Goal: Task Accomplishment & Management: Manage account settings

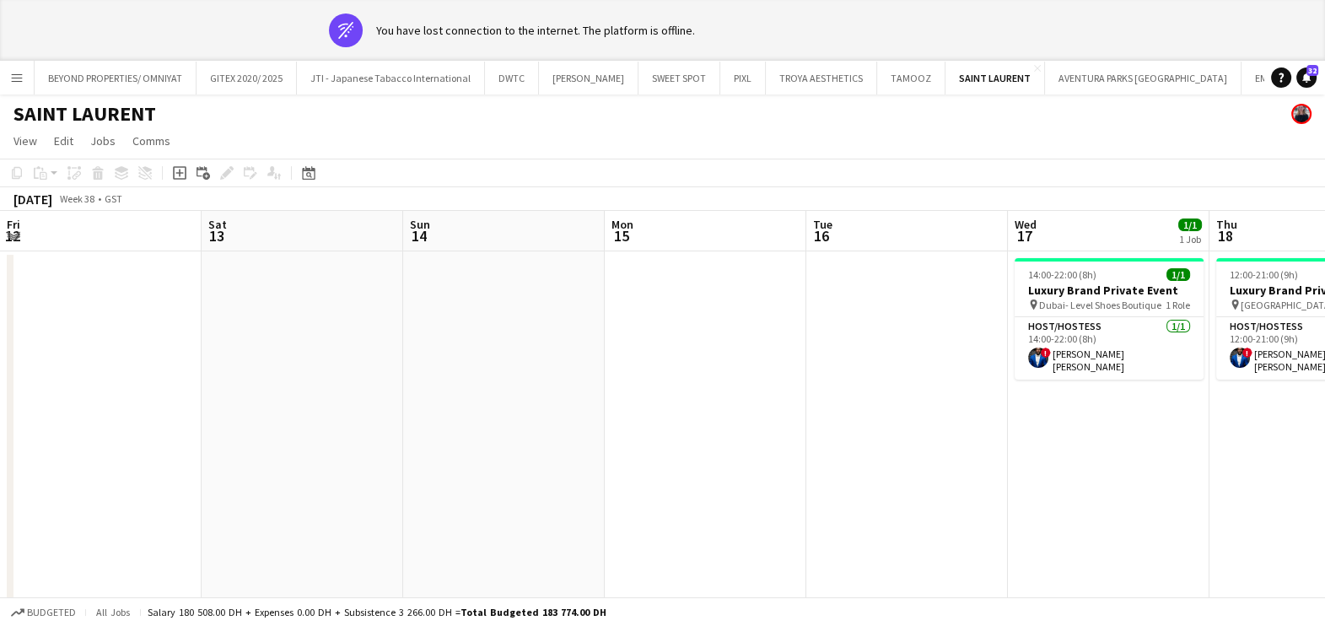
scroll to position [0, 610]
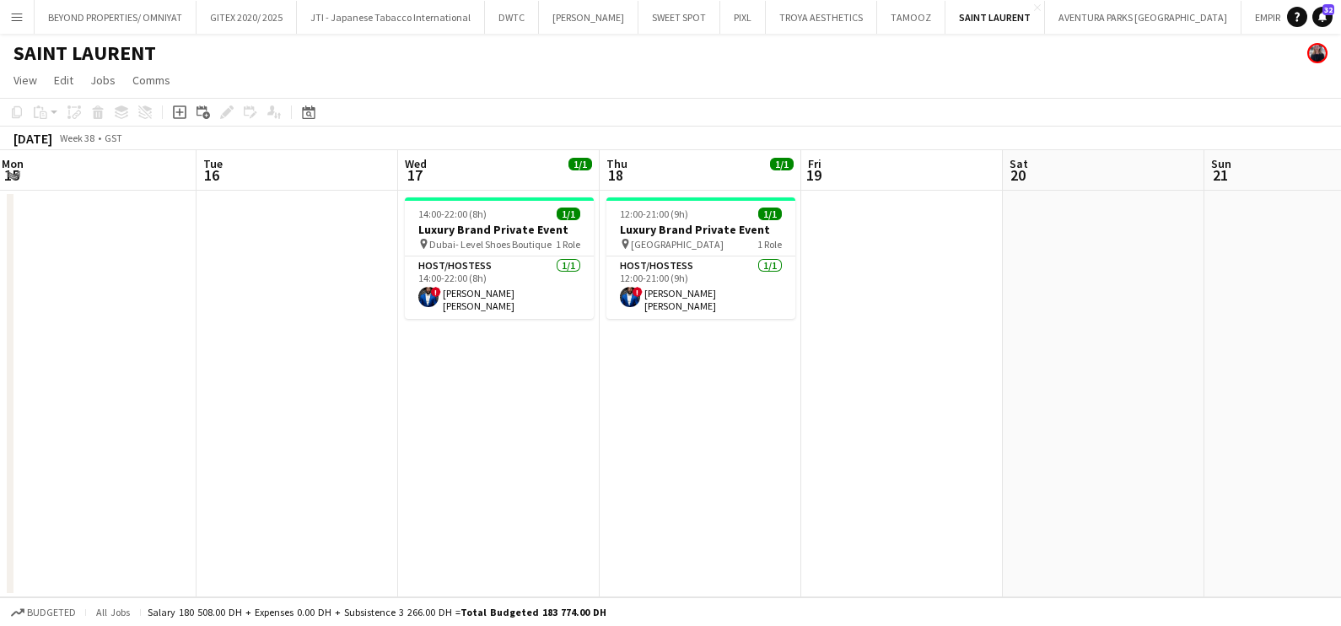
click at [1324, 17] on app-icon "Add" at bounding box center [1339, 16] width 7 height 7
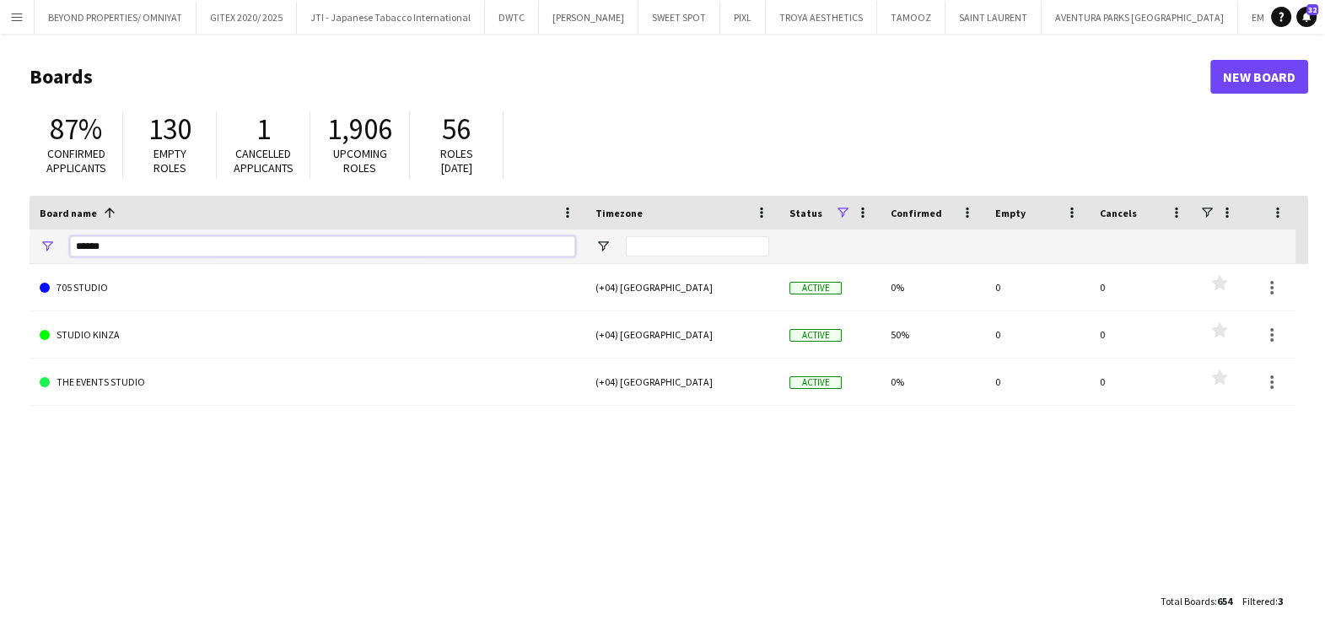
click at [220, 251] on input "******" at bounding box center [322, 246] width 505 height 20
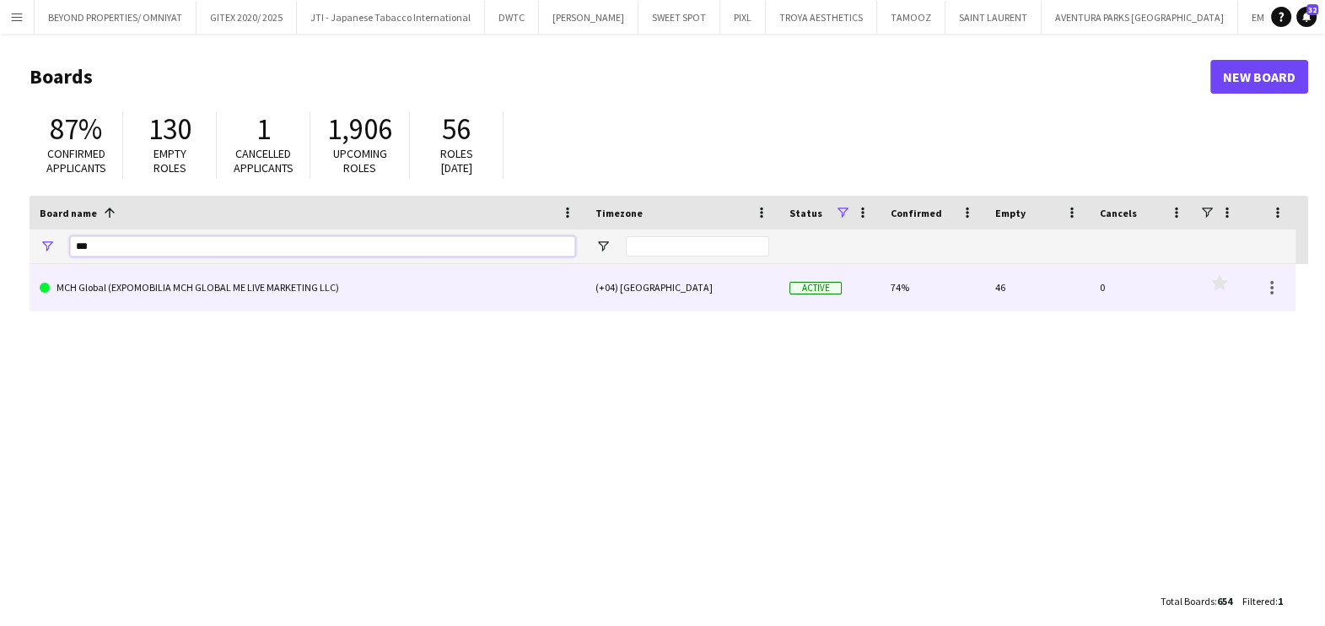
type input "***"
click at [229, 278] on link "MCH Global (EXPOMOBILIA MCH GLOBAL ME LIVE MARKETING LLC)" at bounding box center [308, 287] width 536 height 47
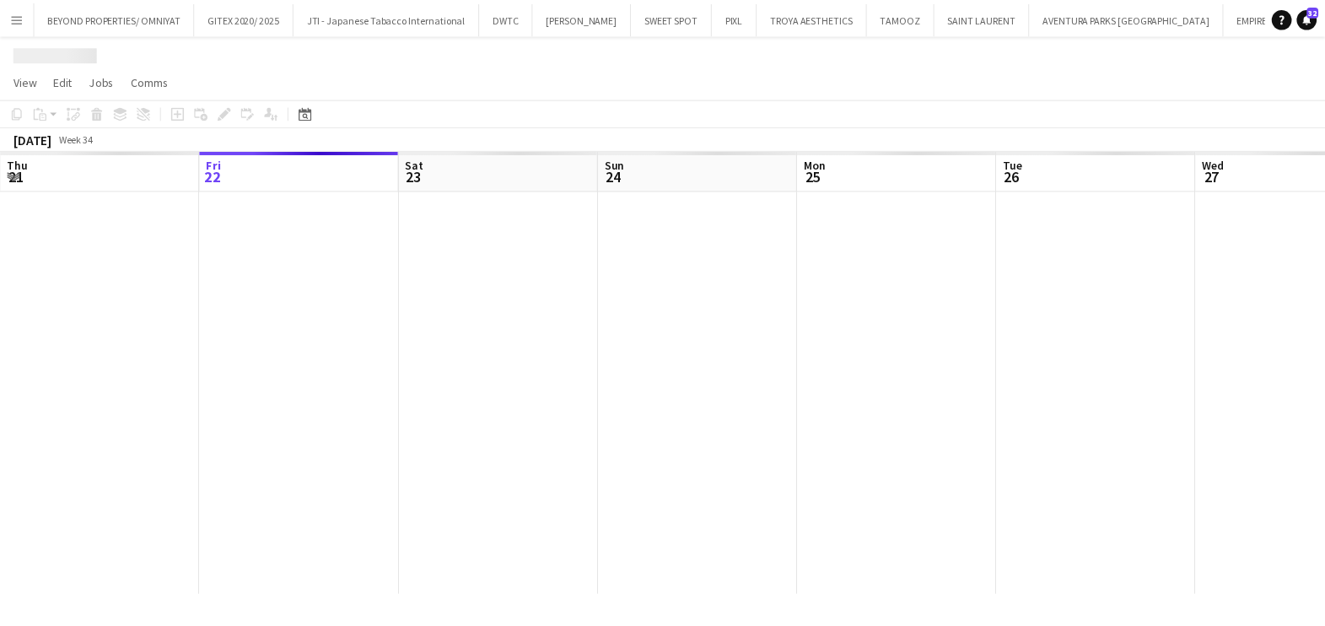
scroll to position [0, 294]
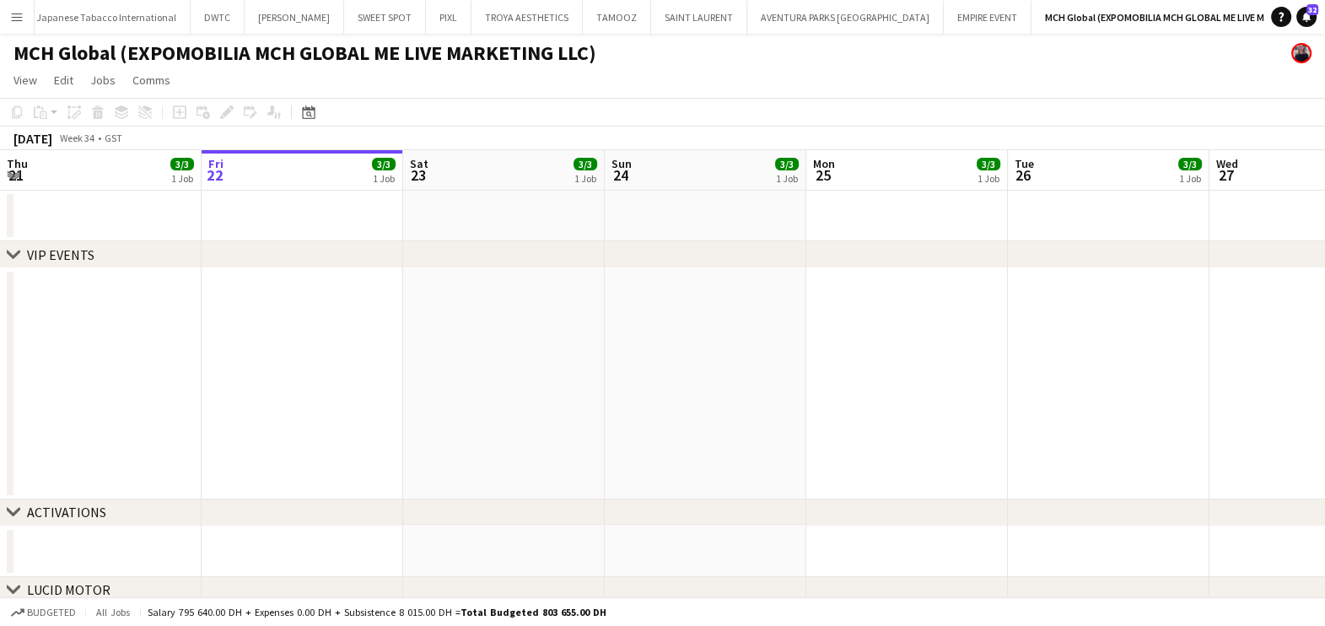
drag, startPoint x: 271, startPoint y: 363, endPoint x: 114, endPoint y: 366, distance: 157.0
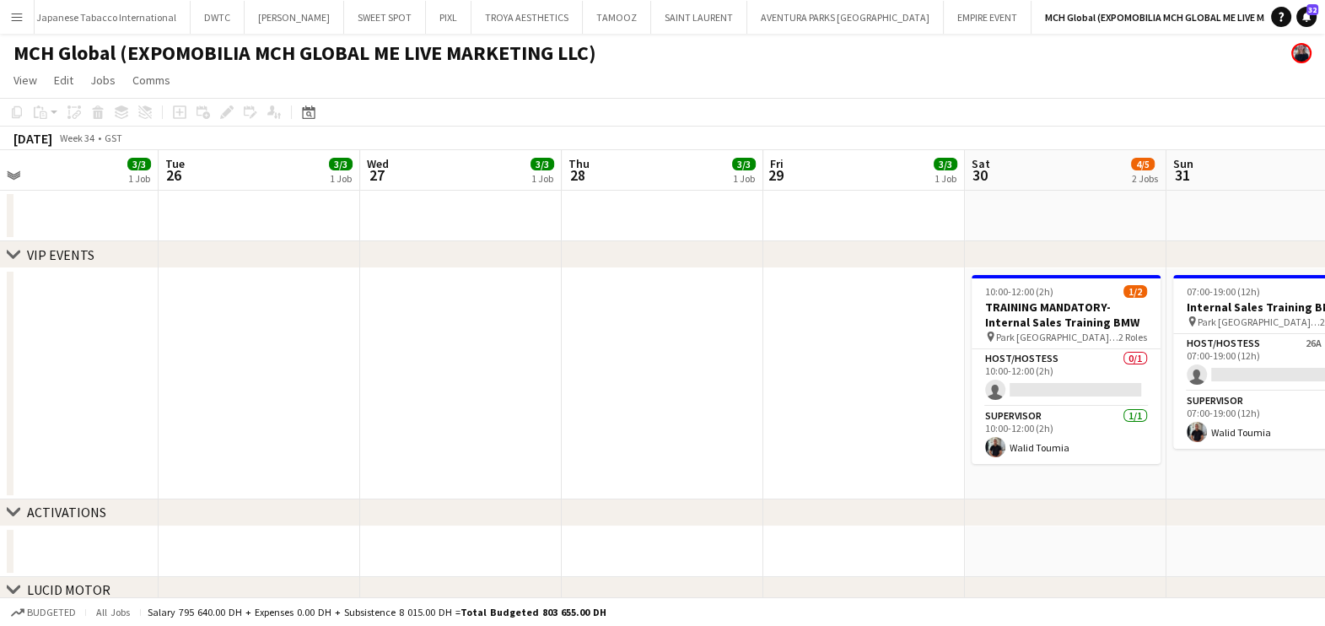
drag, startPoint x: 223, startPoint y: 379, endPoint x: 213, endPoint y: 379, distance: 9.3
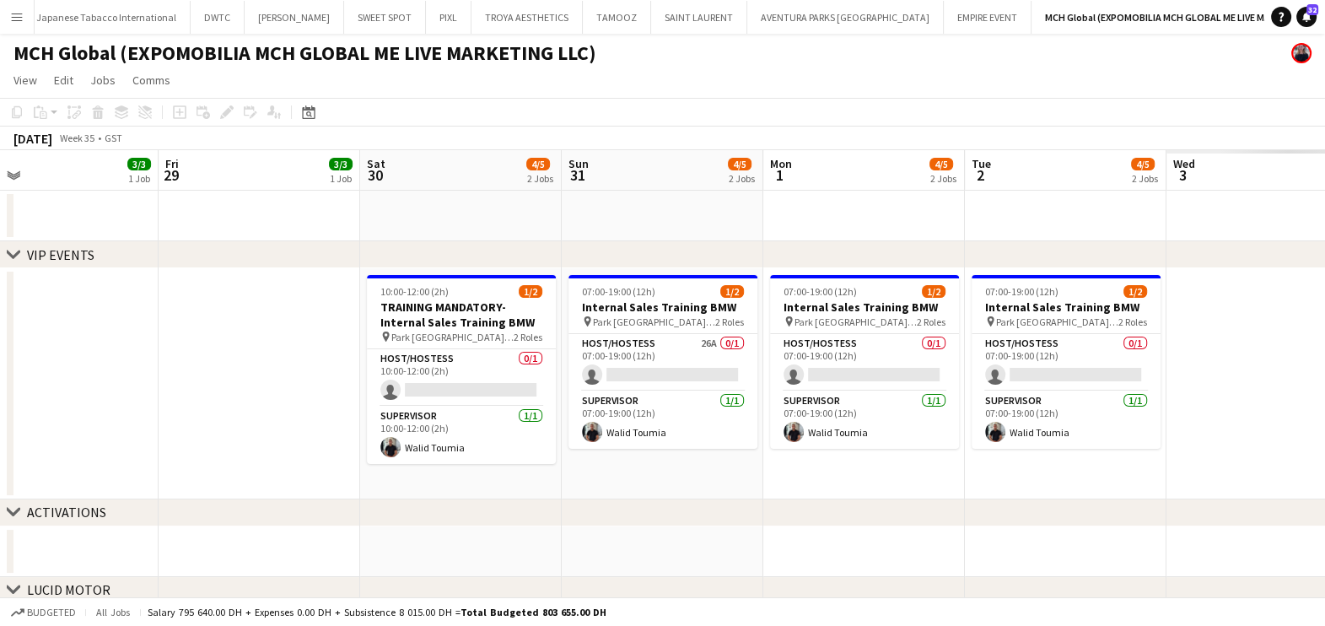
scroll to position [0, 657]
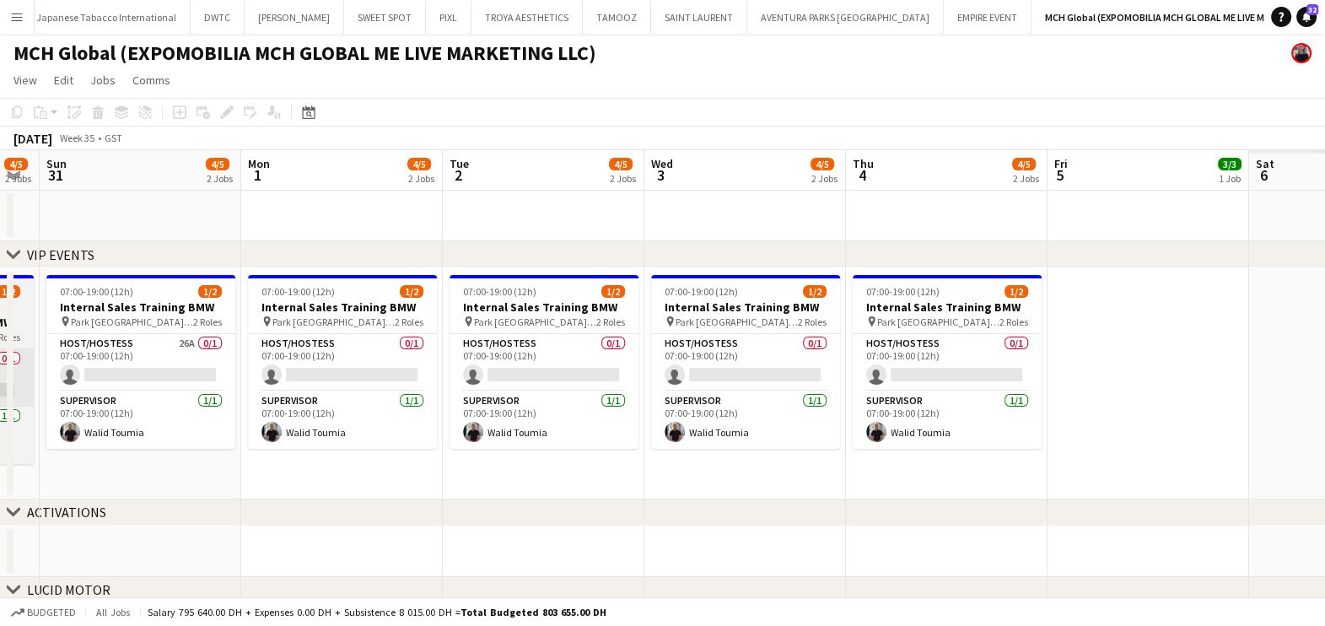
drag, startPoint x: 145, startPoint y: 386, endPoint x: 77, endPoint y: 386, distance: 68.3
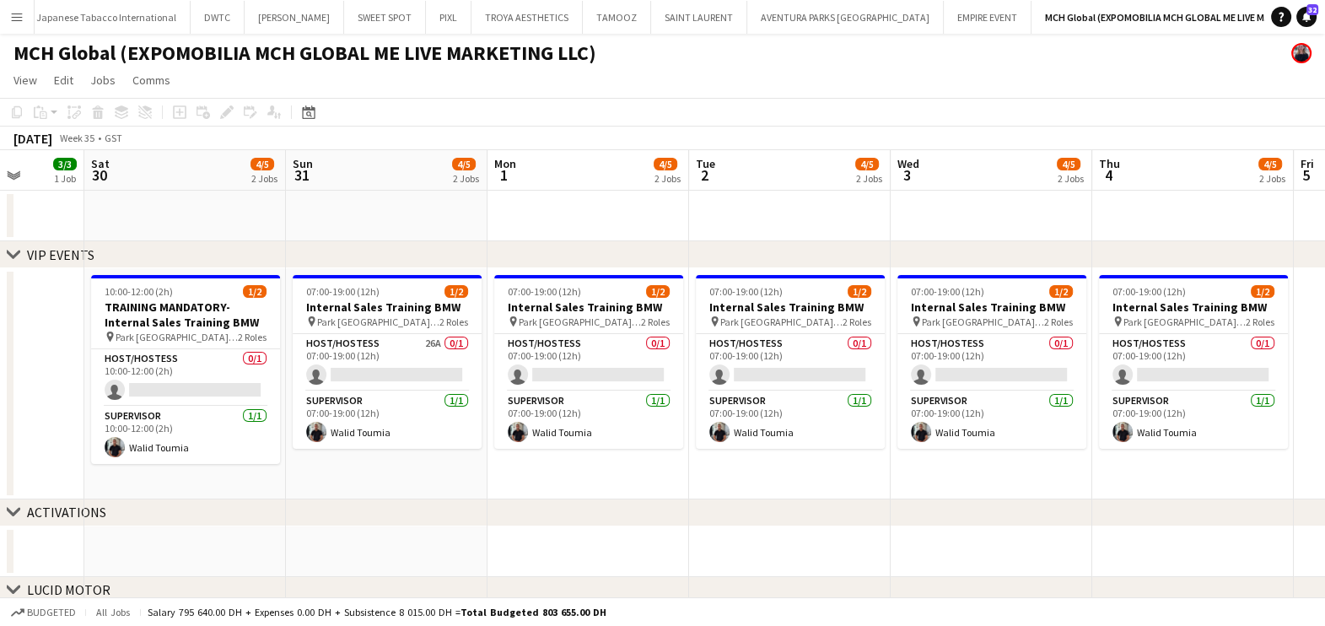
drag, startPoint x: 175, startPoint y: 396, endPoint x: 198, endPoint y: 395, distance: 23.6
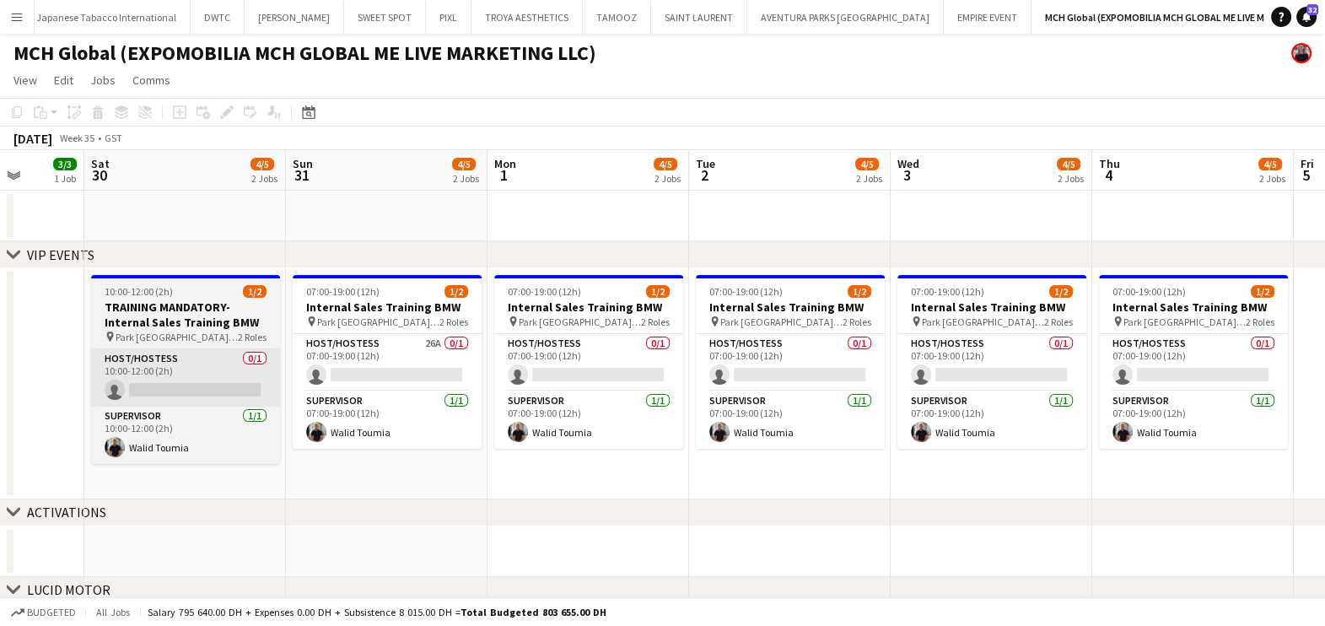
scroll to position [0, 517]
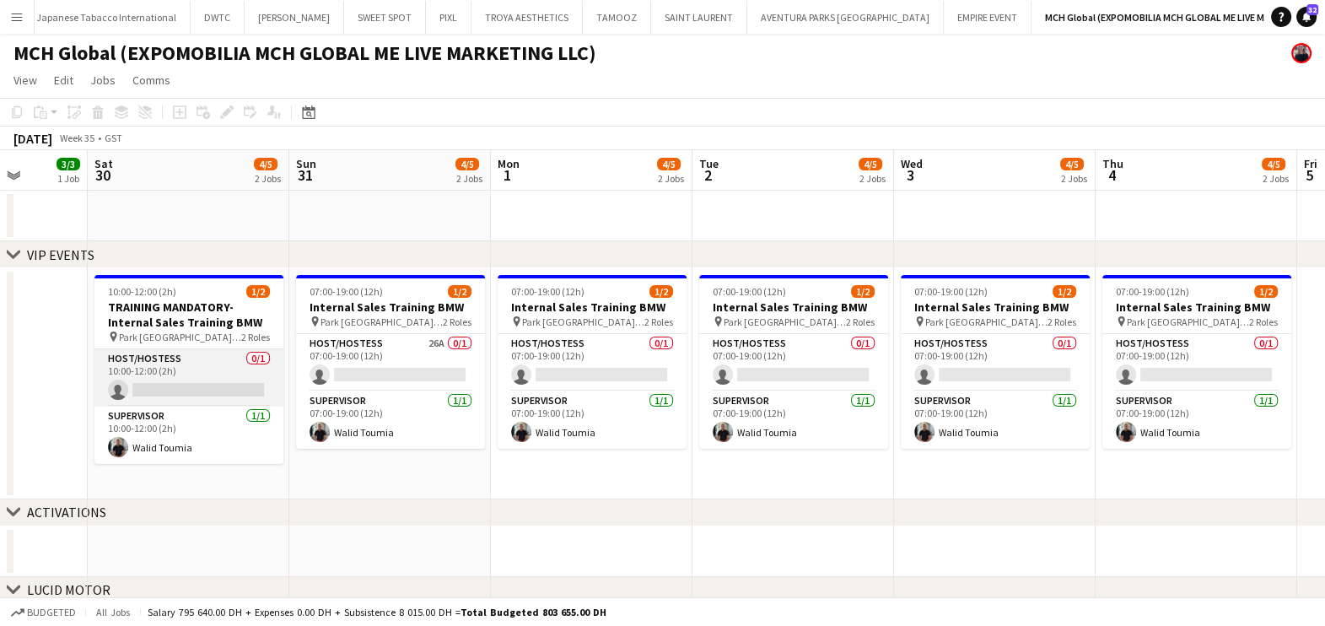
click at [245, 381] on app-card-role "Host/Hostess 0/1 10:00-12:00 (2h) single-neutral-actions" at bounding box center [188, 377] width 189 height 57
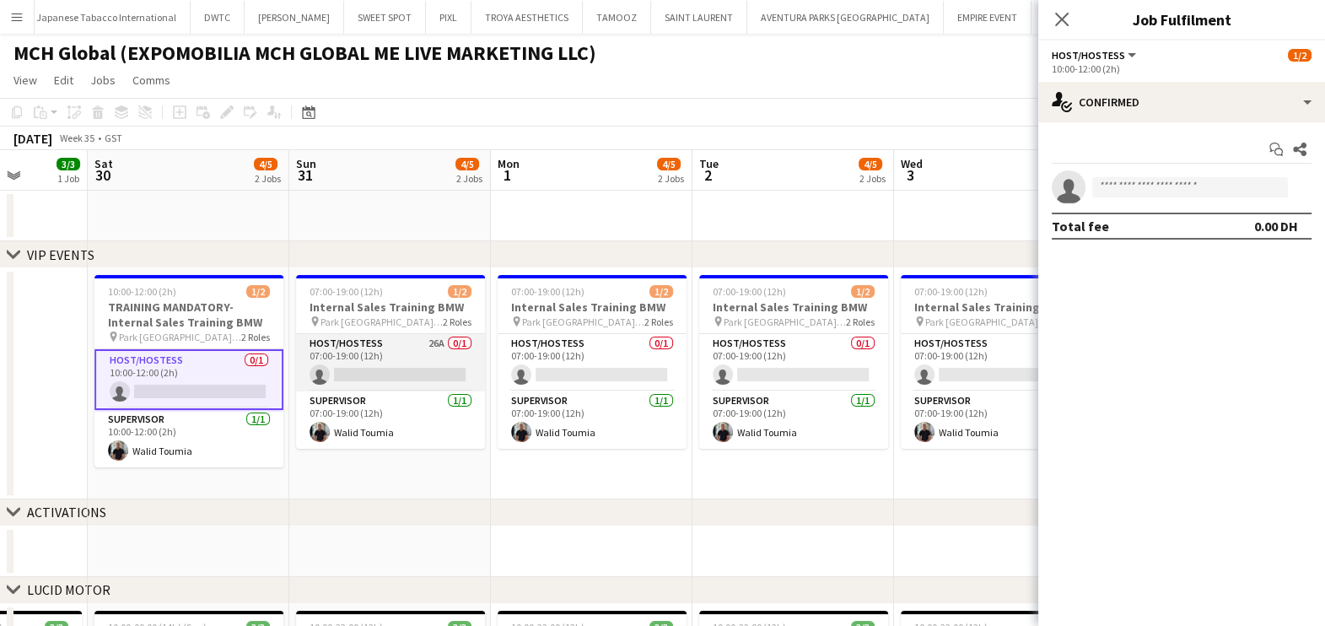
click at [472, 360] on app-card-role "Host/Hostess 26A 0/1 07:00-19:00 (12h) single-neutral-actions" at bounding box center [390, 362] width 189 height 57
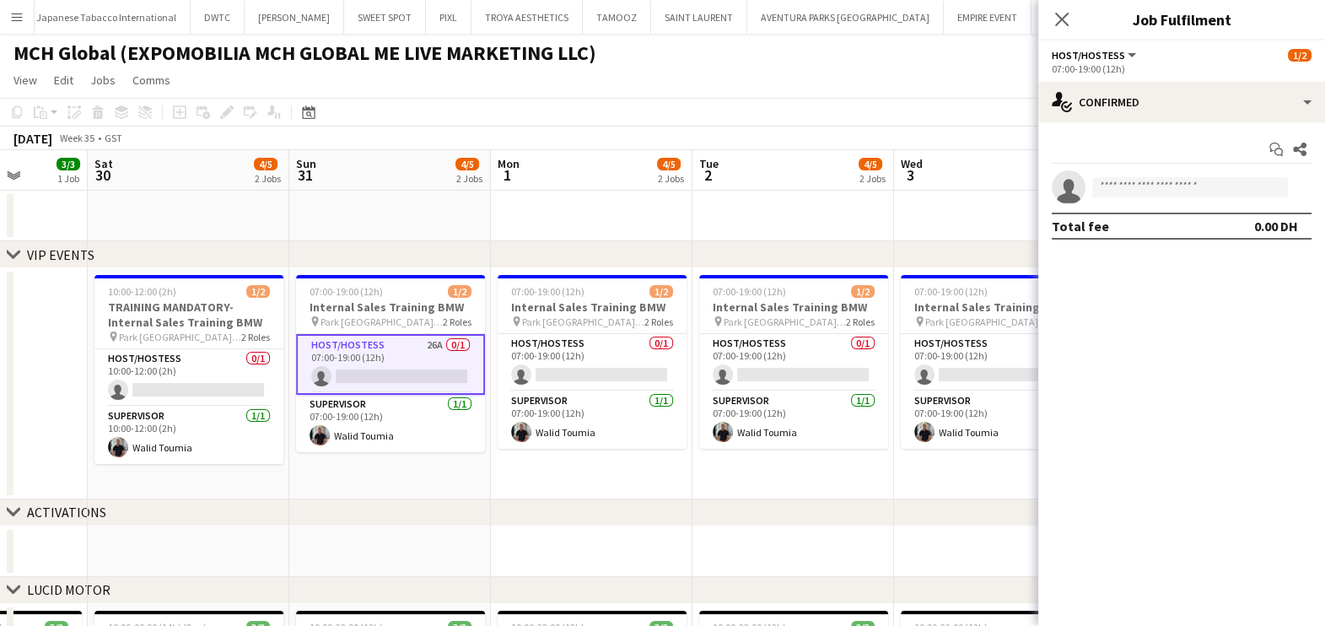
click at [443, 360] on app-card-role "Host/Hostess 26A 0/1 07:00-19:00 (12h) single-neutral-actions" at bounding box center [390, 364] width 189 height 61
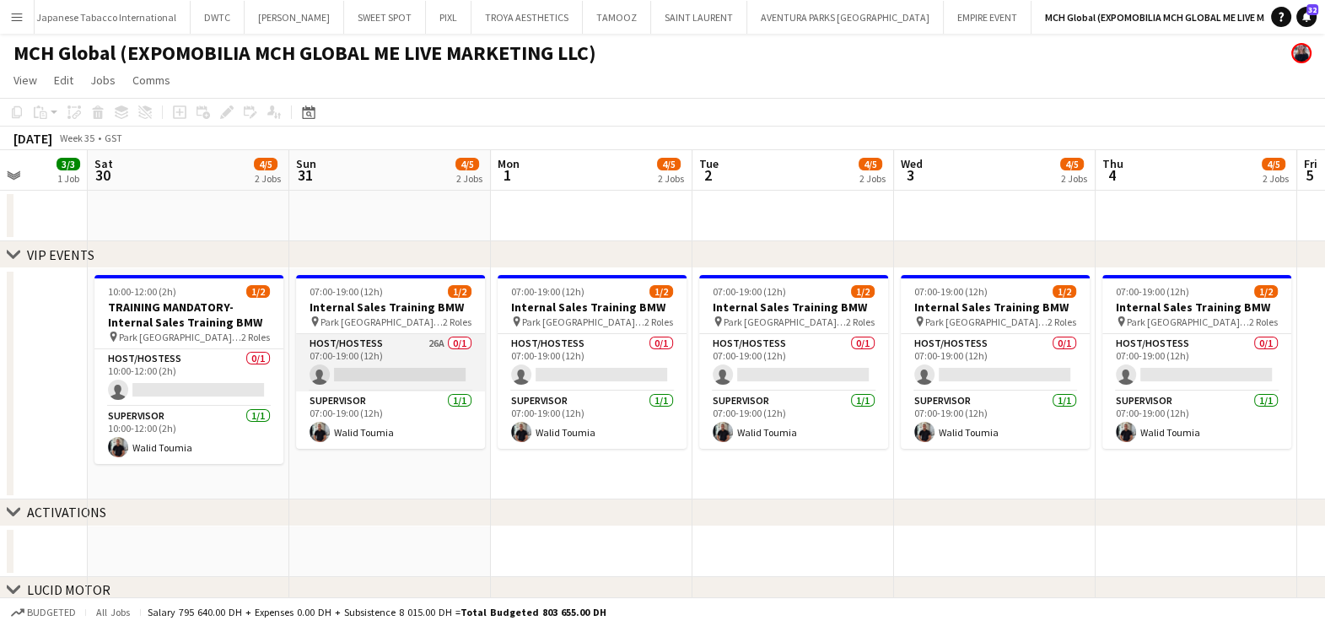
click at [348, 376] on app-card-role "Host/Hostess 26A 0/1 07:00-19:00 (12h) single-neutral-actions" at bounding box center [390, 362] width 189 height 57
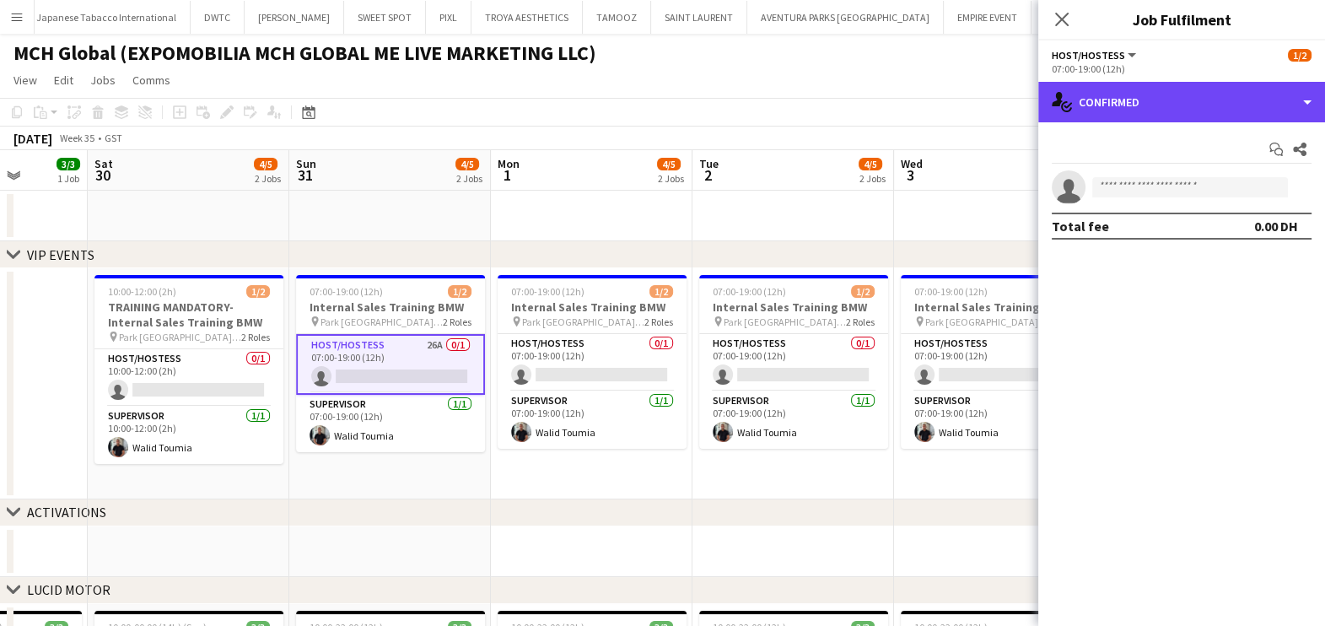
click at [1178, 110] on div "single-neutral-actions-check-2 Confirmed" at bounding box center [1182, 102] width 287 height 40
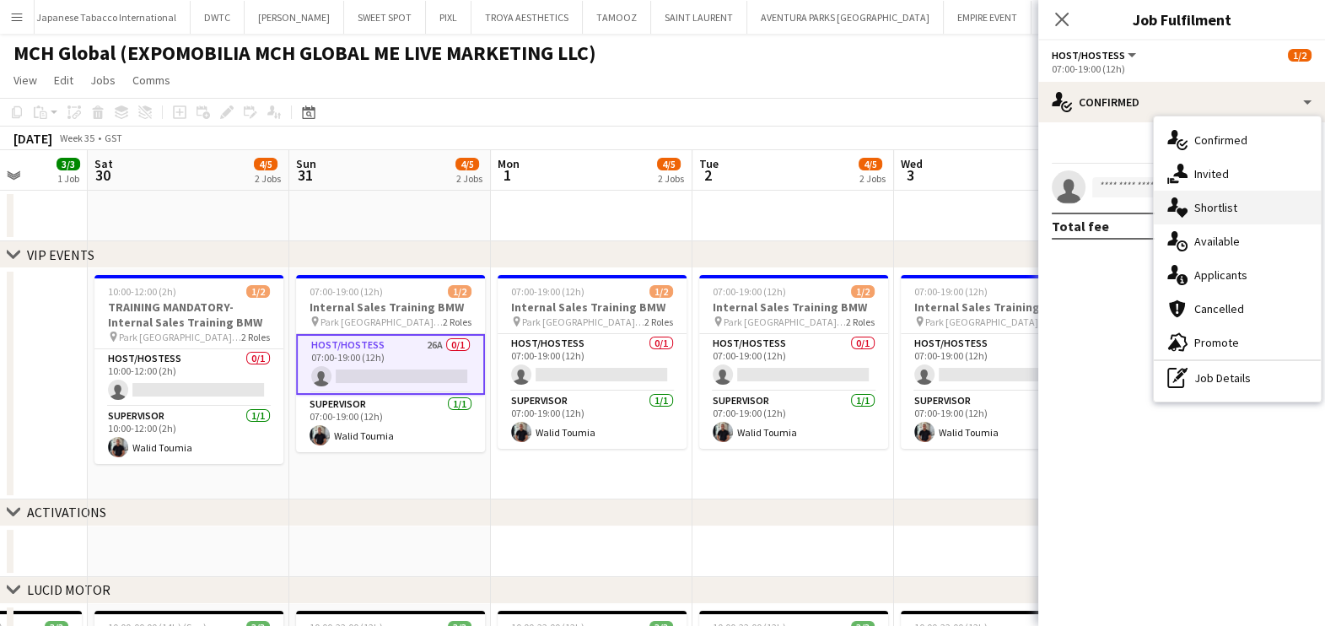
click at [1216, 216] on div "single-neutral-actions-heart Shortlist" at bounding box center [1237, 208] width 167 height 34
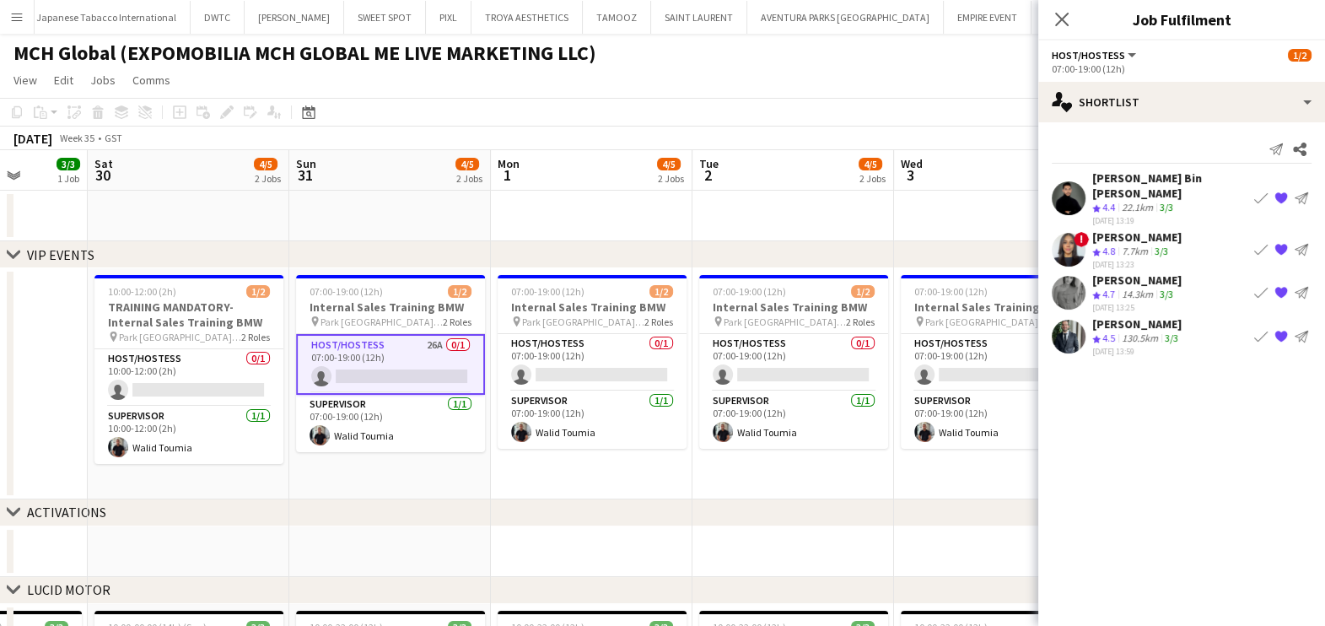
click at [1260, 286] on app-icon "Book crew" at bounding box center [1260, 292] width 13 height 13
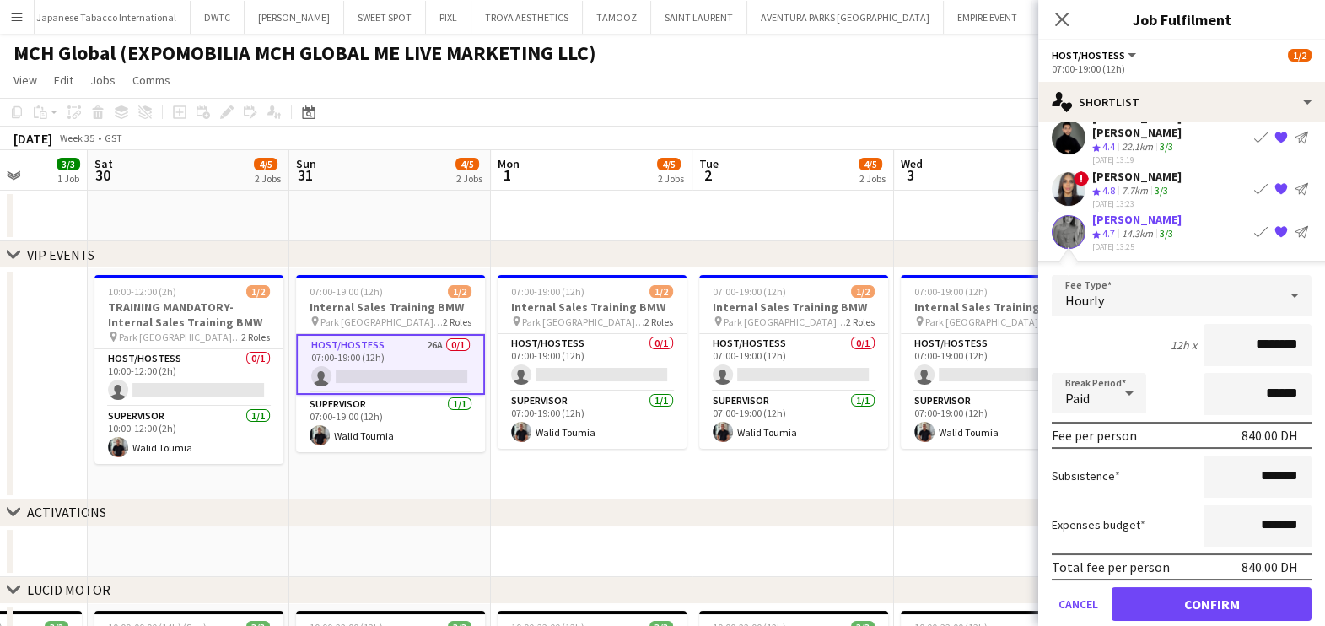
scroll to position [110, 0]
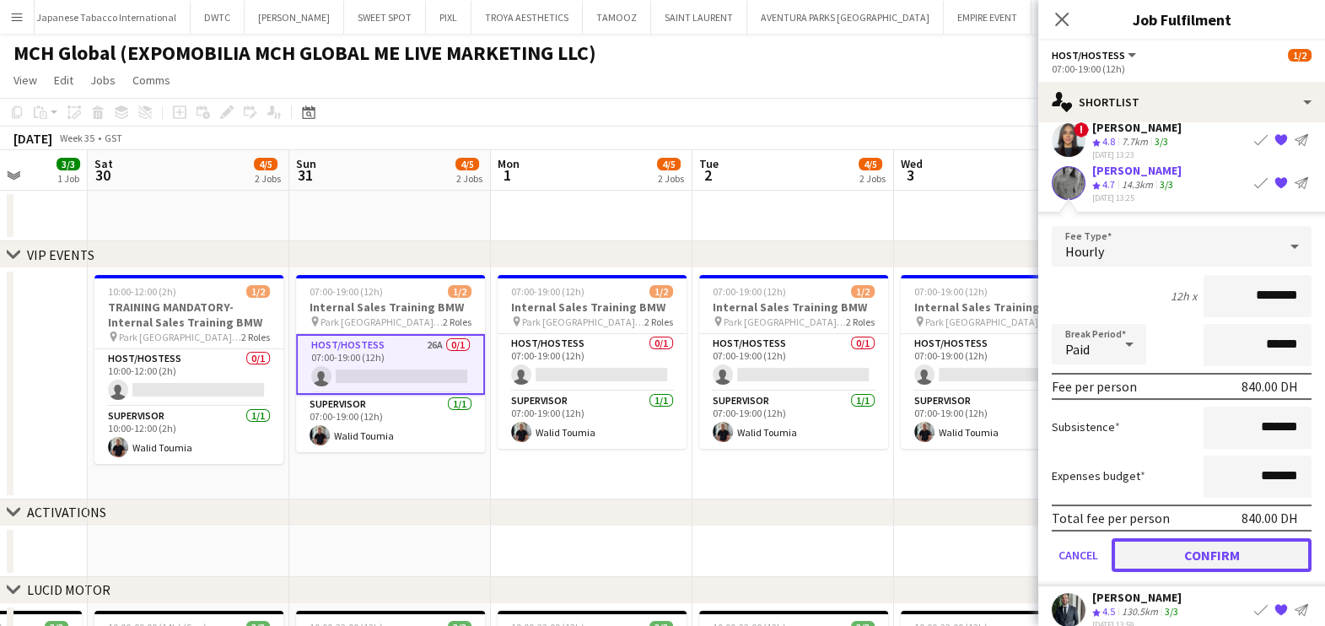
click at [1194, 538] on button "Confirm" at bounding box center [1212, 555] width 200 height 34
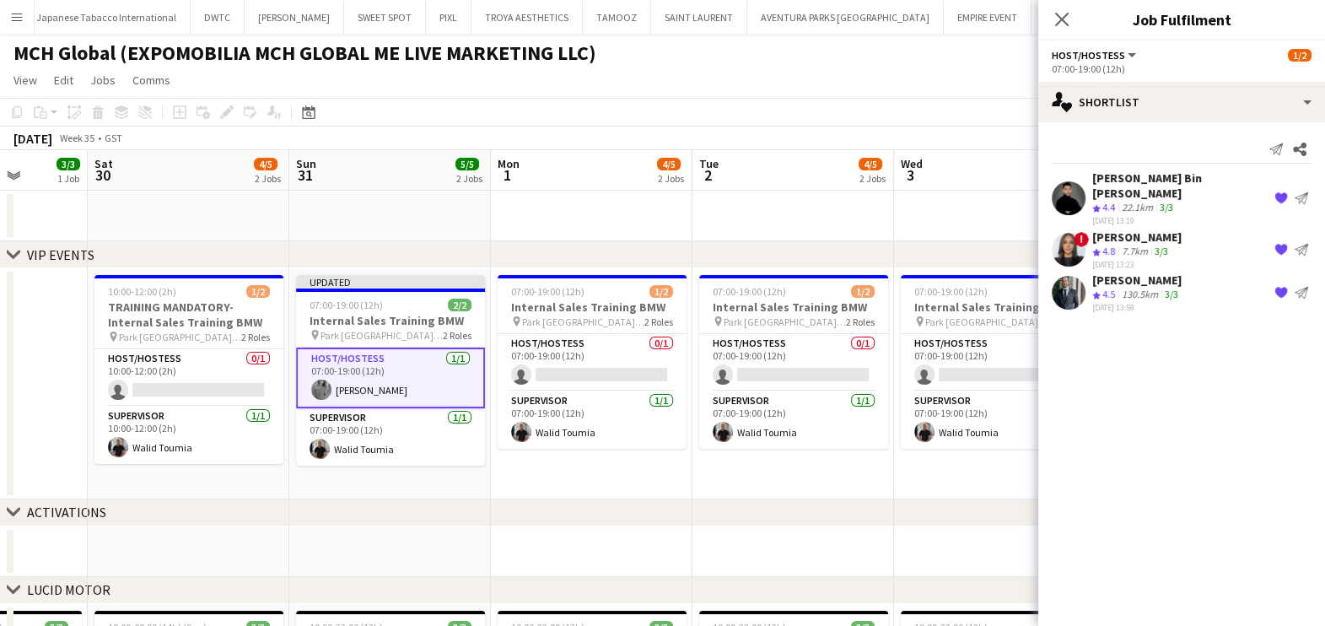
scroll to position [0, 0]
click at [413, 382] on app-card-role "Host/Hostess 1/1 07:00-19:00 (12h) Juana Alshakaa" at bounding box center [390, 378] width 189 height 61
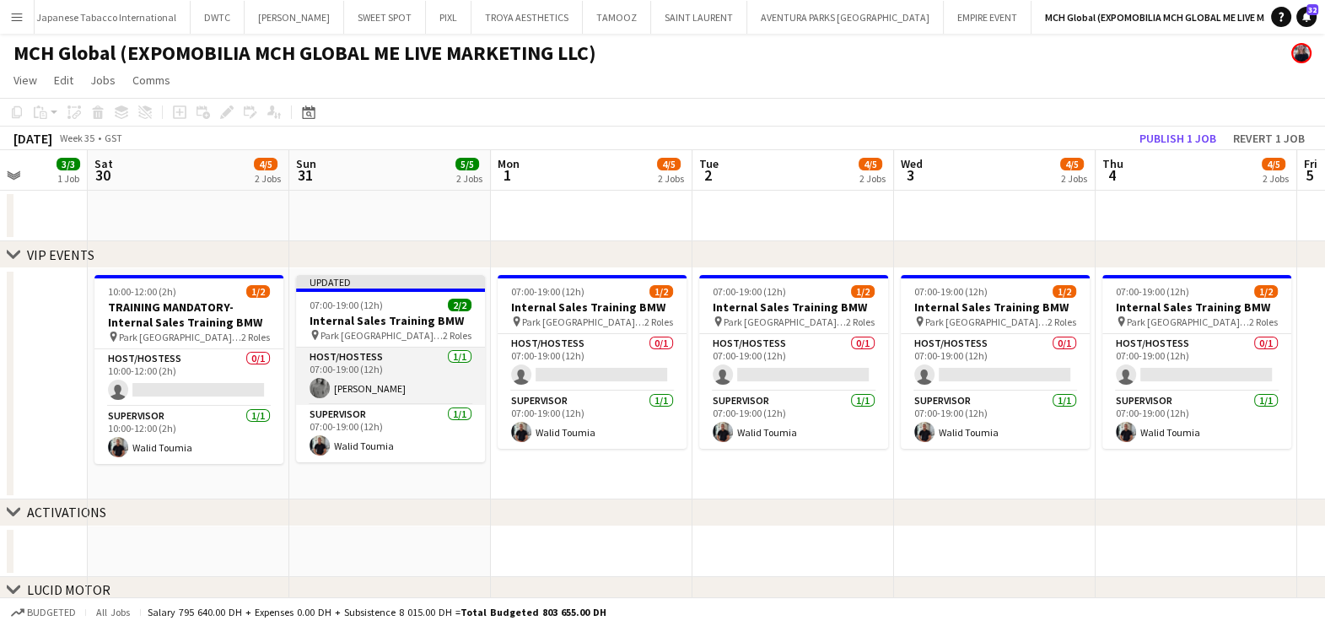
click at [404, 370] on app-card-role "Host/Hostess 1/1 07:00-19:00 (12h) Juana Alshakaa" at bounding box center [390, 376] width 189 height 57
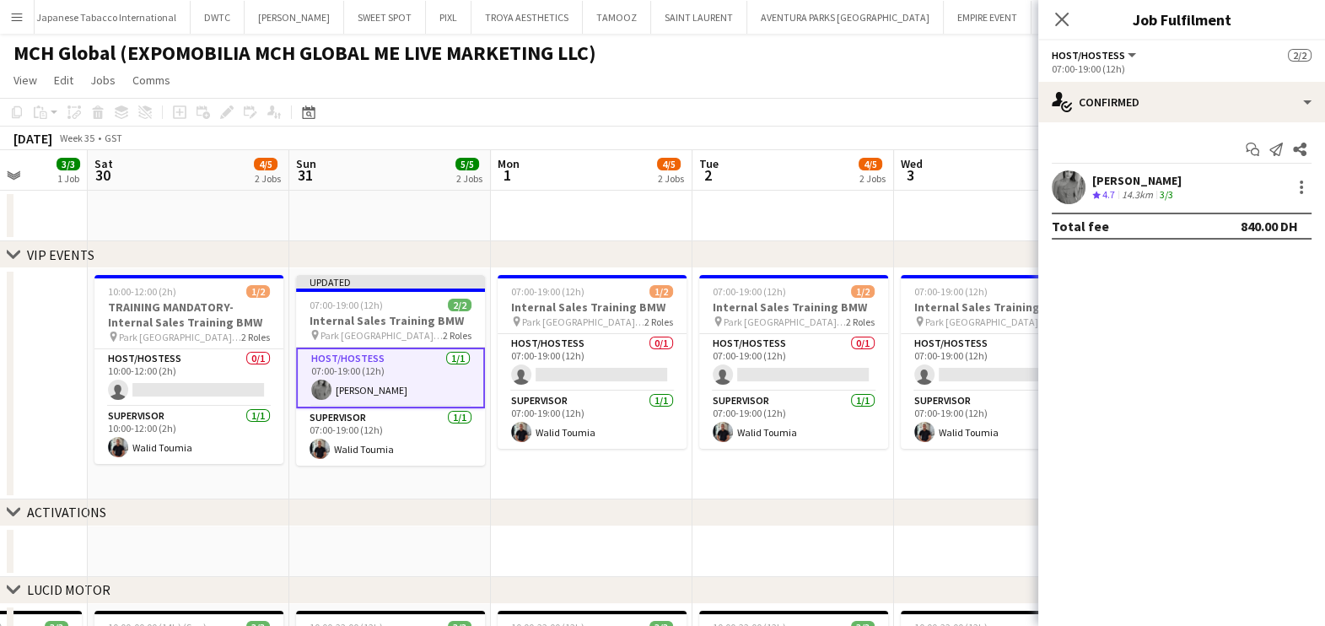
drag, startPoint x: 1177, startPoint y: 179, endPoint x: 1092, endPoint y: 186, distance: 84.7
click at [1092, 186] on div "Juana Alshakaa" at bounding box center [1136, 180] width 89 height 15
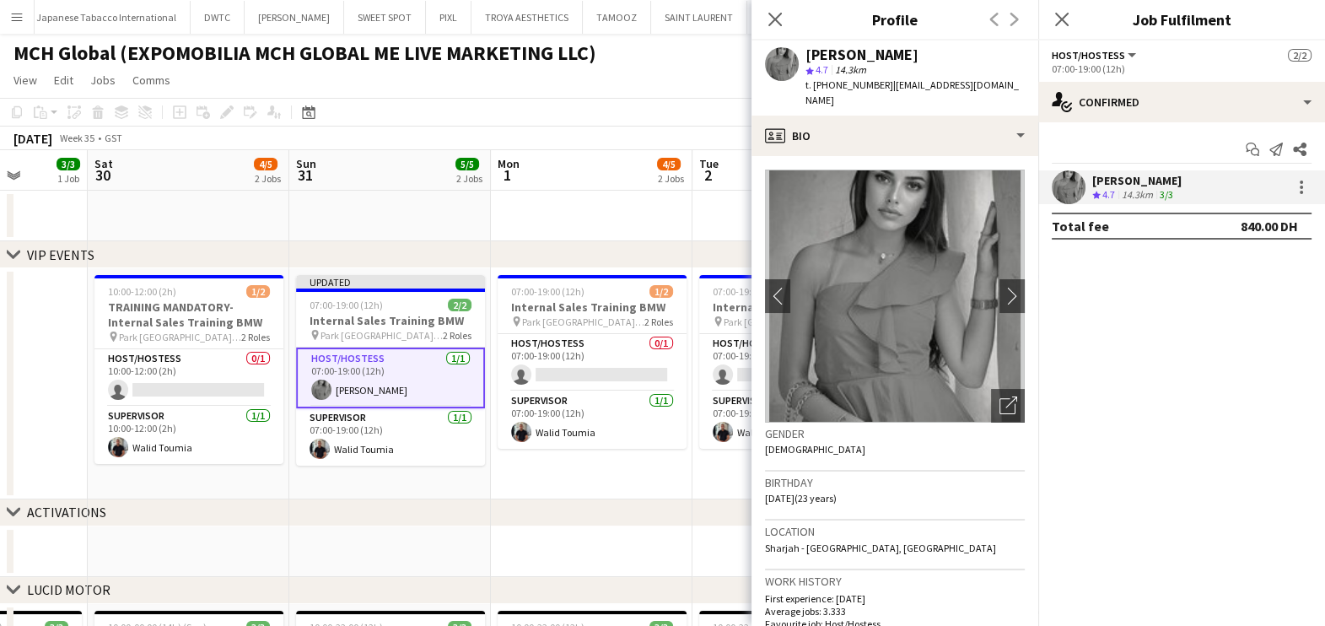
copy div "Juana Alshakaa"
click at [208, 381] on app-card-role "Host/Hostess 0/1 10:00-12:00 (2h) single-neutral-actions" at bounding box center [188, 377] width 189 height 57
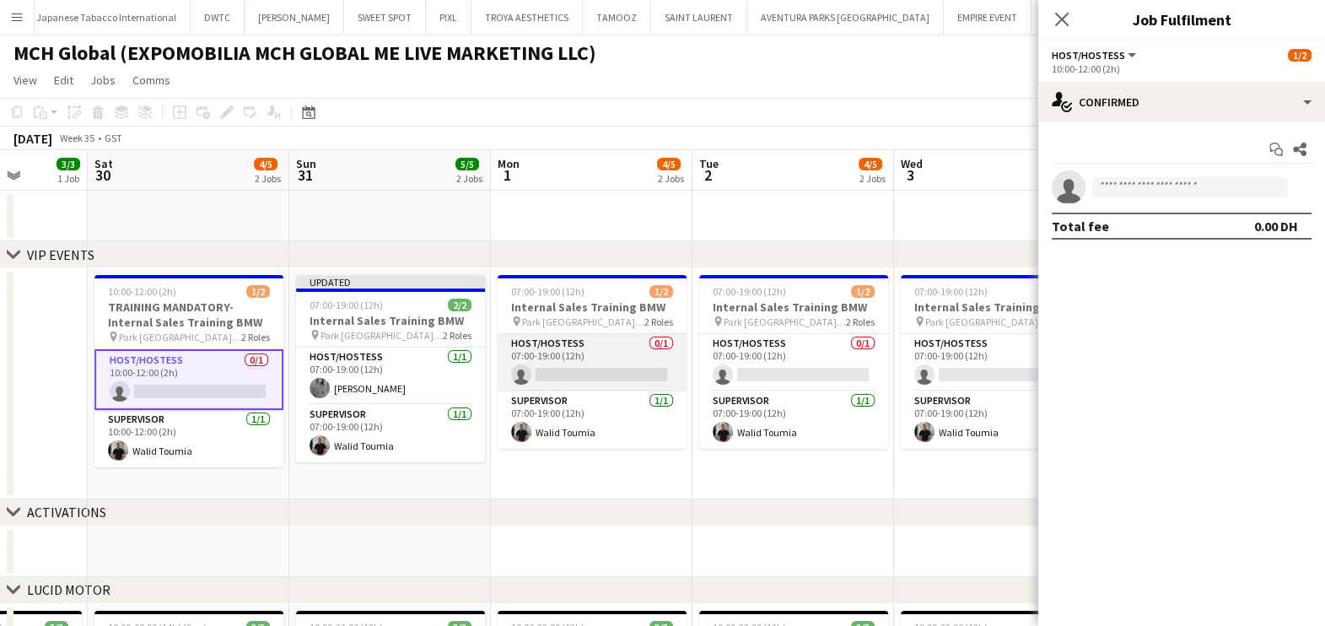
click at [628, 364] on app-card-role "Host/Hostess 0/1 07:00-19:00 (12h) single-neutral-actions" at bounding box center [592, 362] width 189 height 57
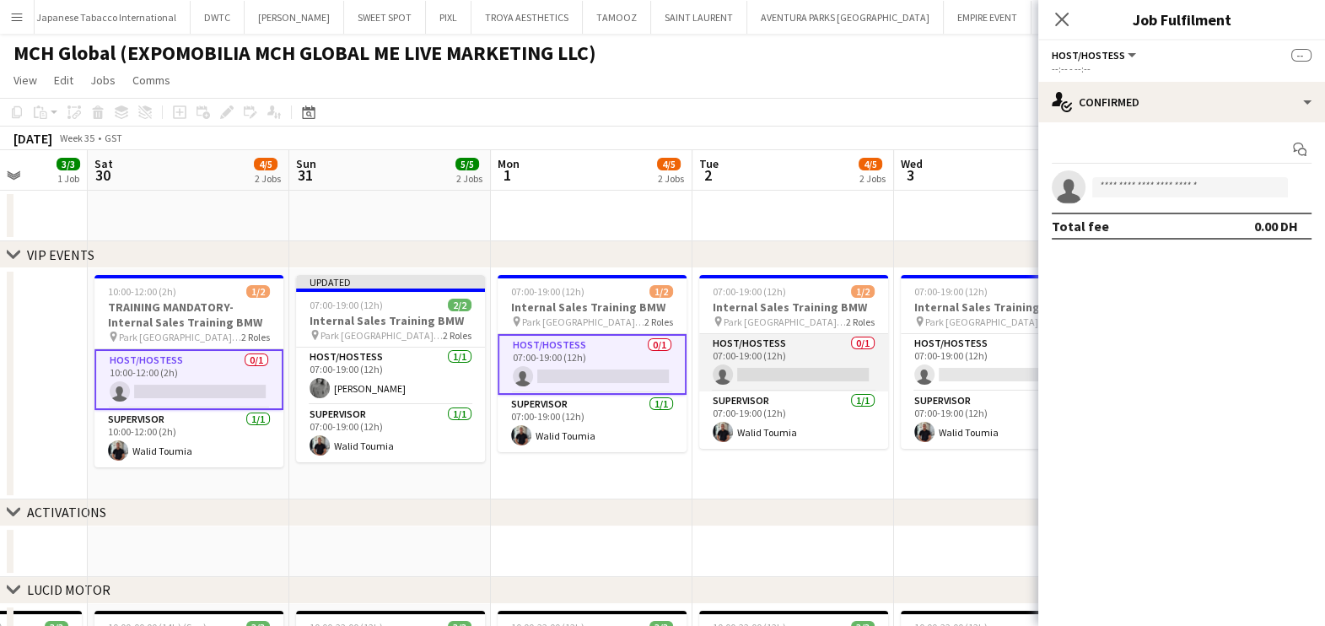
drag, startPoint x: 759, startPoint y: 351, endPoint x: 790, endPoint y: 355, distance: 31.5
click at [759, 351] on app-card-role "Host/Hostess 0/1 07:00-19:00 (12h) single-neutral-actions" at bounding box center [793, 362] width 189 height 57
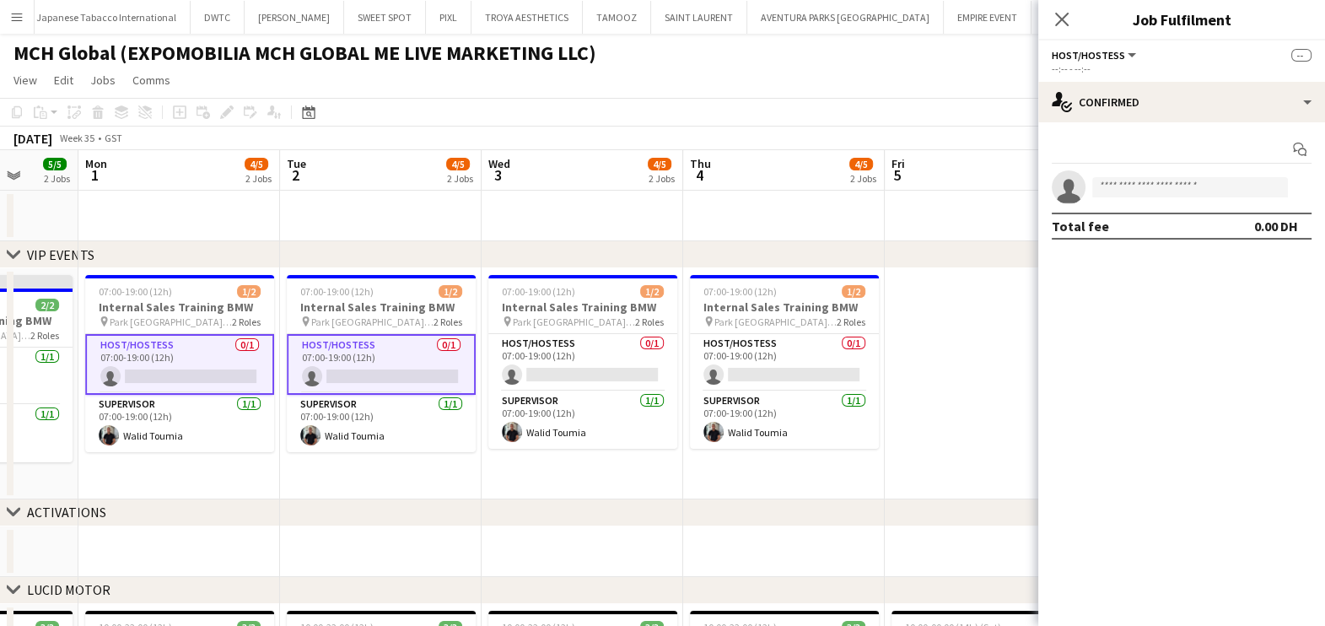
drag, startPoint x: 821, startPoint y: 354, endPoint x: 402, endPoint y: 359, distance: 418.5
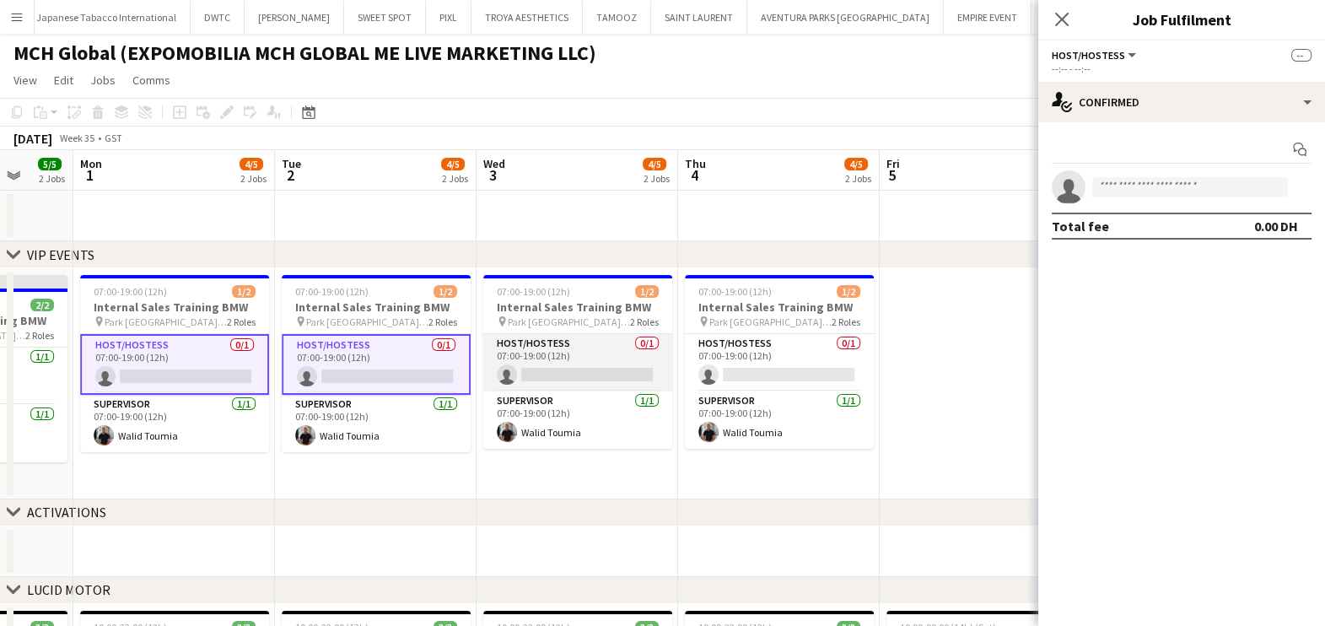
scroll to position [0, 733]
drag, startPoint x: 596, startPoint y: 356, endPoint x: 654, endPoint y: 356, distance: 58.2
click at [596, 356] on app-card-role "Host/Hostess 0/1 07:00-19:00 (12h) single-neutral-actions" at bounding box center [577, 362] width 189 height 57
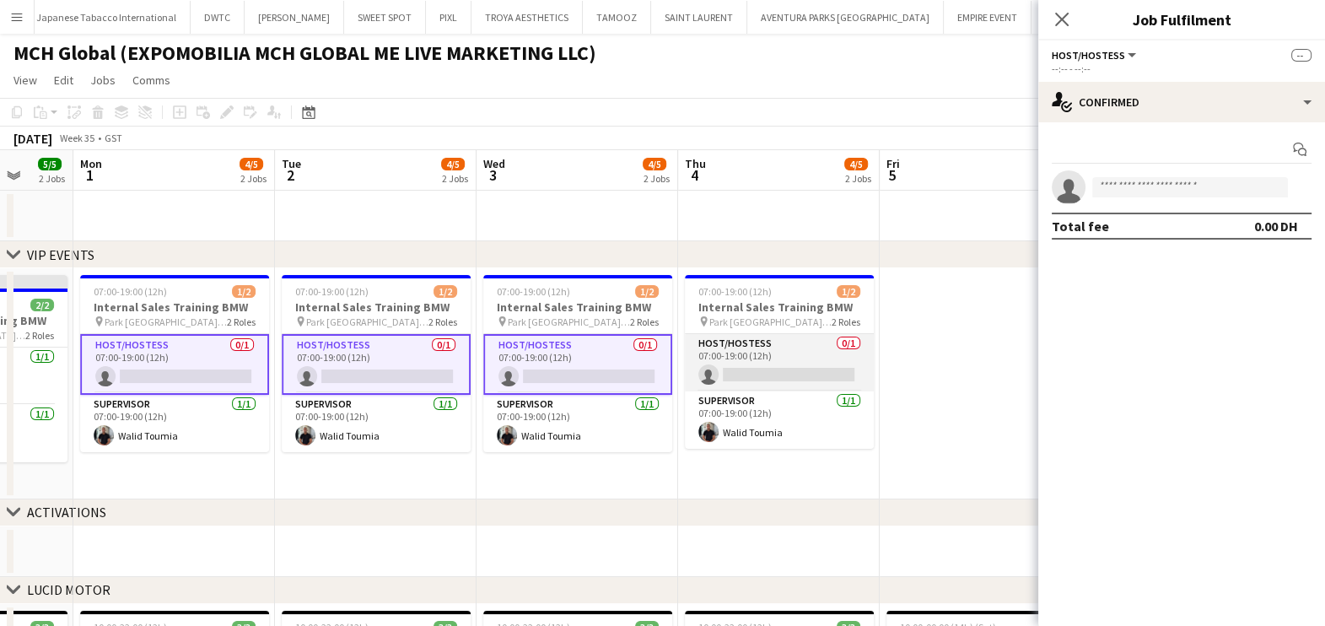
click at [772, 353] on app-card-role "Host/Hostess 0/1 07:00-19:00 (12h) single-neutral-actions" at bounding box center [779, 362] width 189 height 57
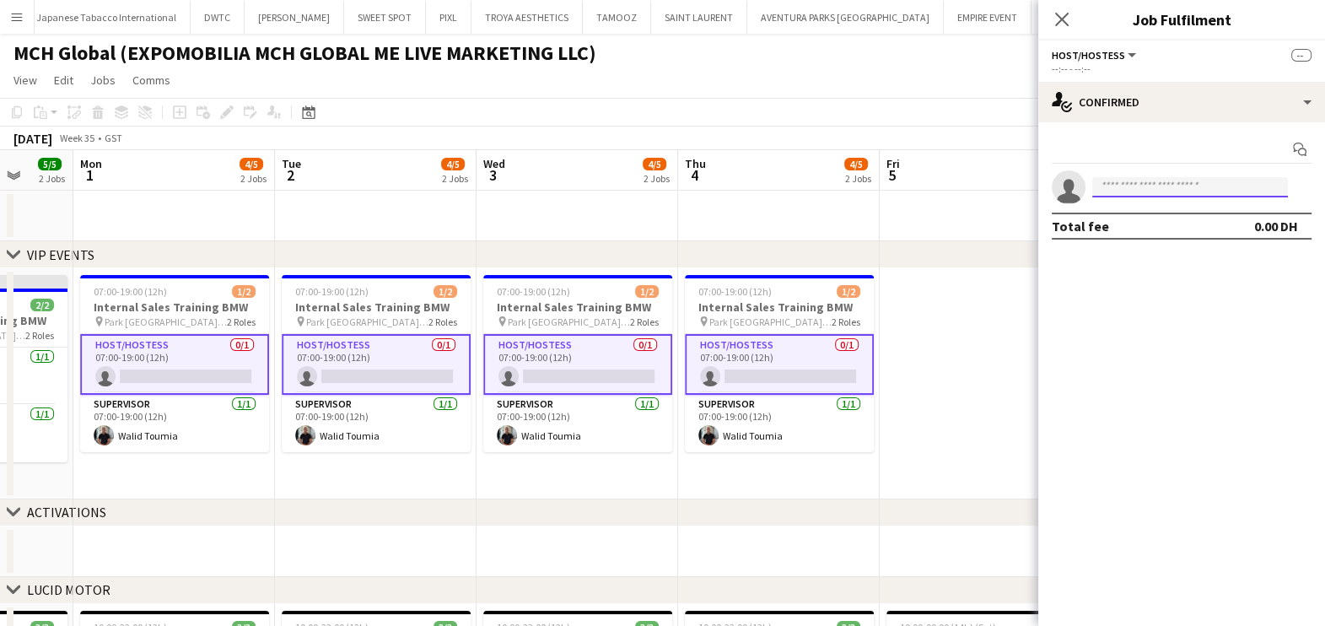
click at [1144, 195] on input at bounding box center [1190, 187] width 196 height 20
paste input "**********"
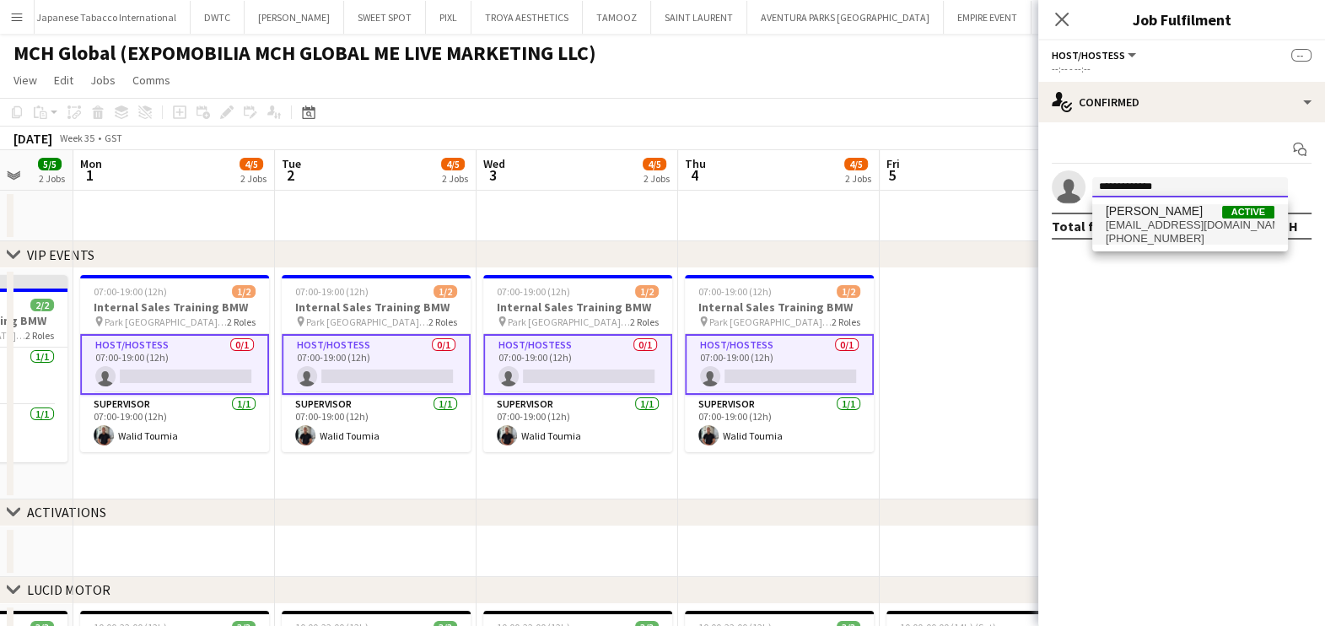
type input "**********"
click at [1177, 224] on span "jalshakaa@gmail.com" at bounding box center [1190, 224] width 169 height 13
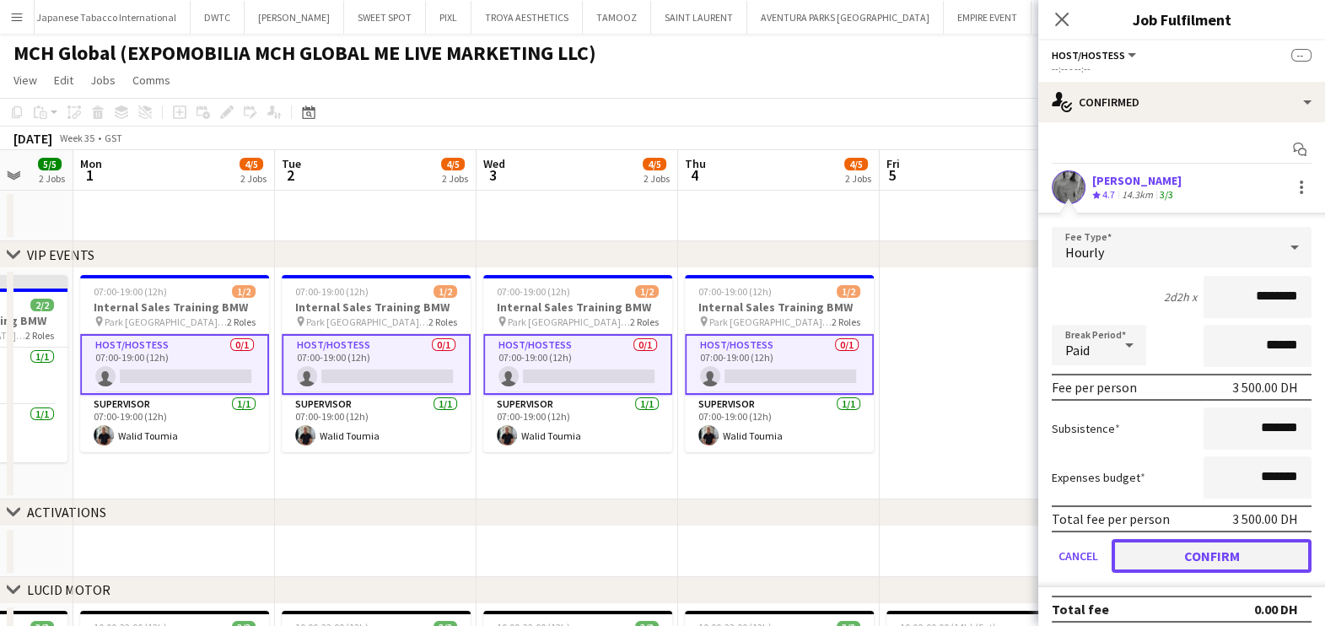
click at [1206, 553] on button "Confirm" at bounding box center [1212, 556] width 200 height 34
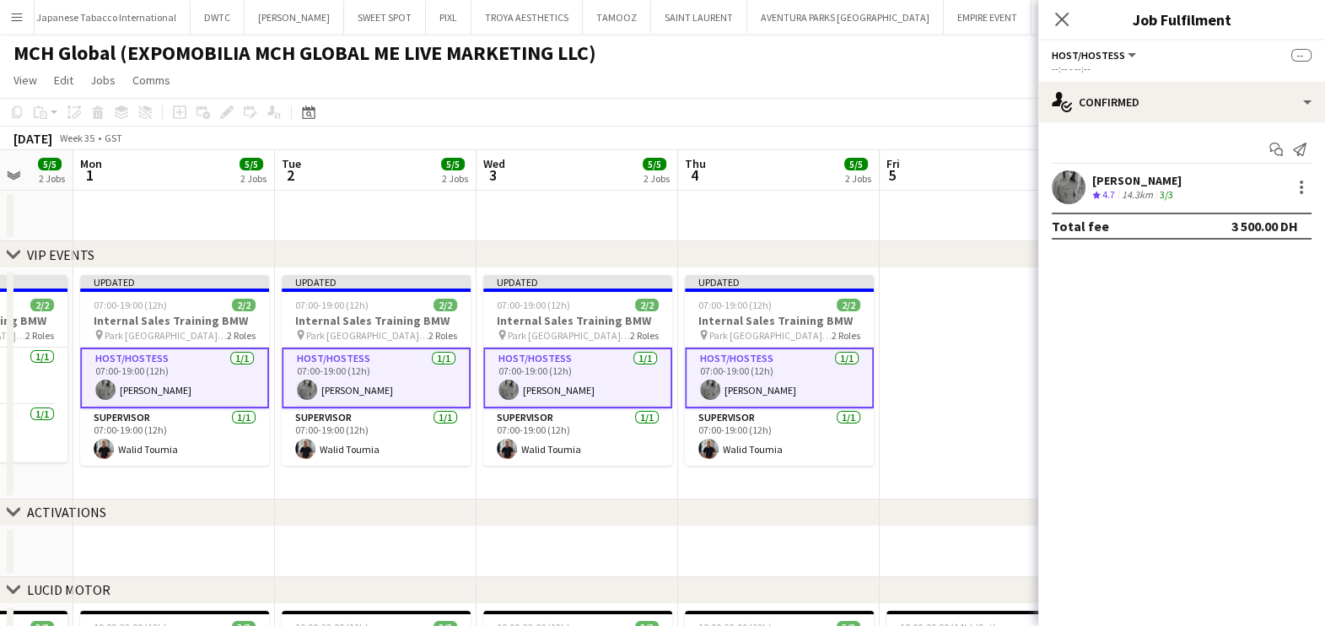
click at [931, 400] on app-date-cell at bounding box center [981, 383] width 202 height 231
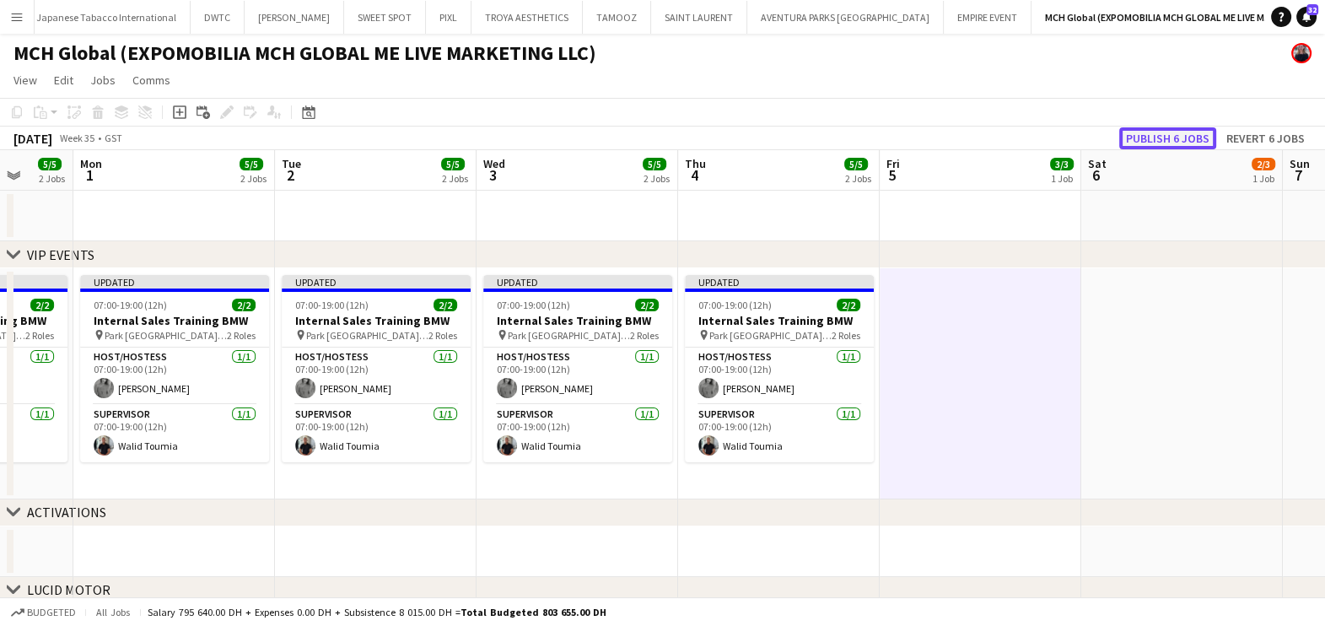
click at [1159, 131] on button "Publish 6 jobs" at bounding box center [1167, 138] width 97 height 22
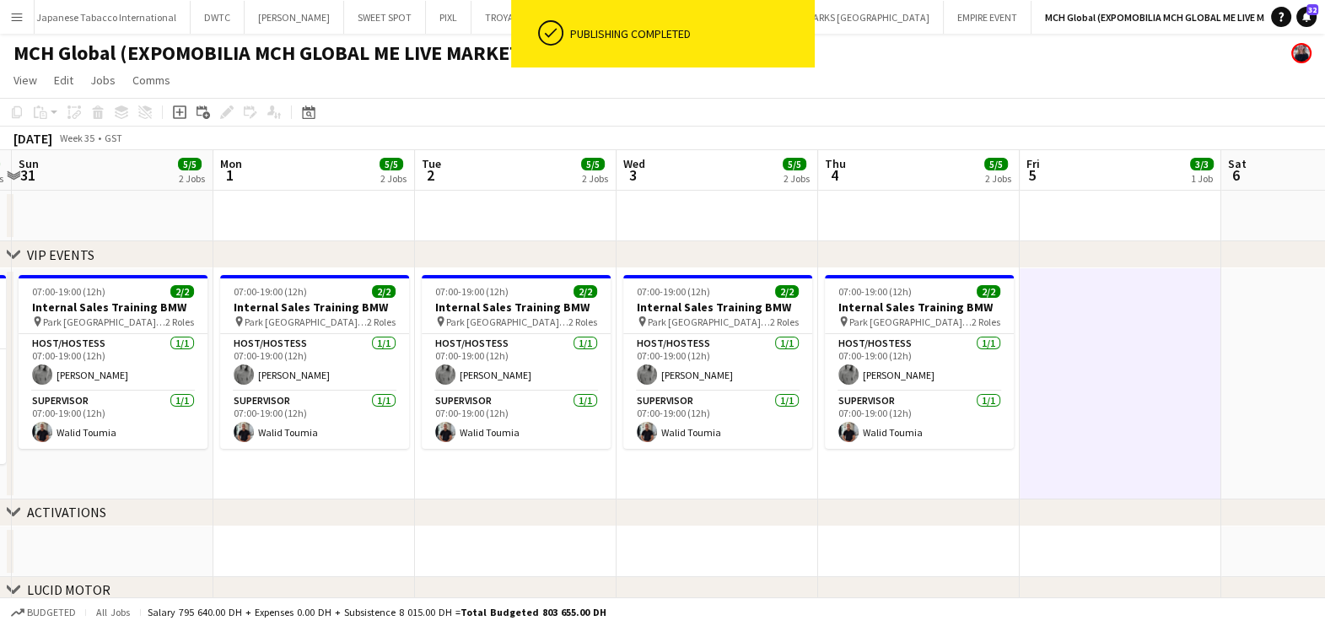
drag, startPoint x: 963, startPoint y: 380, endPoint x: 1298, endPoint y: 380, distance: 334.9
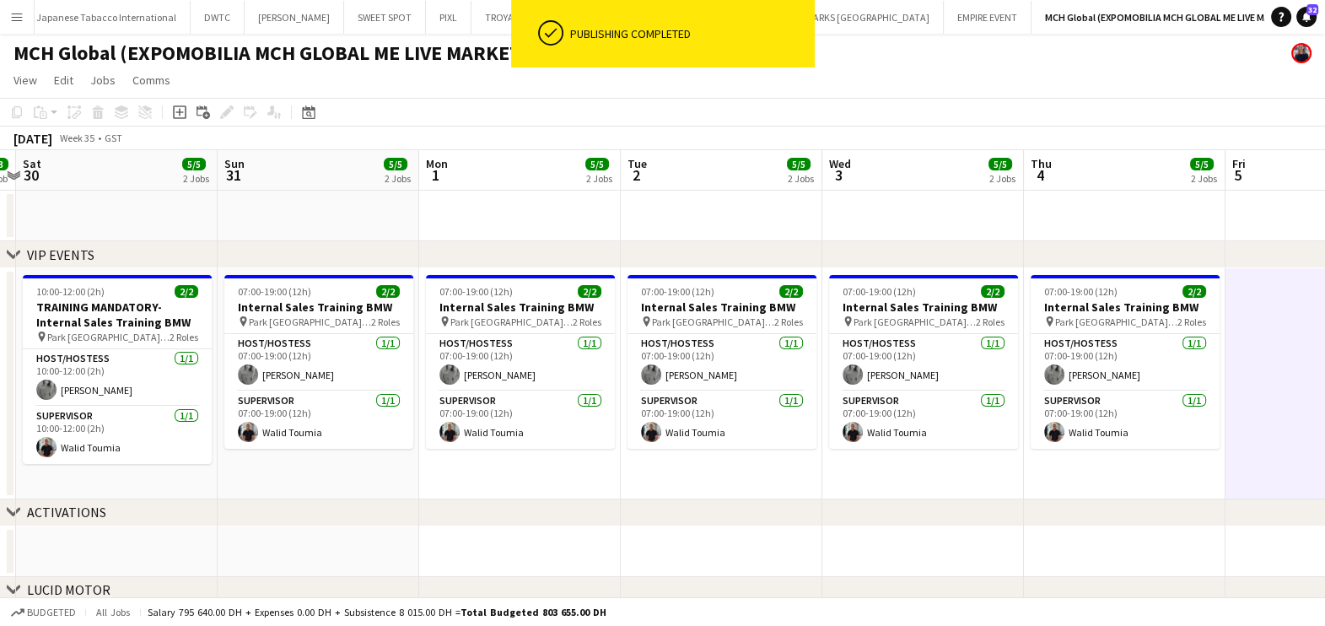
drag, startPoint x: 666, startPoint y: 426, endPoint x: 1040, endPoint y: 426, distance: 374.6
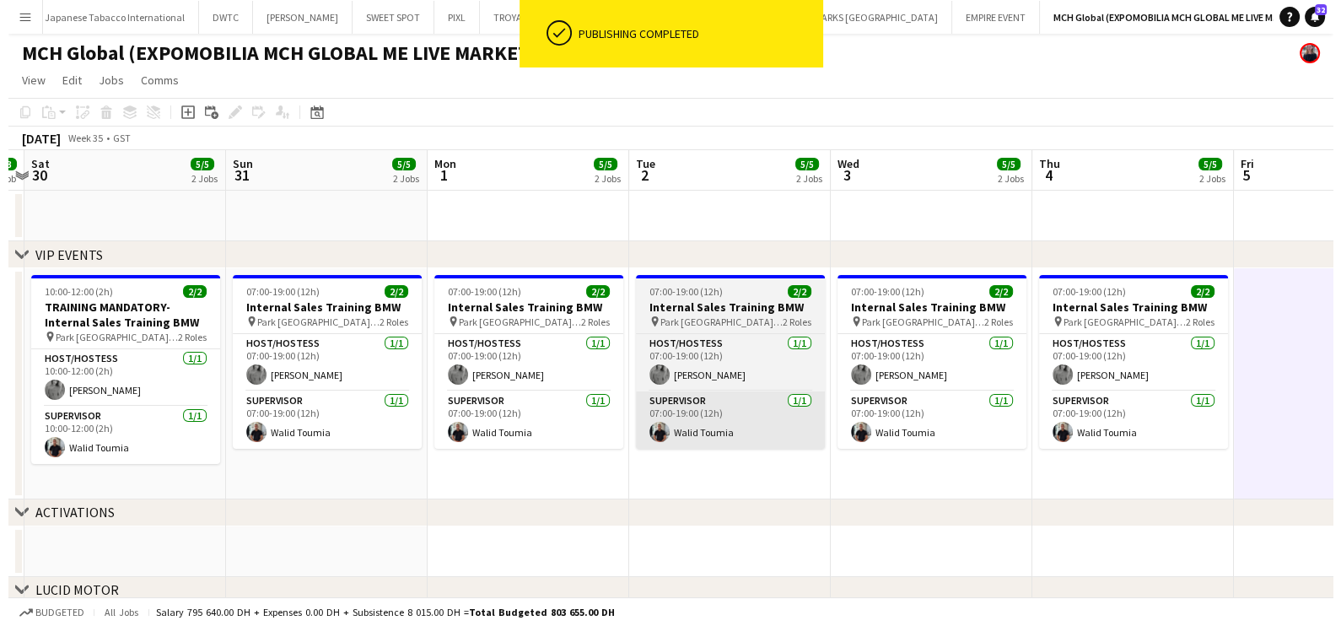
scroll to position [0, 419]
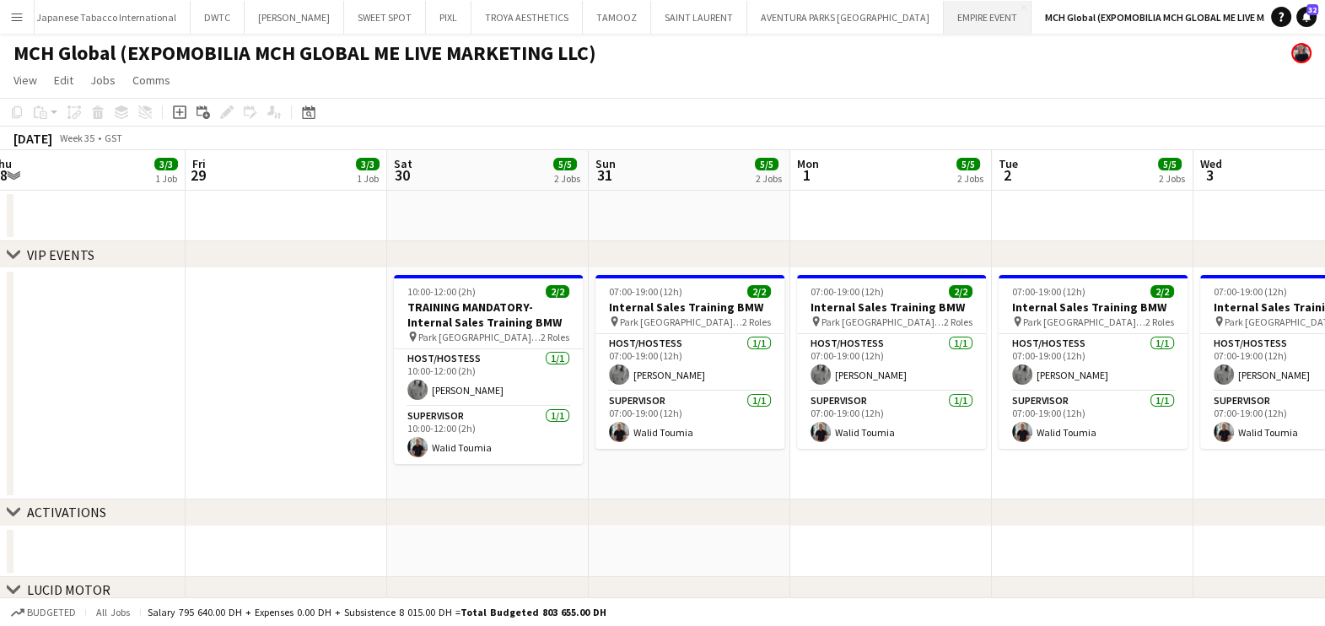
click at [944, 25] on button "EMPIRE EVENT Close" at bounding box center [988, 17] width 88 height 33
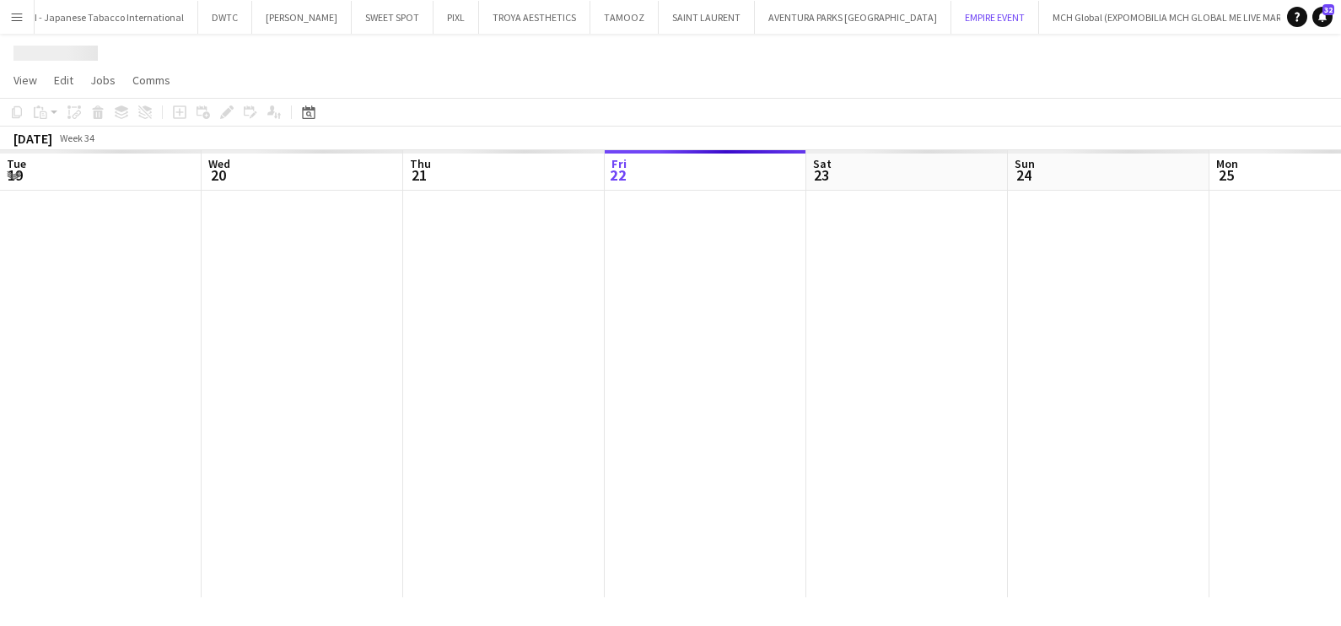
scroll to position [0, 403]
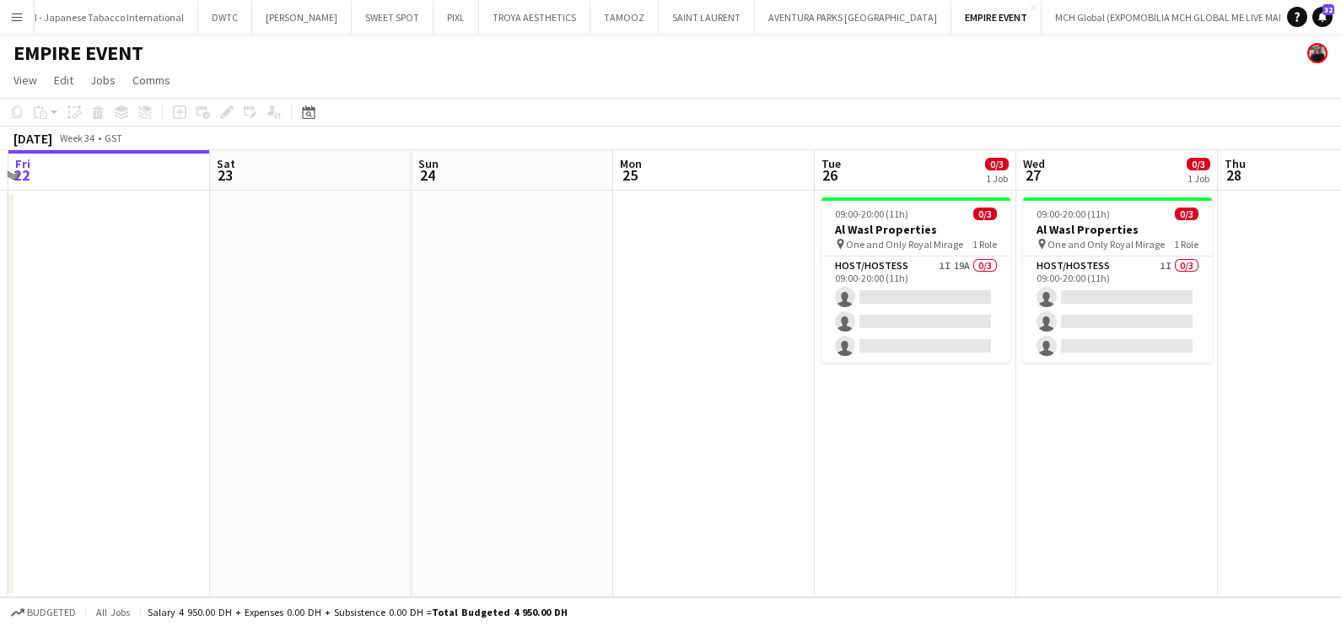
drag, startPoint x: 829, startPoint y: 362, endPoint x: 270, endPoint y: 369, distance: 559.4
click at [337, 363] on app-calendar-viewport "Tue 19 Wed 20 Thu 21 Fri 22 Sat 23 Sun 24 Mon 25 Tue 26 0/3 1 Job Wed 27 0/3 1 …" at bounding box center [670, 373] width 1341 height 447
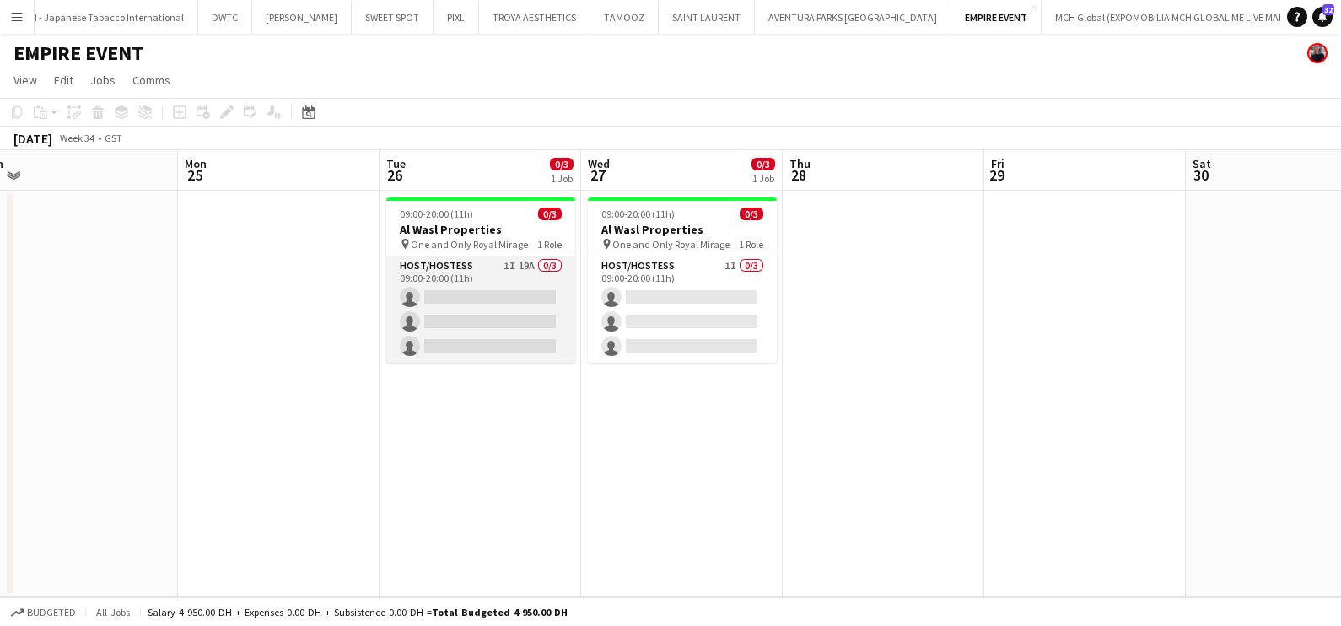
click at [457, 303] on app-card-role "Host/Hostess 1I 19A 0/3 09:00-20:00 (11h) single-neutral-actions single-neutral…" at bounding box center [480, 309] width 189 height 106
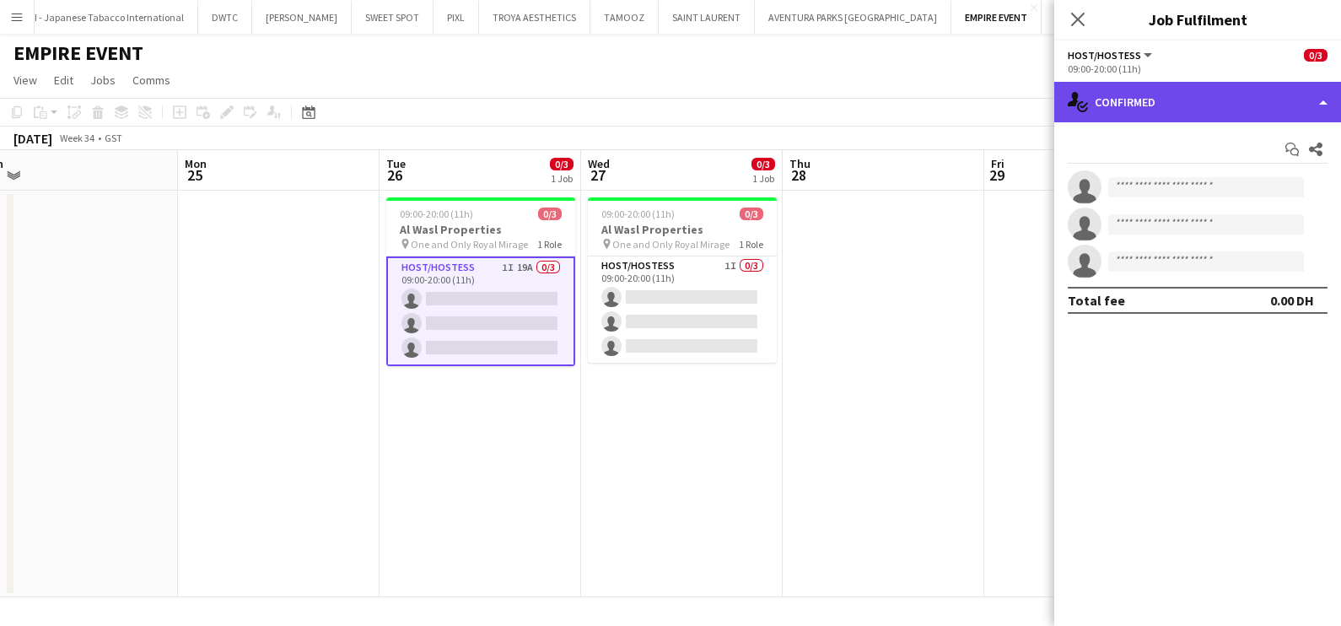
click at [1200, 107] on div "single-neutral-actions-check-2 Confirmed" at bounding box center [1198, 102] width 287 height 40
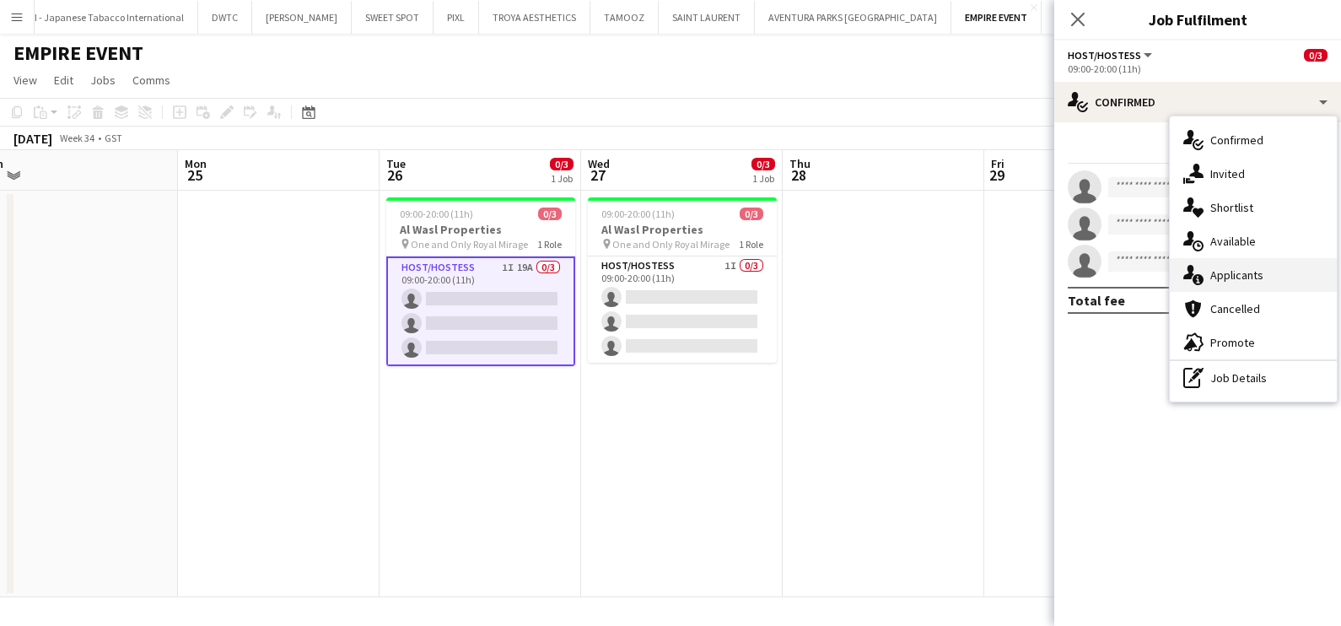
click at [1245, 272] on div "single-neutral-actions-information Applicants" at bounding box center [1253, 275] width 167 height 34
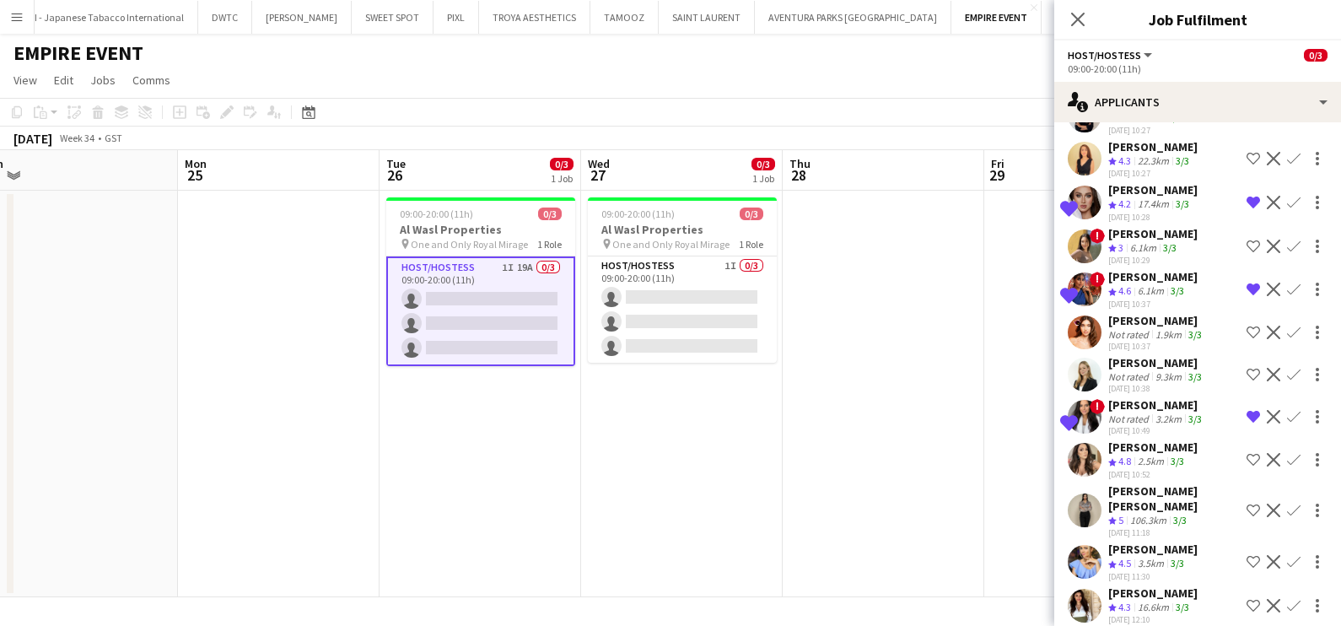
scroll to position [436, 0]
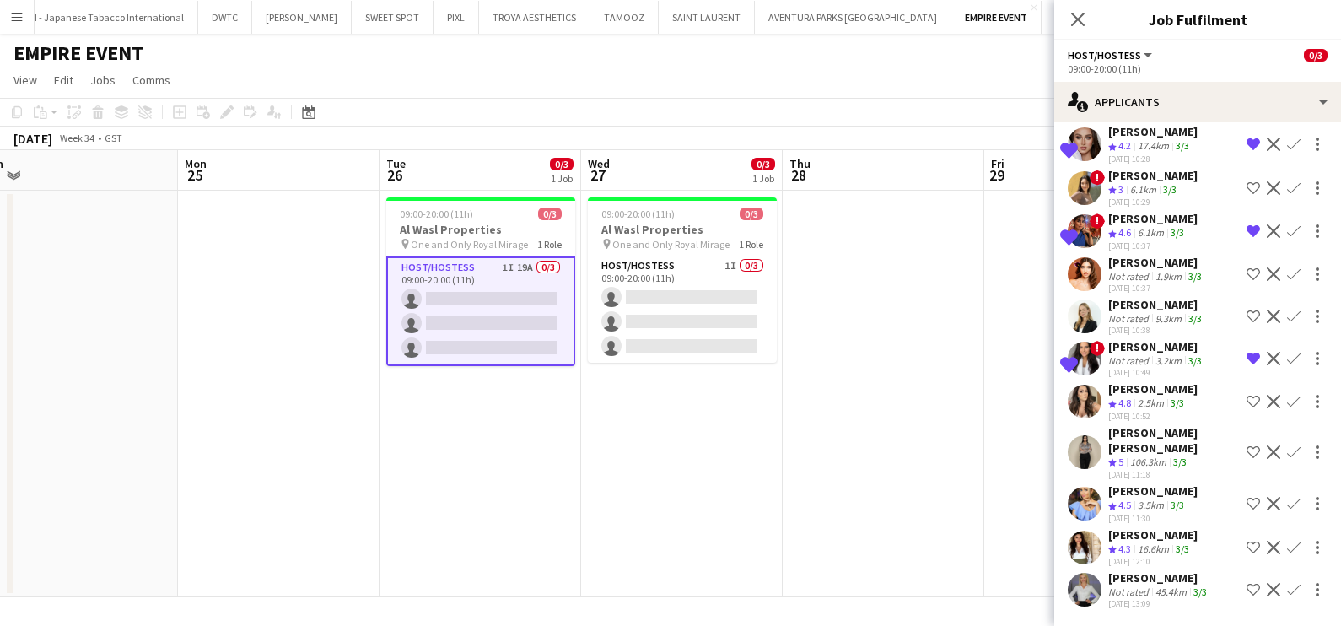
click at [1135, 545] on div "Crew rating 4.3" at bounding box center [1122, 549] width 26 height 14
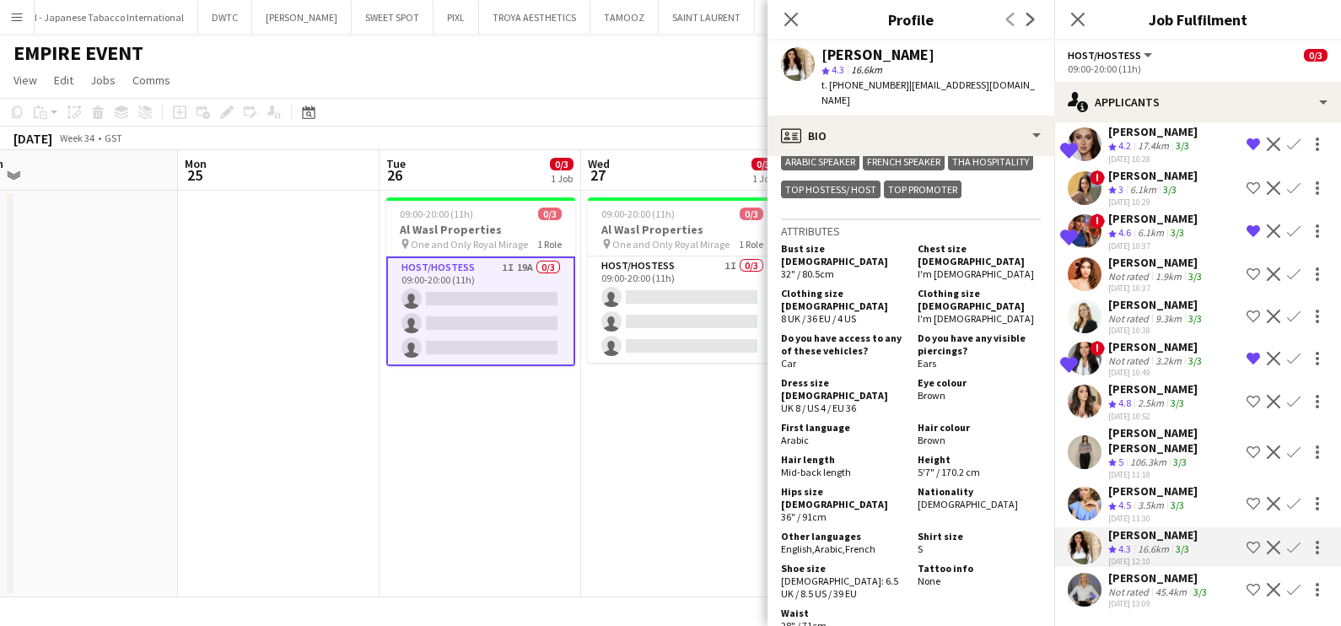
scroll to position [843, 0]
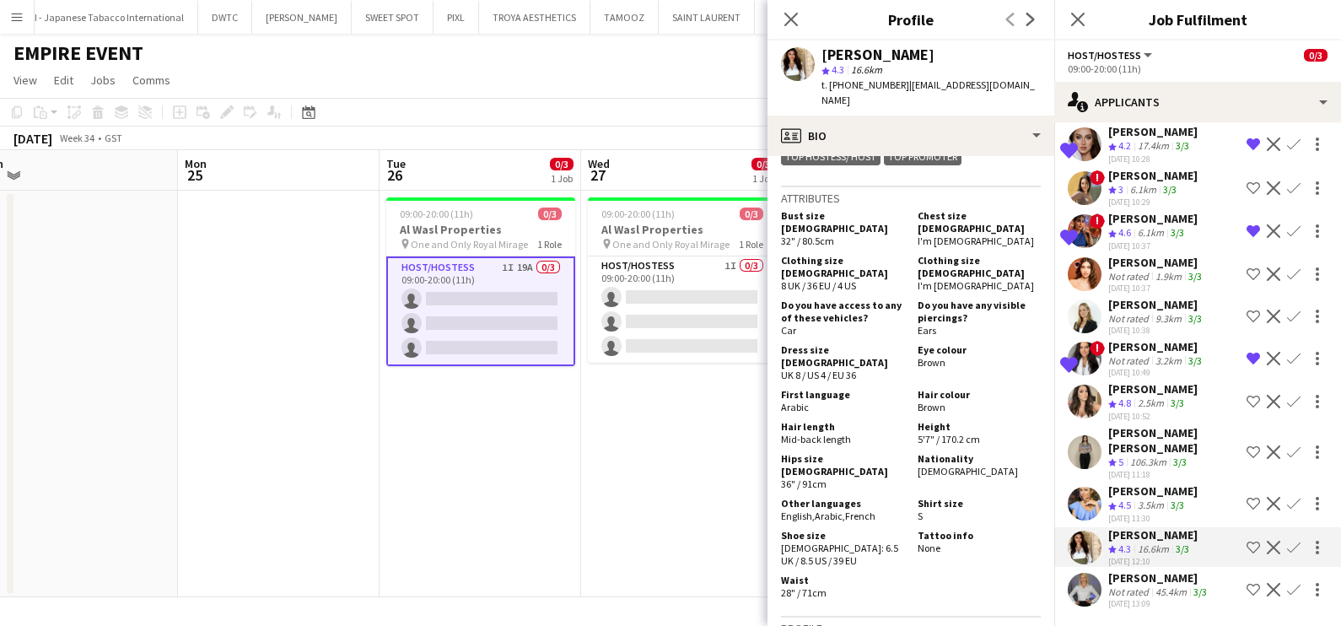
click at [1247, 544] on app-icon "Shortlist crew" at bounding box center [1253, 547] width 13 height 13
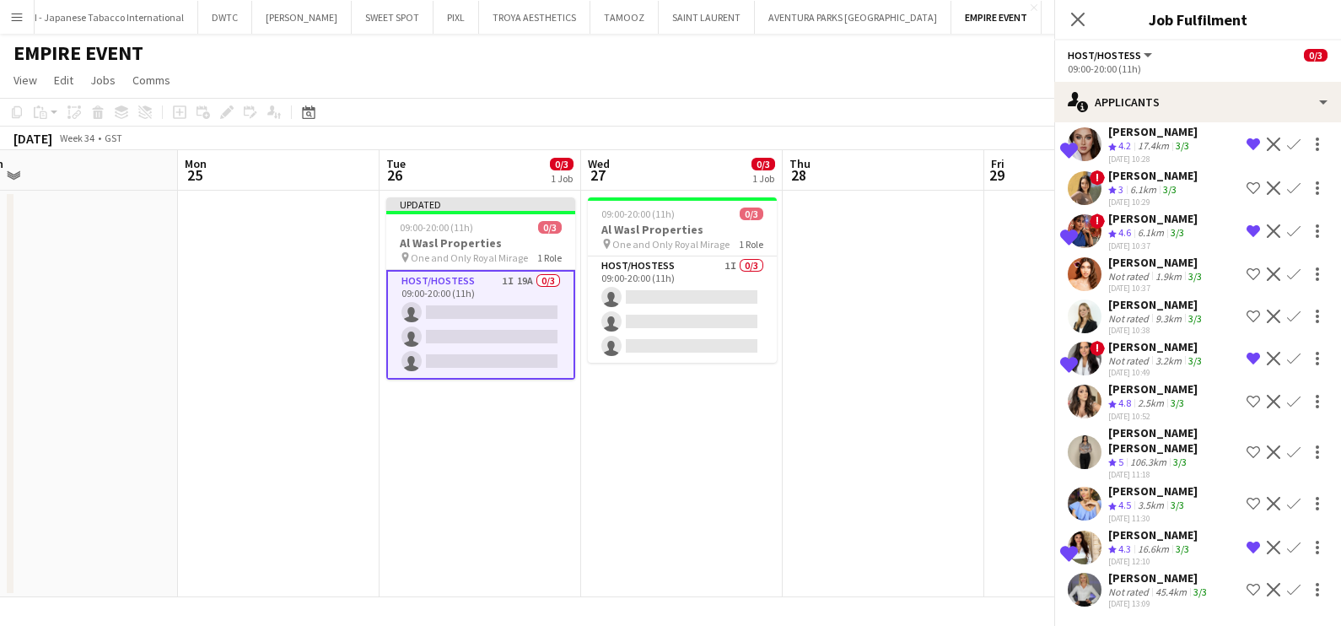
click at [1177, 548] on div "3/3" at bounding box center [1183, 549] width 20 height 14
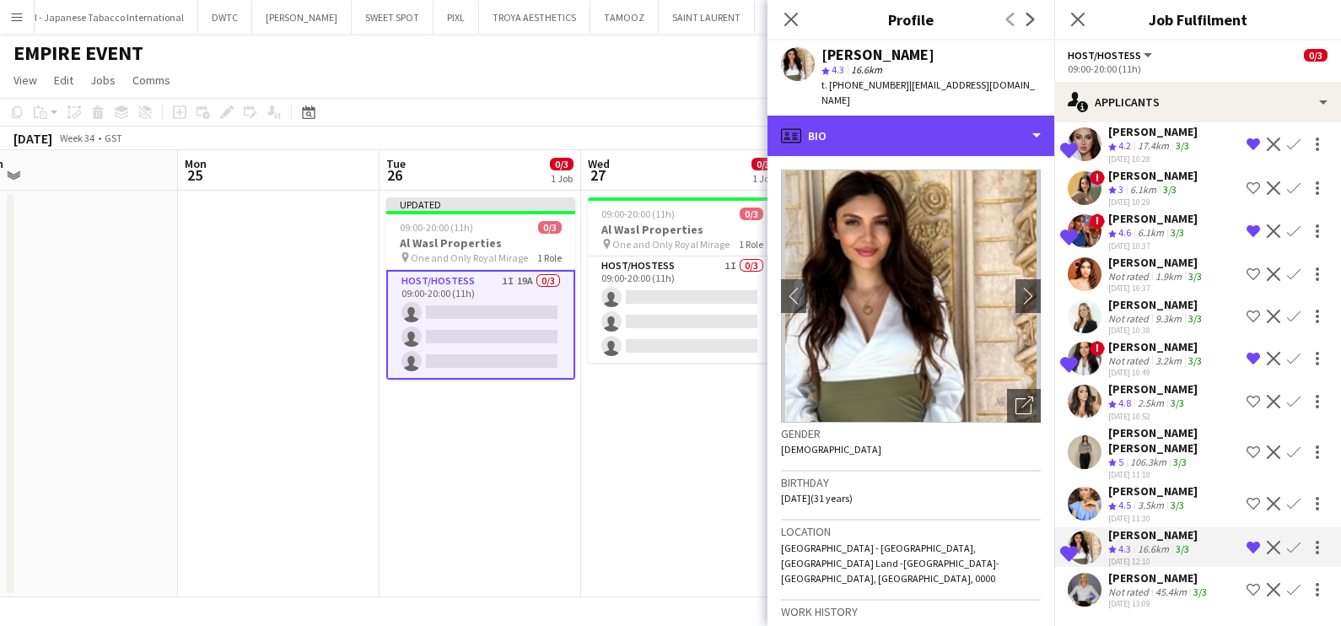
drag, startPoint x: 894, startPoint y: 127, endPoint x: 898, endPoint y: 153, distance: 25.7
click at [895, 127] on div "profile Bio" at bounding box center [911, 136] width 287 height 40
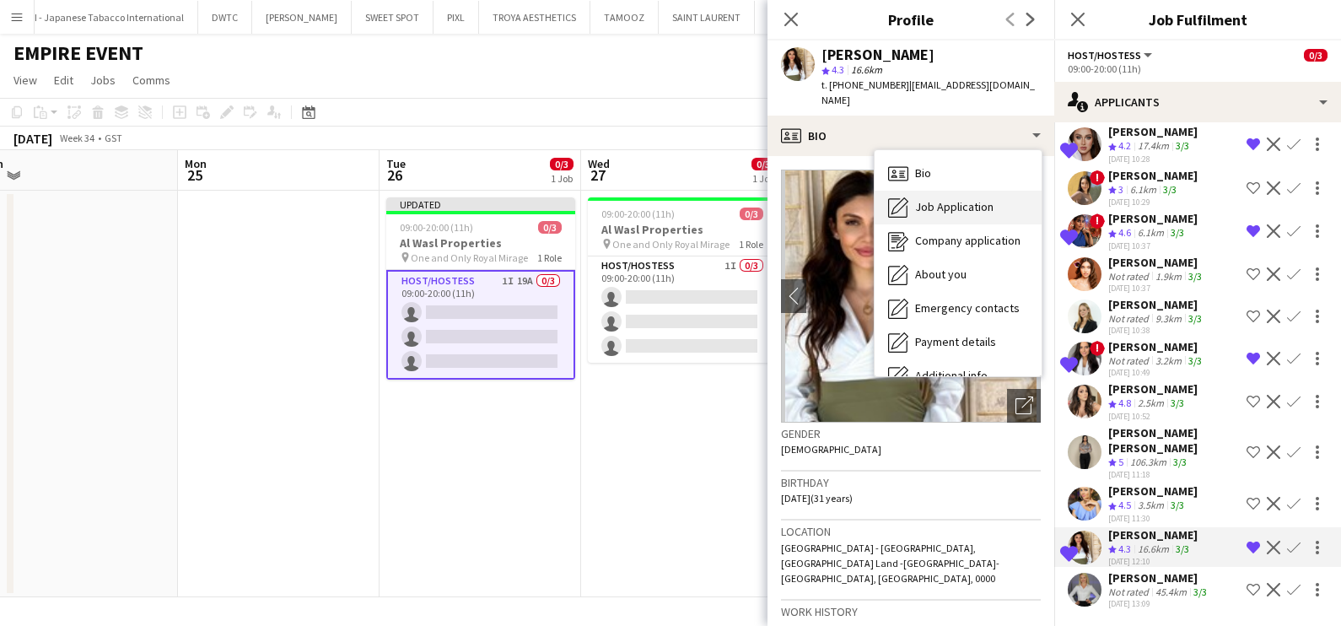
click at [922, 199] on span "Job Application" at bounding box center [954, 206] width 78 height 15
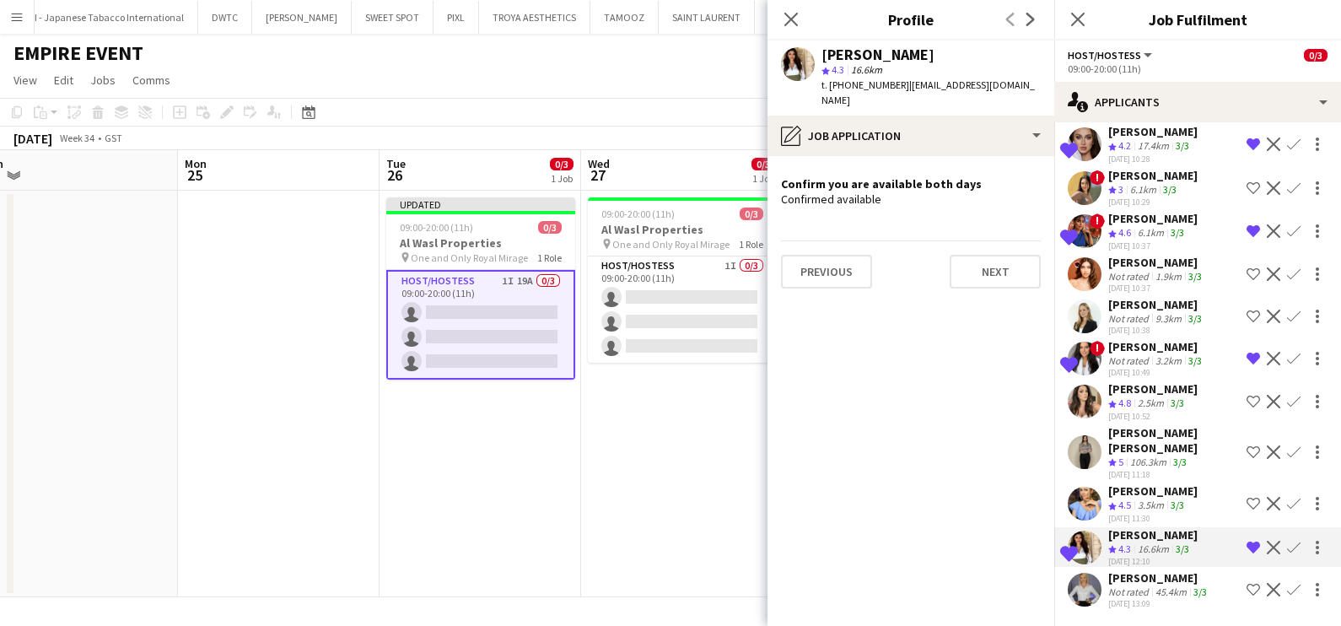
click at [1142, 596] on div "Not rated" at bounding box center [1131, 591] width 44 height 13
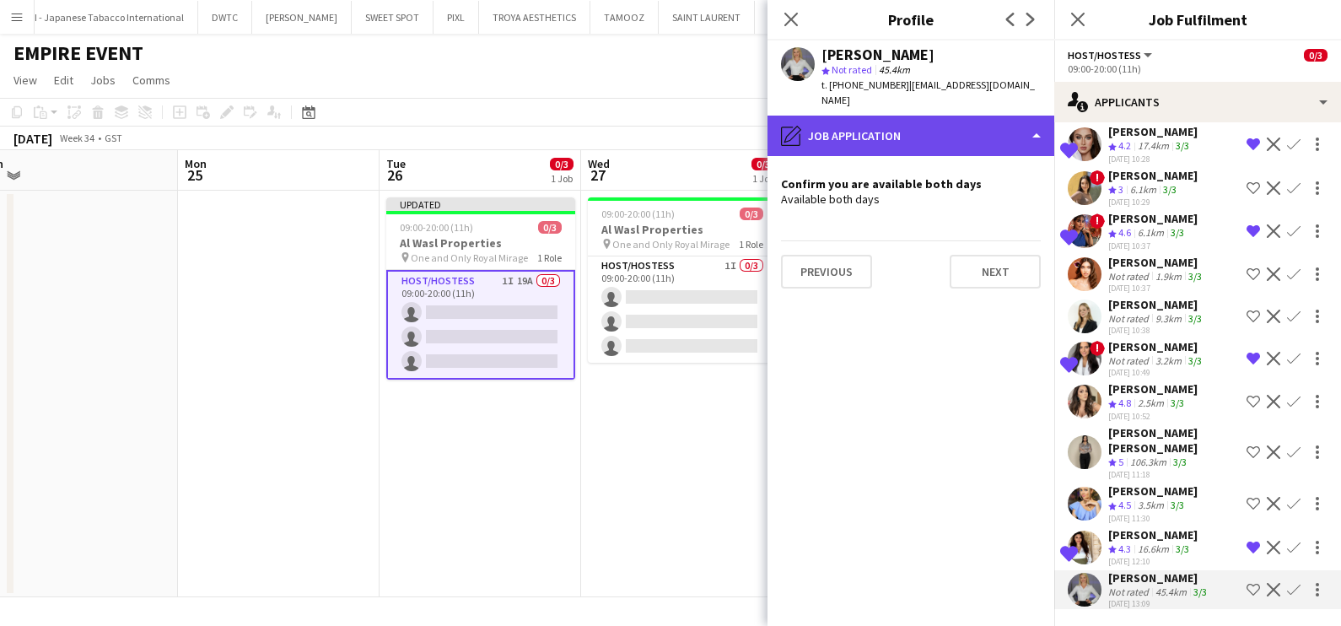
click at [936, 135] on div "pencil4 Job Application" at bounding box center [911, 136] width 287 height 40
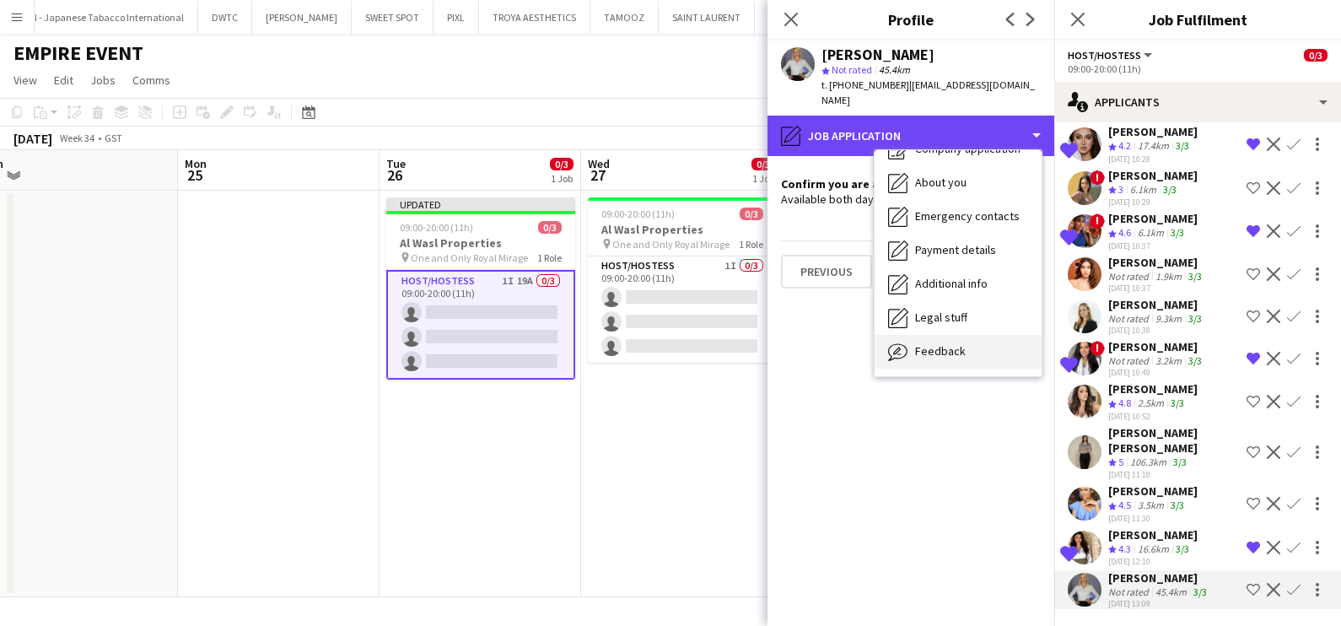
scroll to position [124, 0]
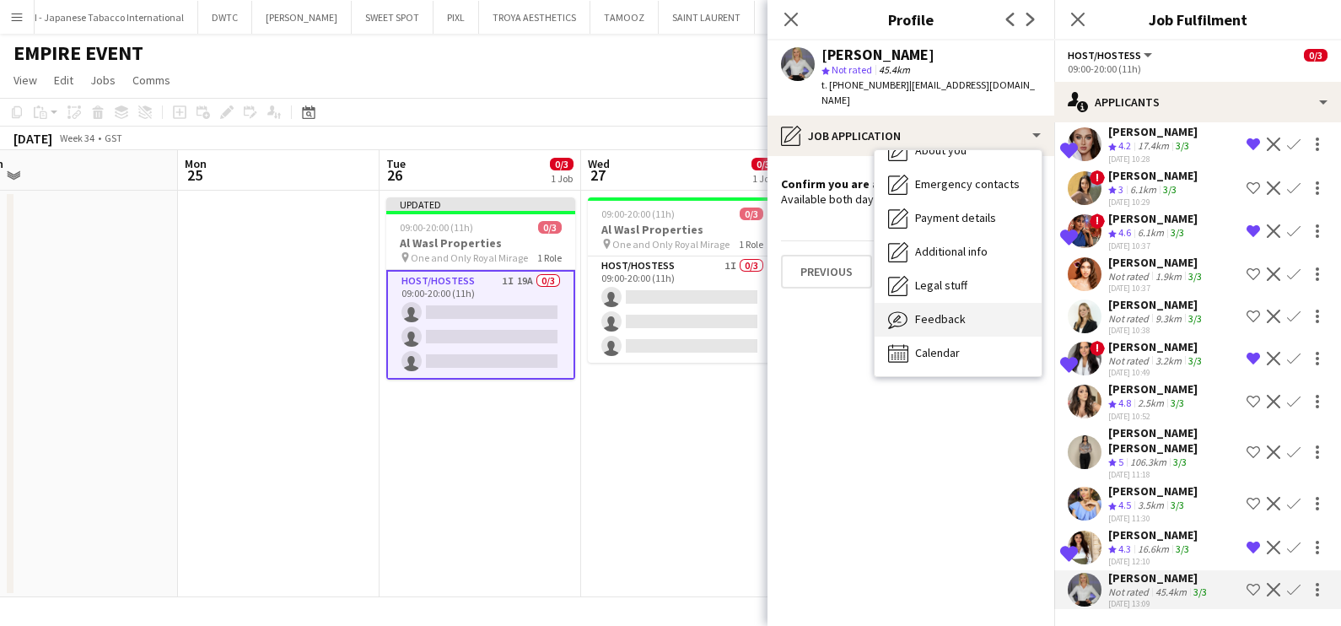
click at [974, 308] on div "Feedback Feedback" at bounding box center [958, 320] width 167 height 34
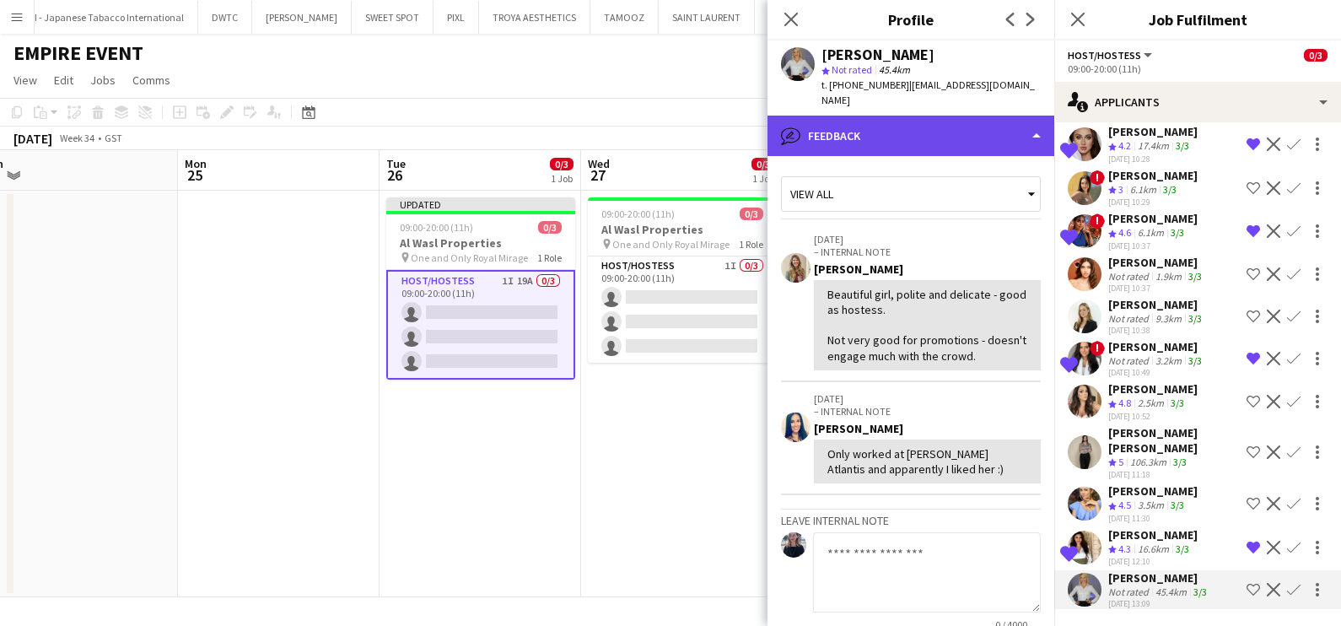
click at [806, 116] on div "bubble-pencil Feedback" at bounding box center [911, 136] width 287 height 40
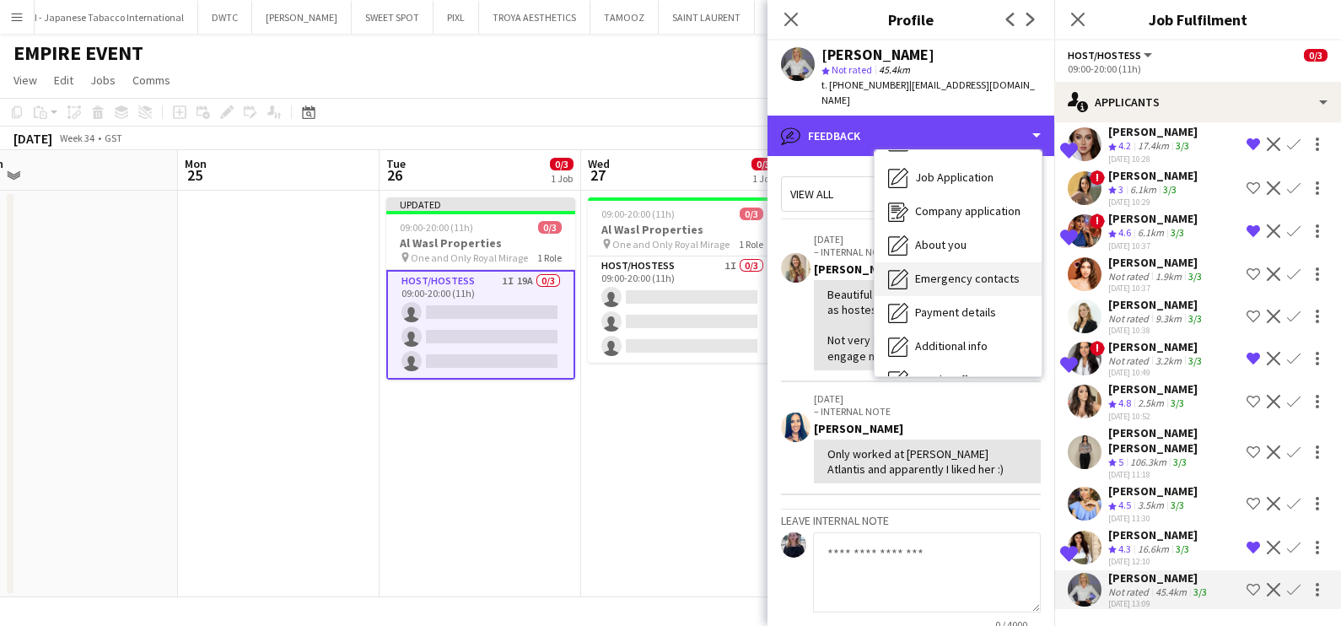
scroll to position [0, 0]
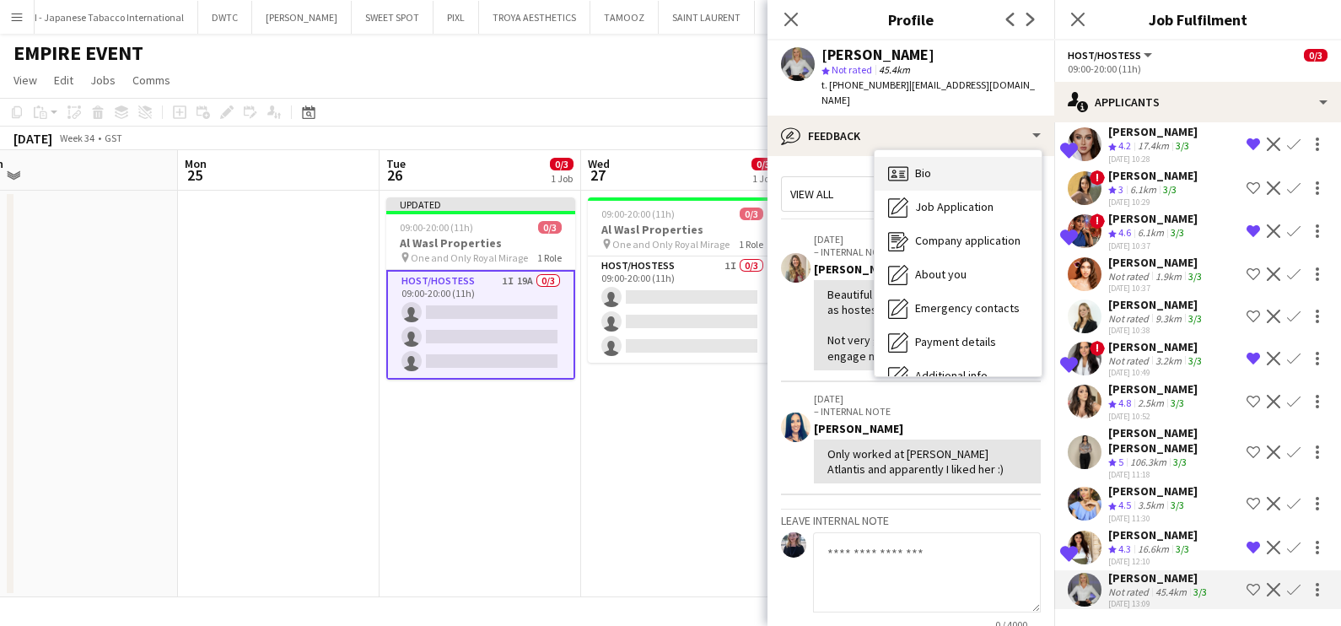
click at [951, 169] on div "Bio Bio" at bounding box center [958, 174] width 167 height 34
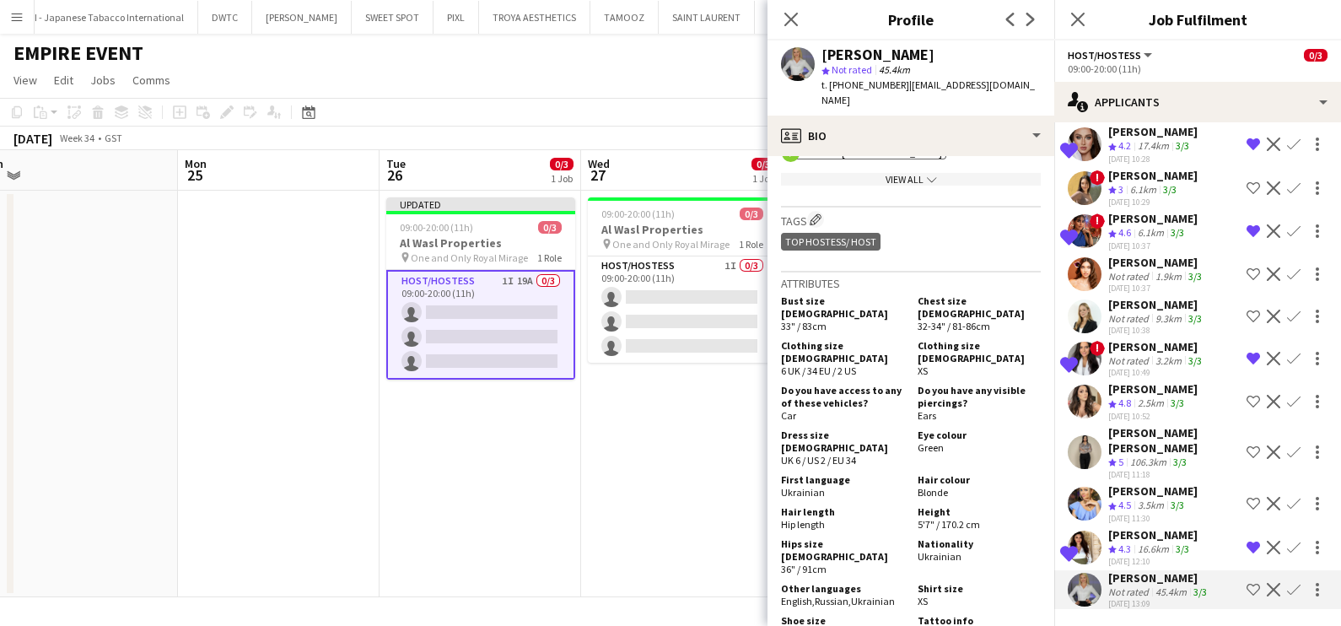
scroll to position [737, 0]
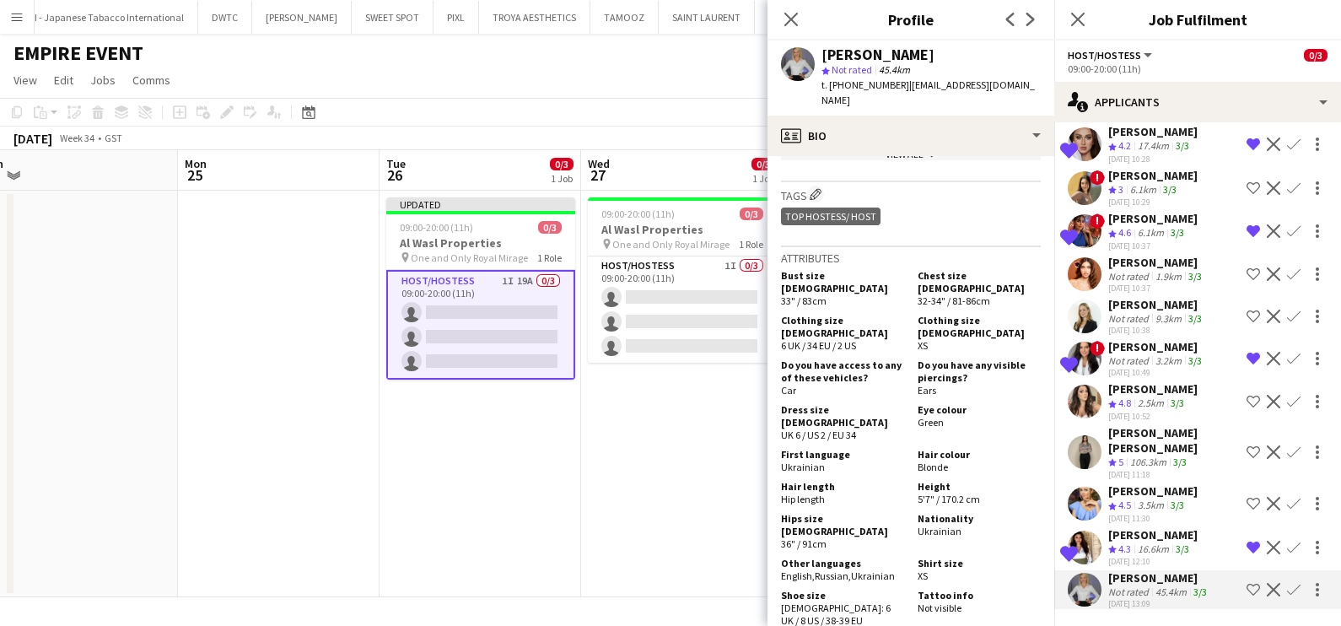
click at [1247, 591] on app-icon "Shortlist crew" at bounding box center [1253, 589] width 13 height 13
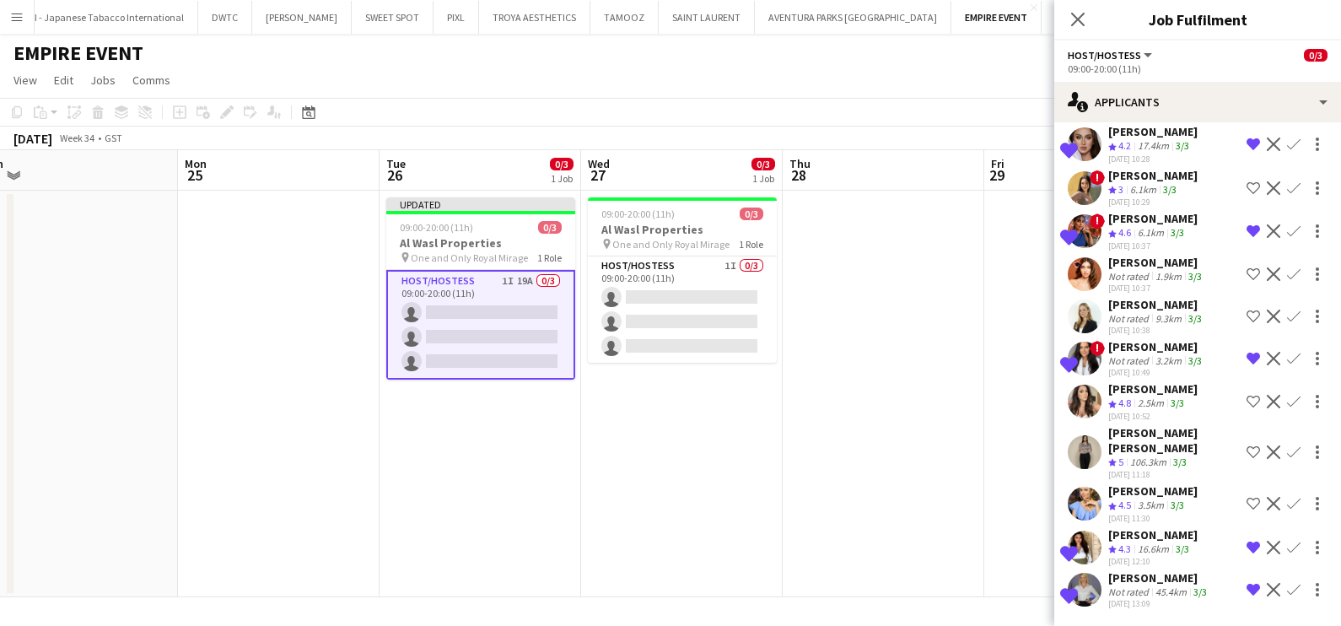
click at [1147, 454] on div "Khadija Khadija" at bounding box center [1175, 440] width 132 height 30
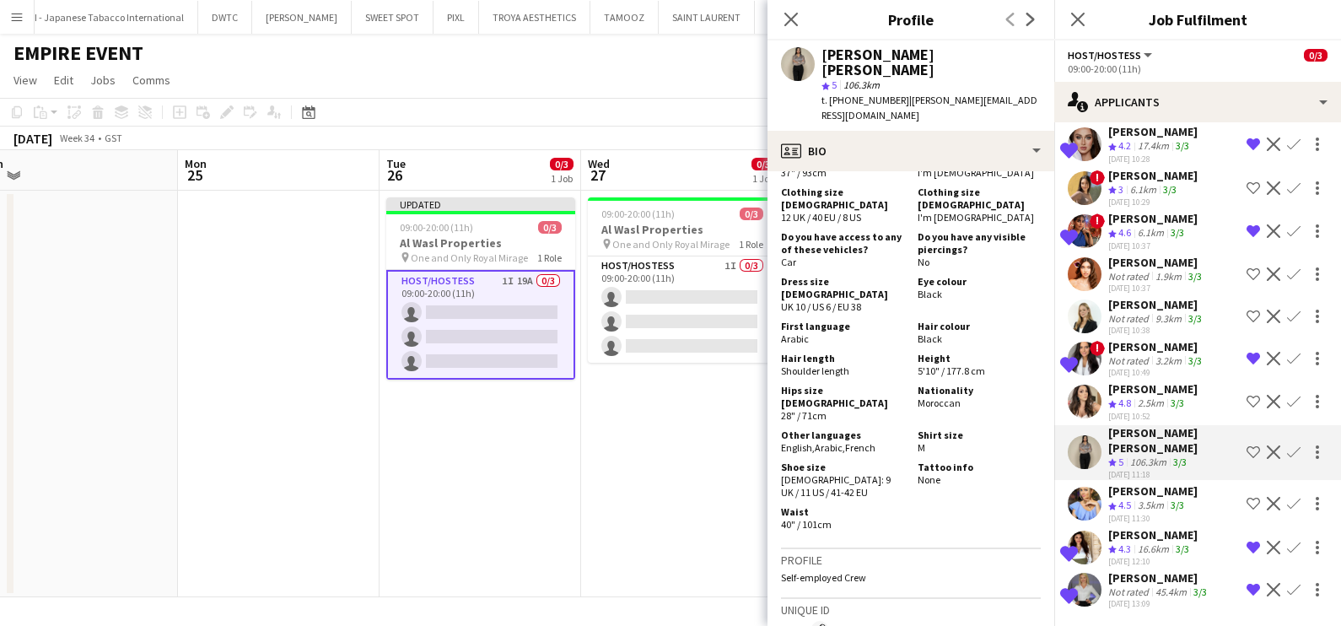
scroll to position [0, 0]
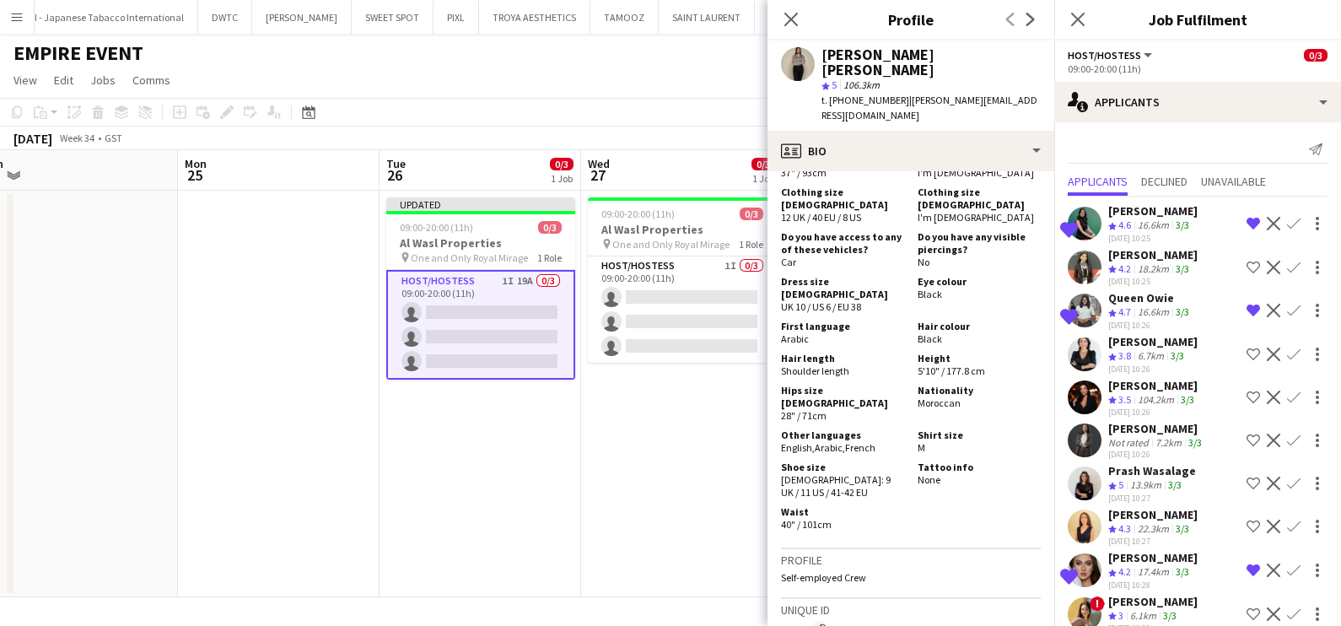
click at [617, 483] on app-date-cell "09:00-20:00 (11h) 0/3 Al Wasl Properties pin One and Only Royal Mirage 1 Role H…" at bounding box center [682, 394] width 202 height 407
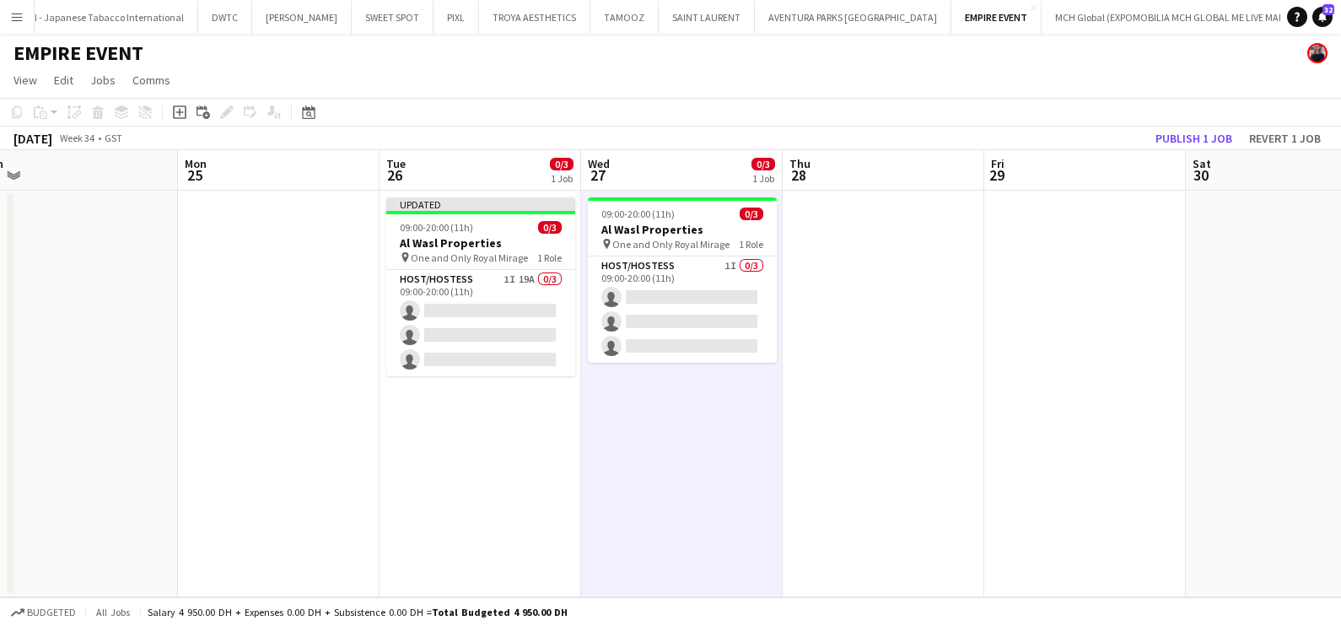
click at [1192, 123] on app-toolbar "Copy Paste Paste Ctrl+V Paste with crew Ctrl+Shift+V Paste linked Job Delete Gr…" at bounding box center [670, 112] width 1341 height 29
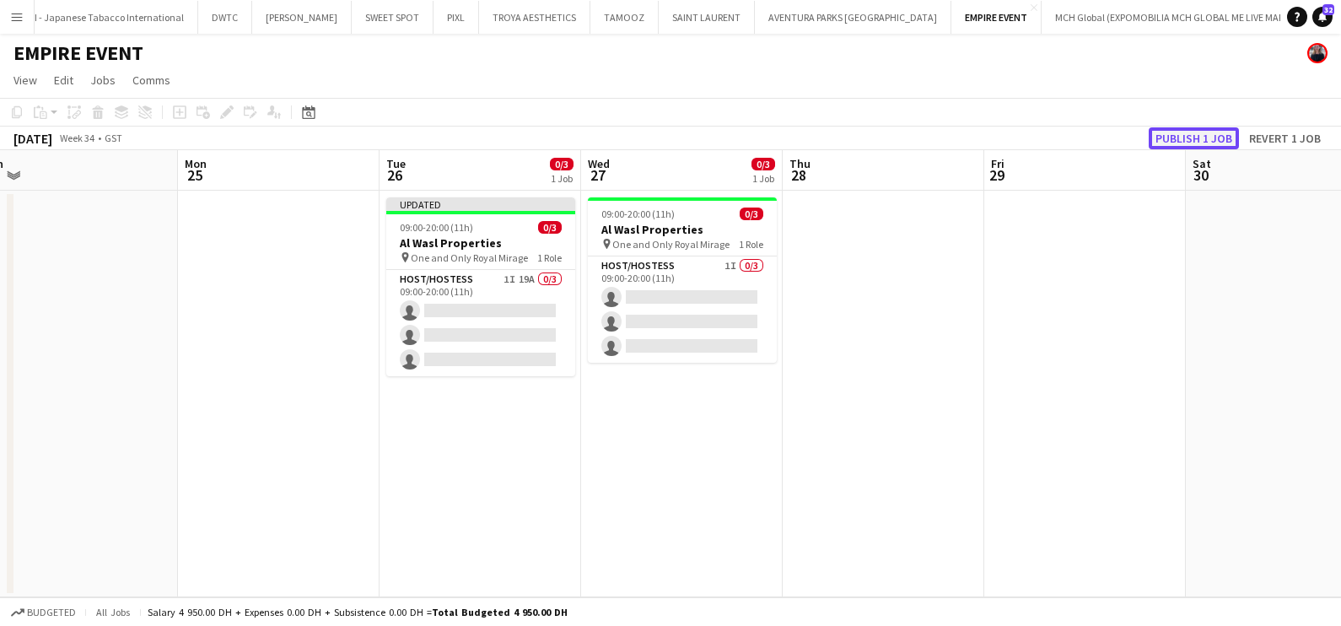
click at [1190, 132] on button "Publish 1 job" at bounding box center [1194, 138] width 90 height 22
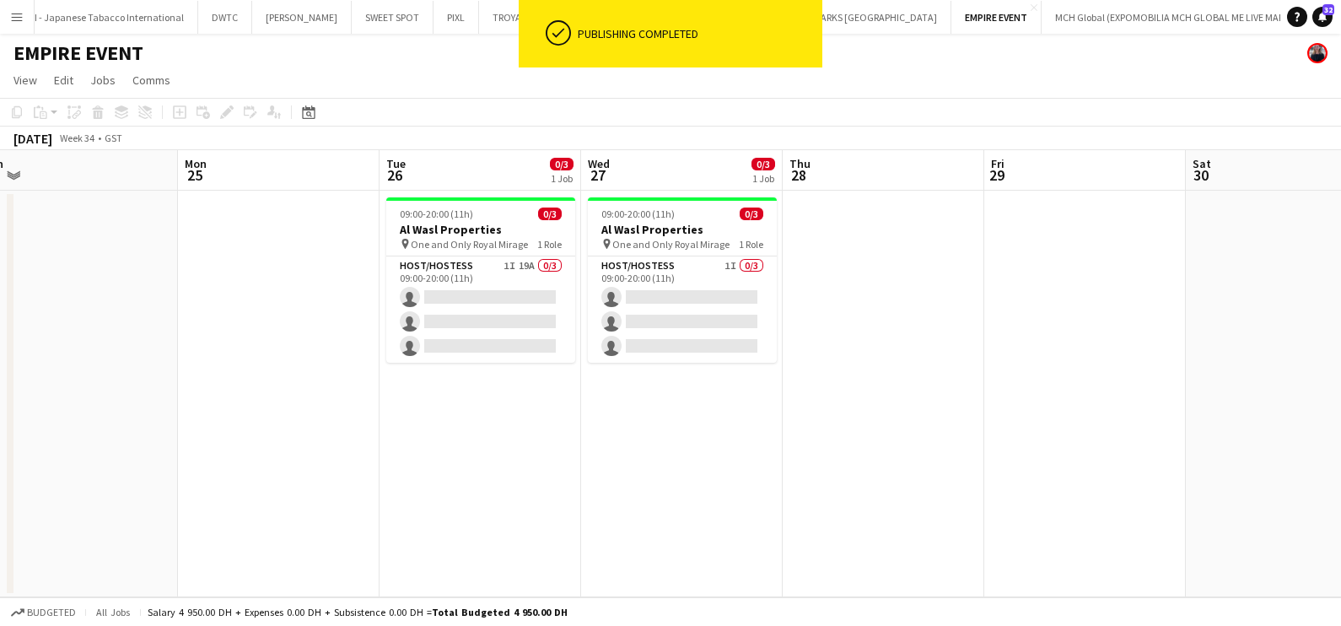
click at [494, 304] on app-card-role "Host/Hostess 1I 19A 0/3 09:00-20:00 (11h) single-neutral-actions single-neutral…" at bounding box center [480, 309] width 189 height 106
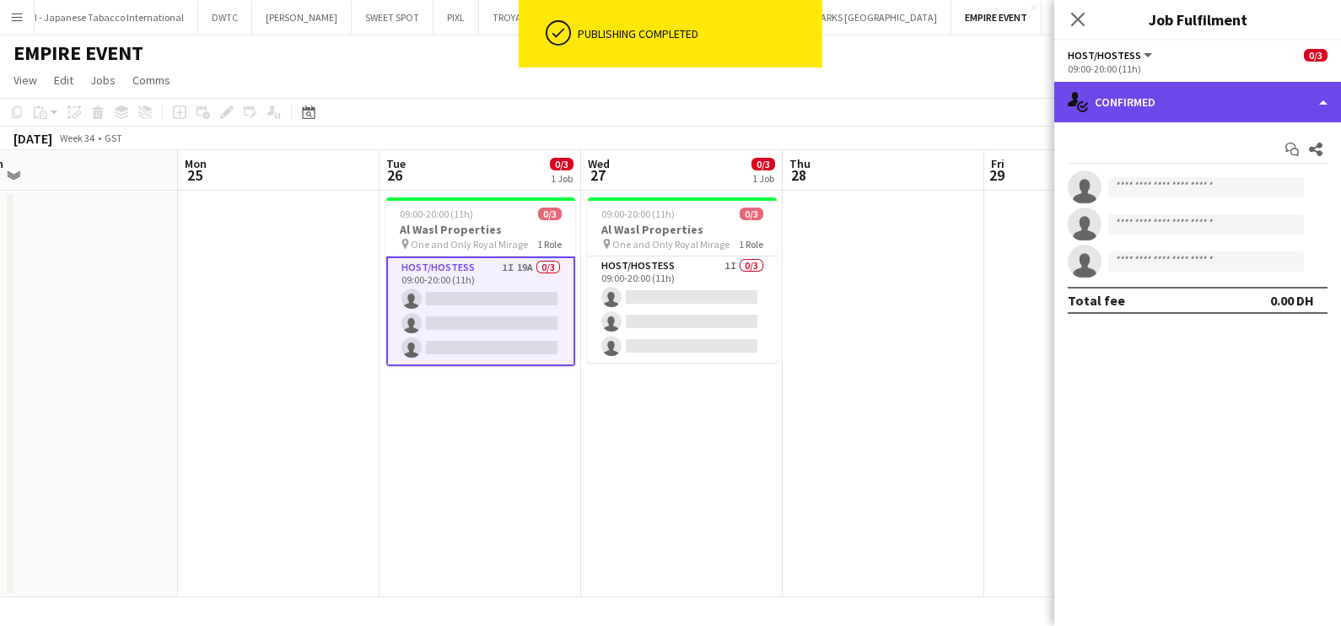
click at [1187, 85] on div "single-neutral-actions-check-2 Confirmed" at bounding box center [1198, 102] width 287 height 40
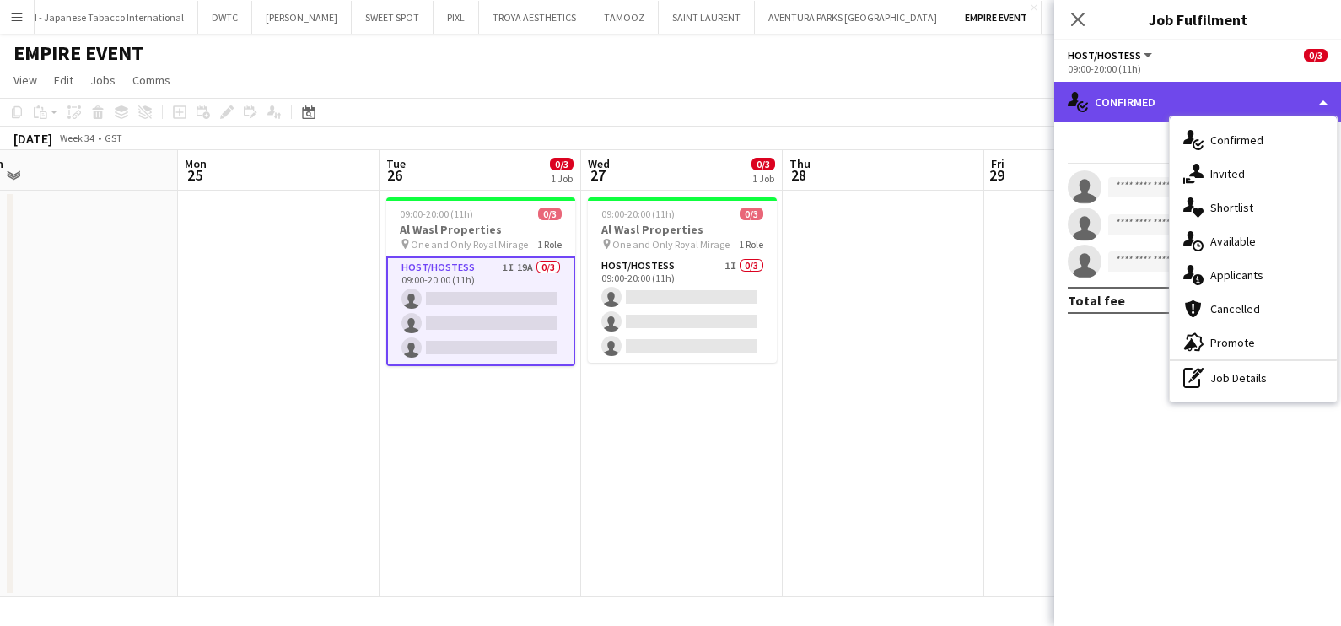
click at [1192, 104] on div "single-neutral-actions-check-2 Confirmed" at bounding box center [1198, 102] width 287 height 40
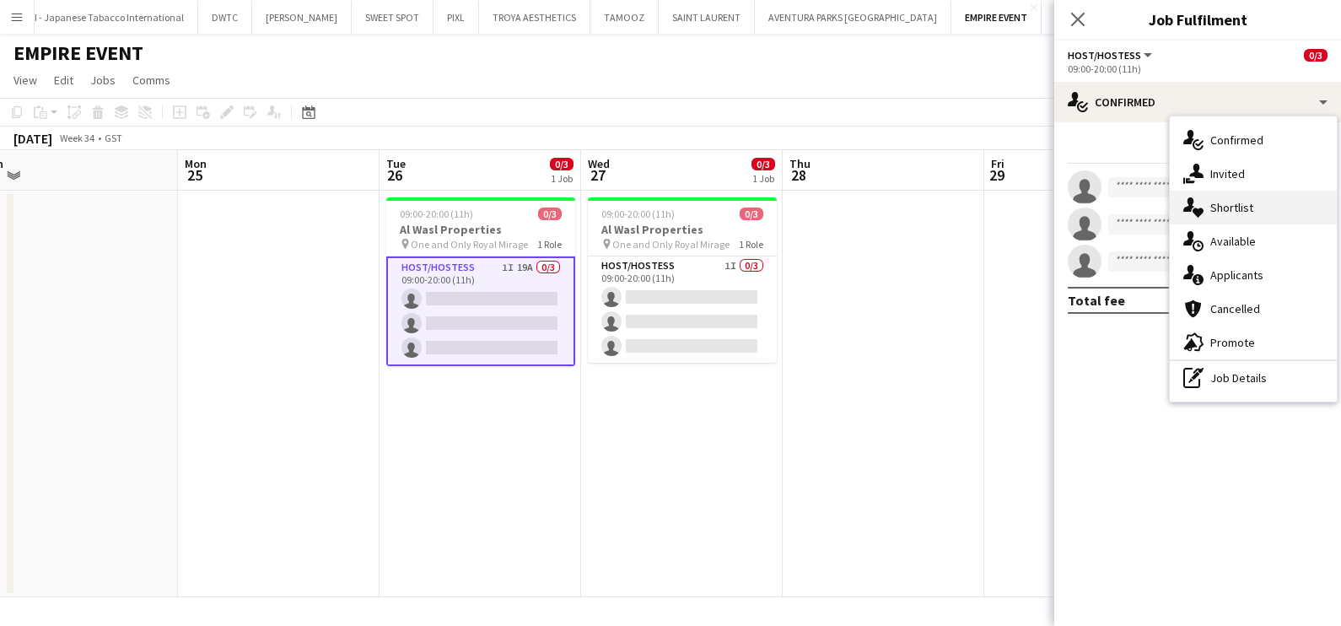
click at [1240, 201] on div "single-neutral-actions-heart Shortlist" at bounding box center [1253, 208] width 167 height 34
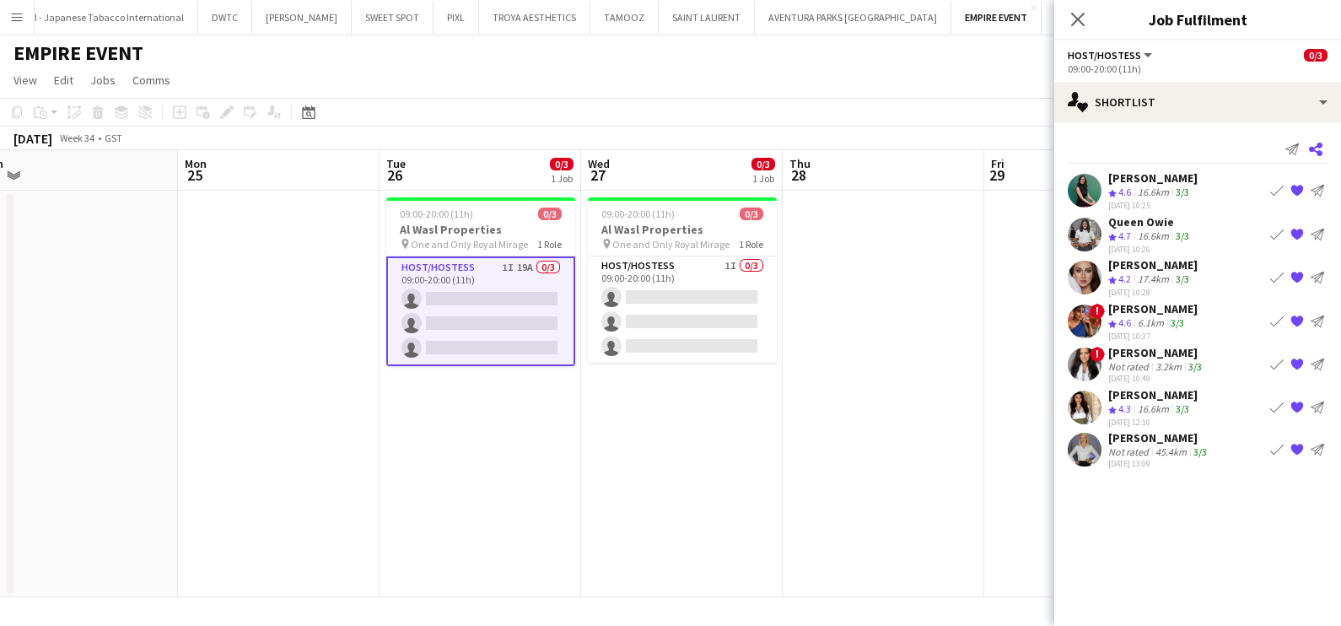
click at [1319, 150] on icon "Share" at bounding box center [1315, 149] width 13 height 13
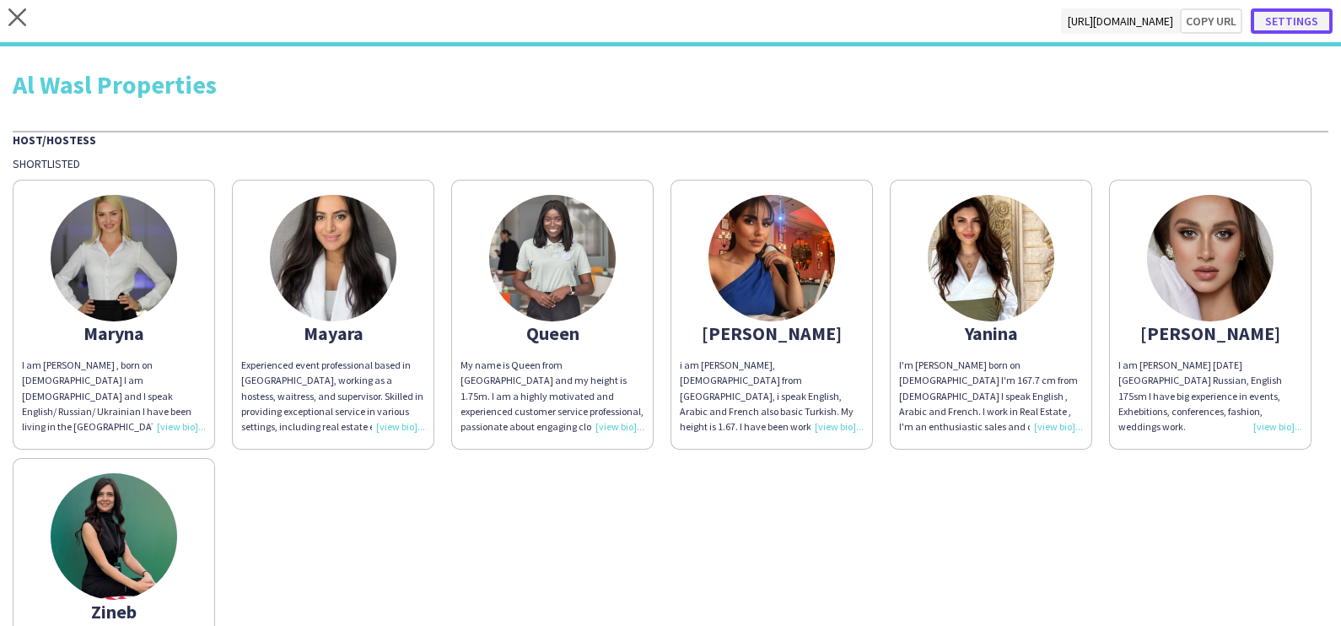
click at [1284, 20] on button "Settings" at bounding box center [1292, 20] width 82 height 25
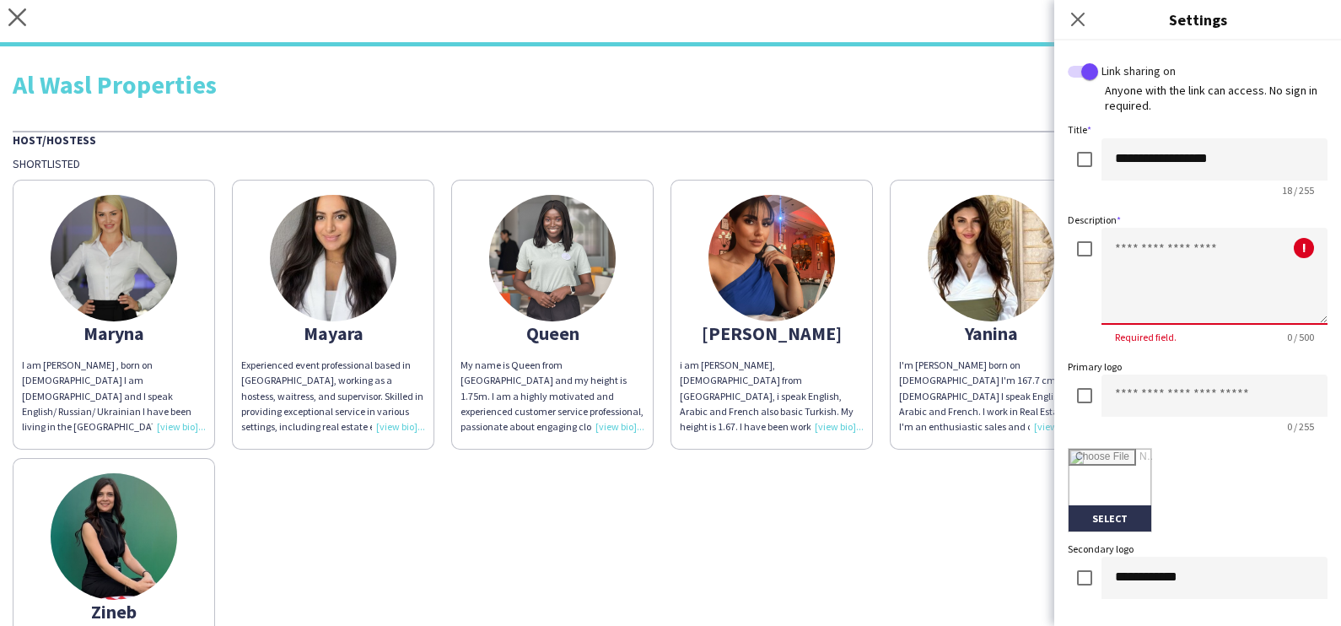
click at [1126, 247] on textarea at bounding box center [1215, 276] width 226 height 97
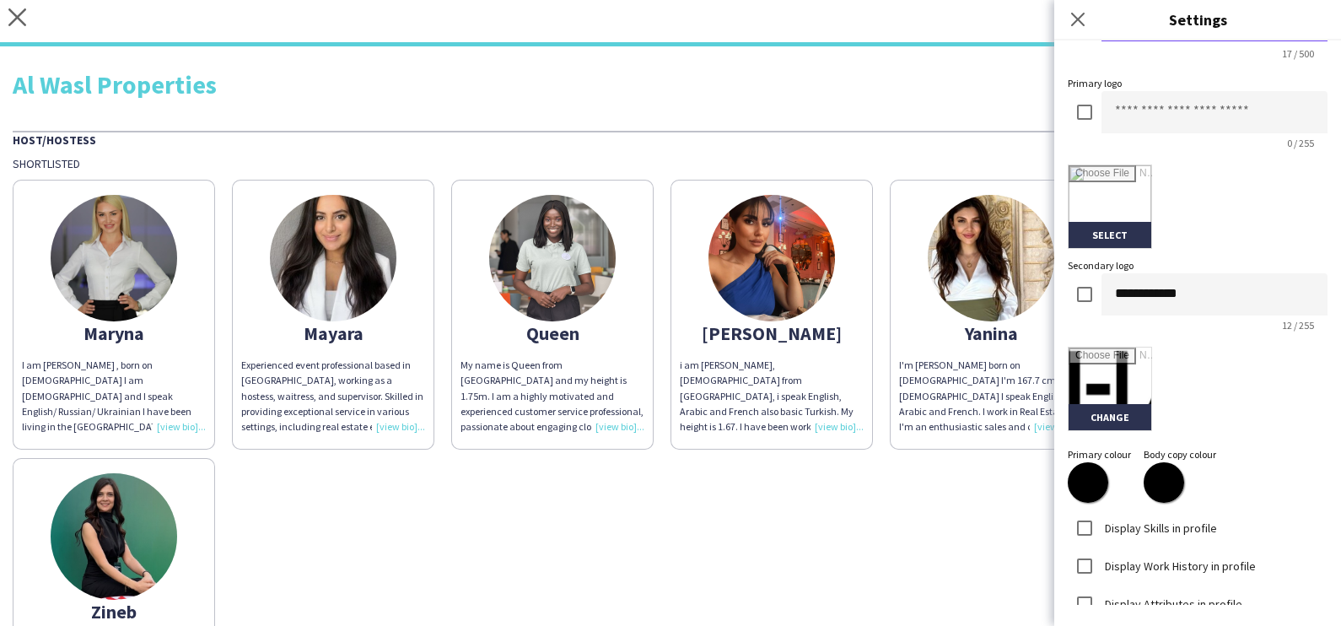
scroll to position [316, 0]
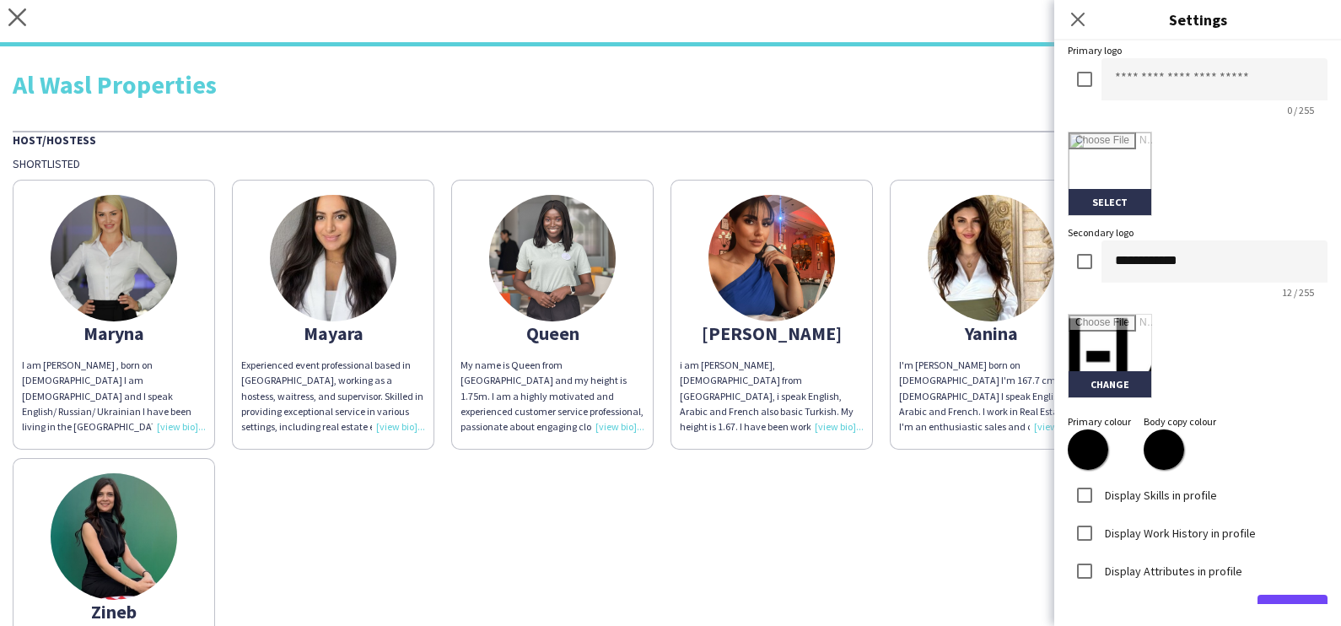
type textarea "**********"
click at [1092, 386] on input "file" at bounding box center [1110, 356] width 83 height 83
type input "**********"
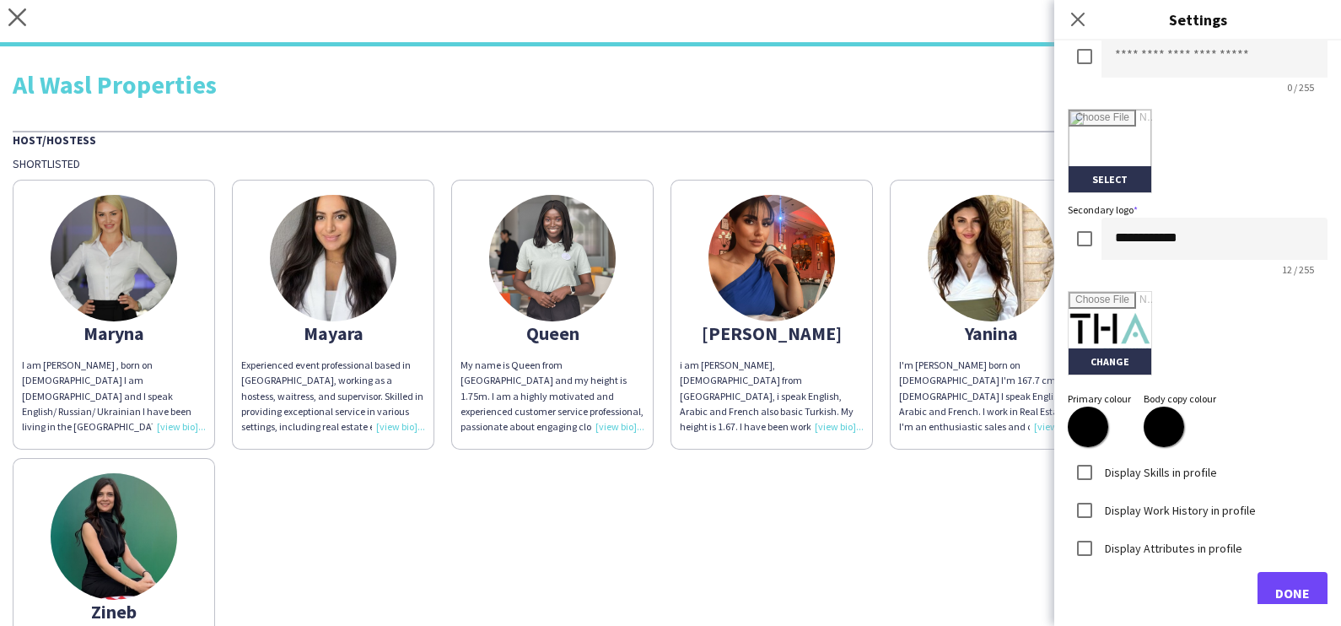
scroll to position [359, 0]
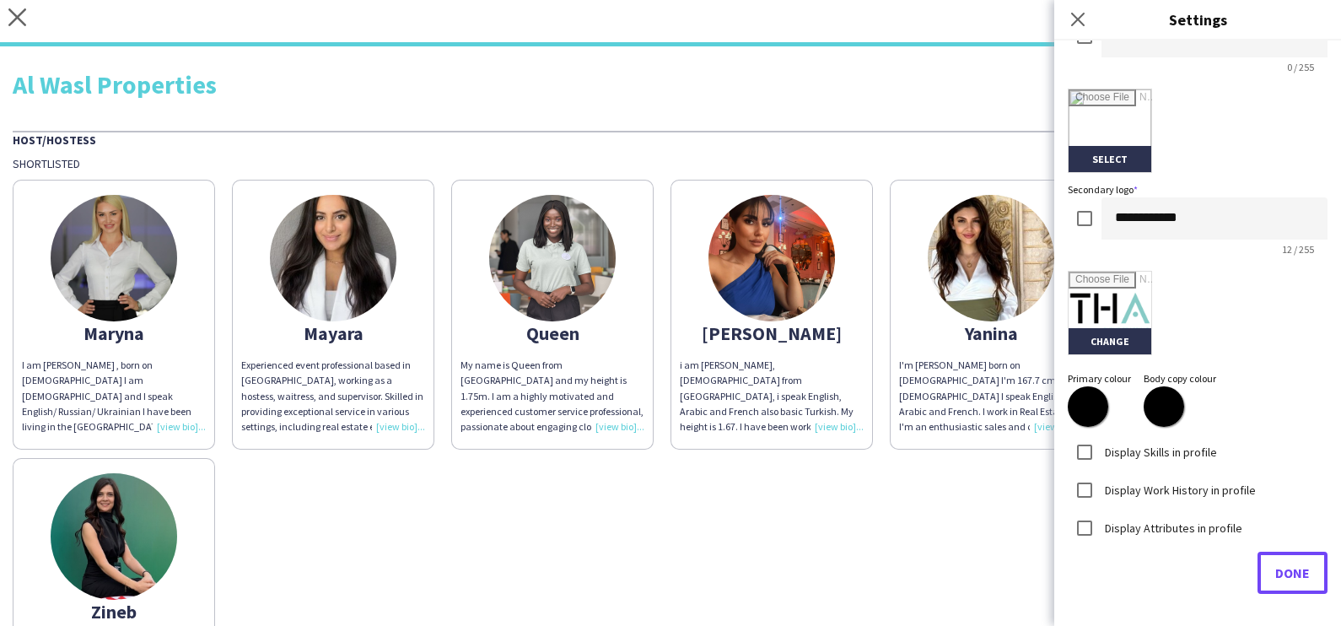
click at [1276, 566] on span "Done" at bounding box center [1293, 572] width 35 height 17
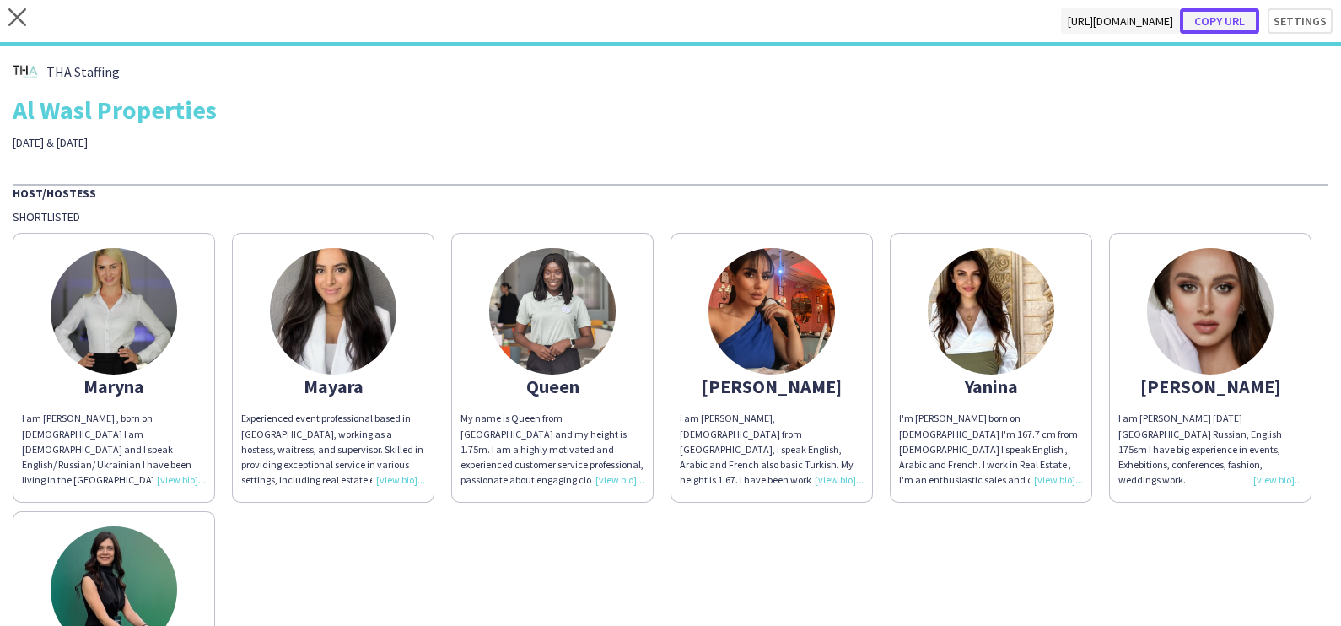
click at [1226, 20] on button "Copy url" at bounding box center [1219, 20] width 79 height 25
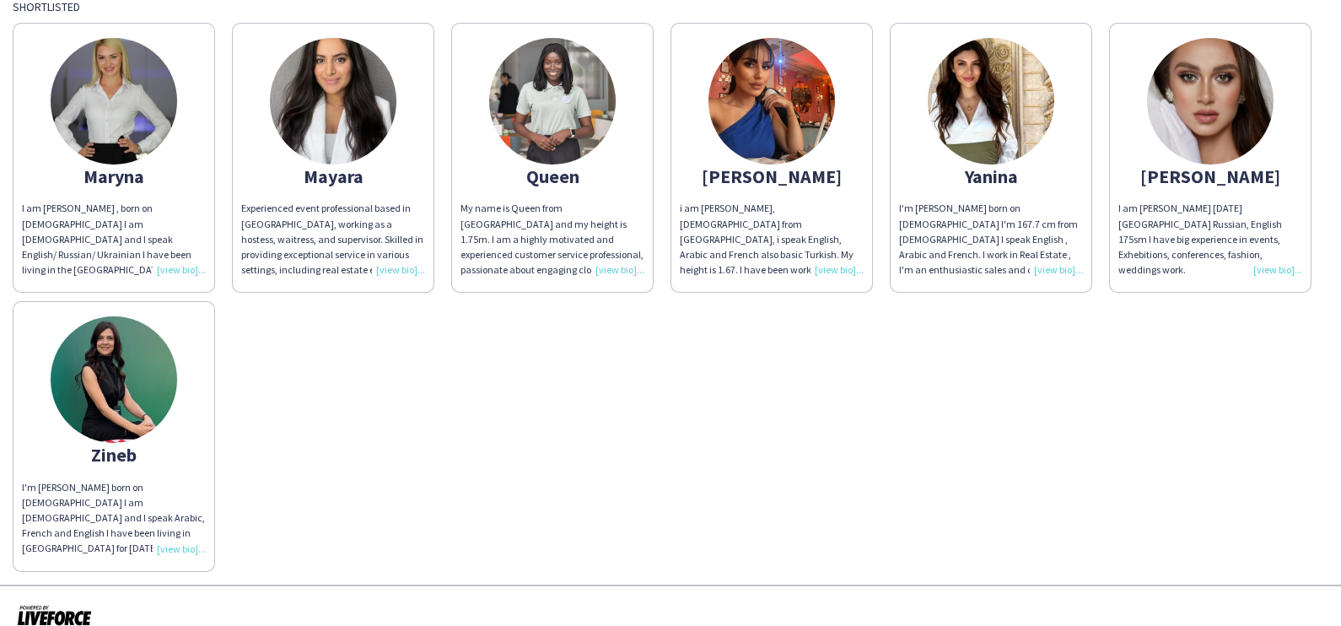
scroll to position [0, 0]
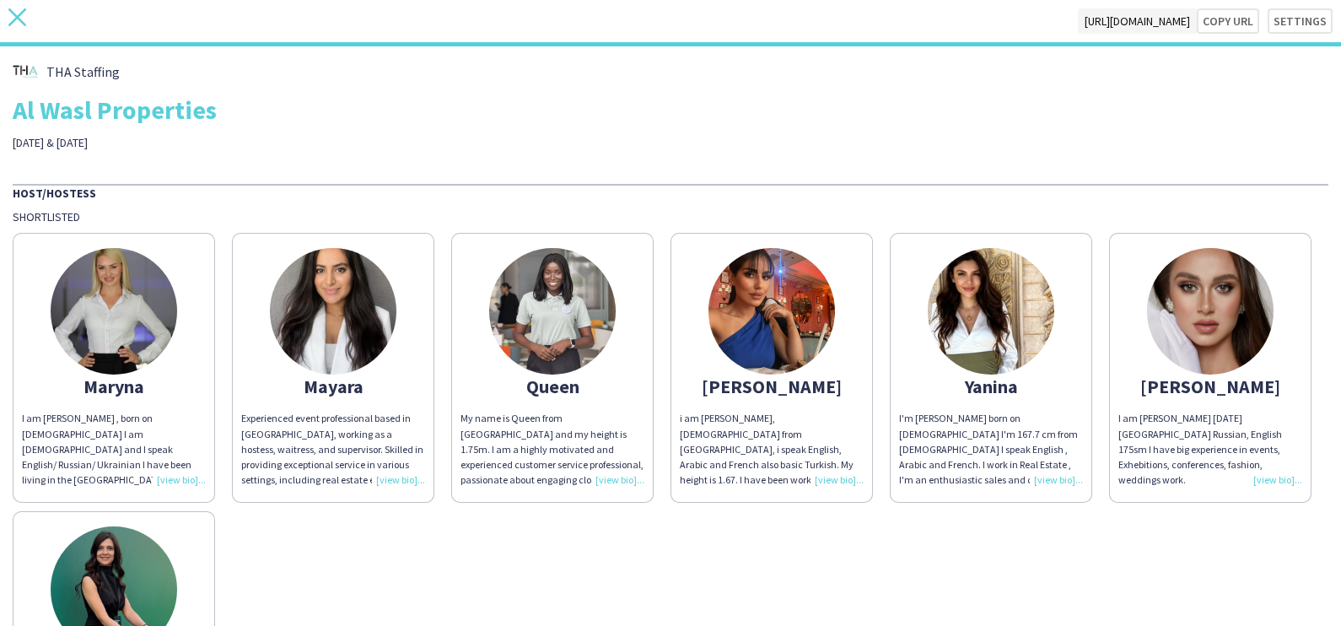
click at [24, 19] on icon "close" at bounding box center [17, 17] width 18 height 18
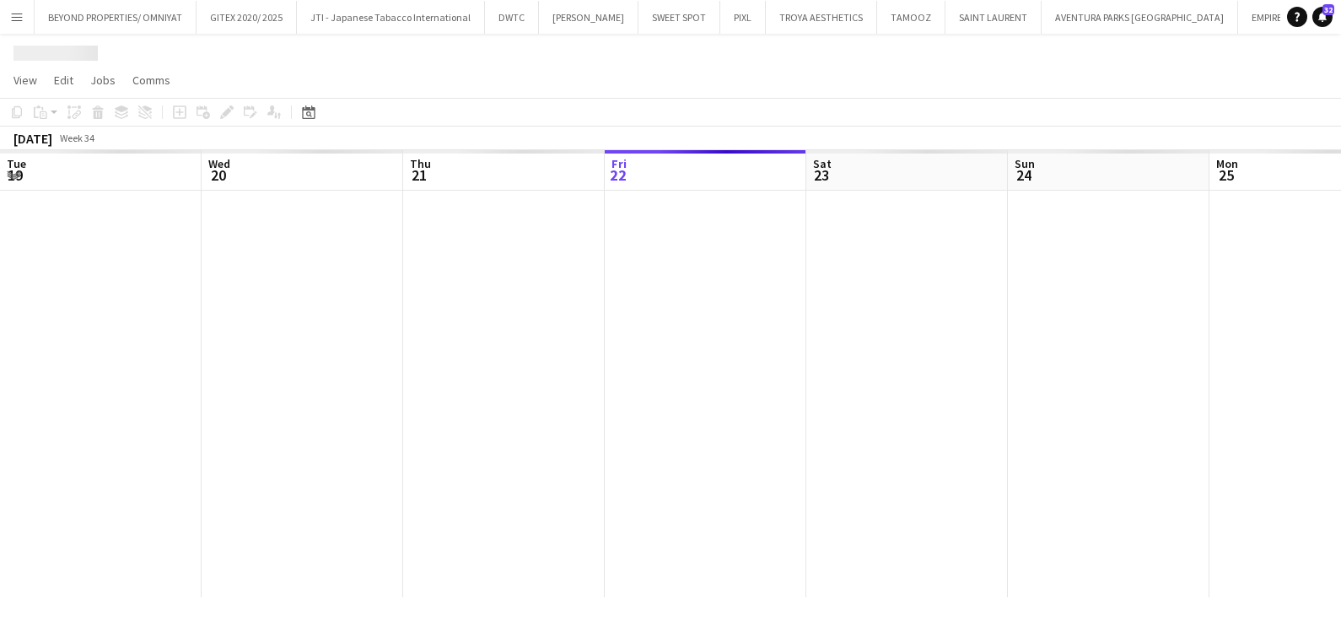
scroll to position [0, 403]
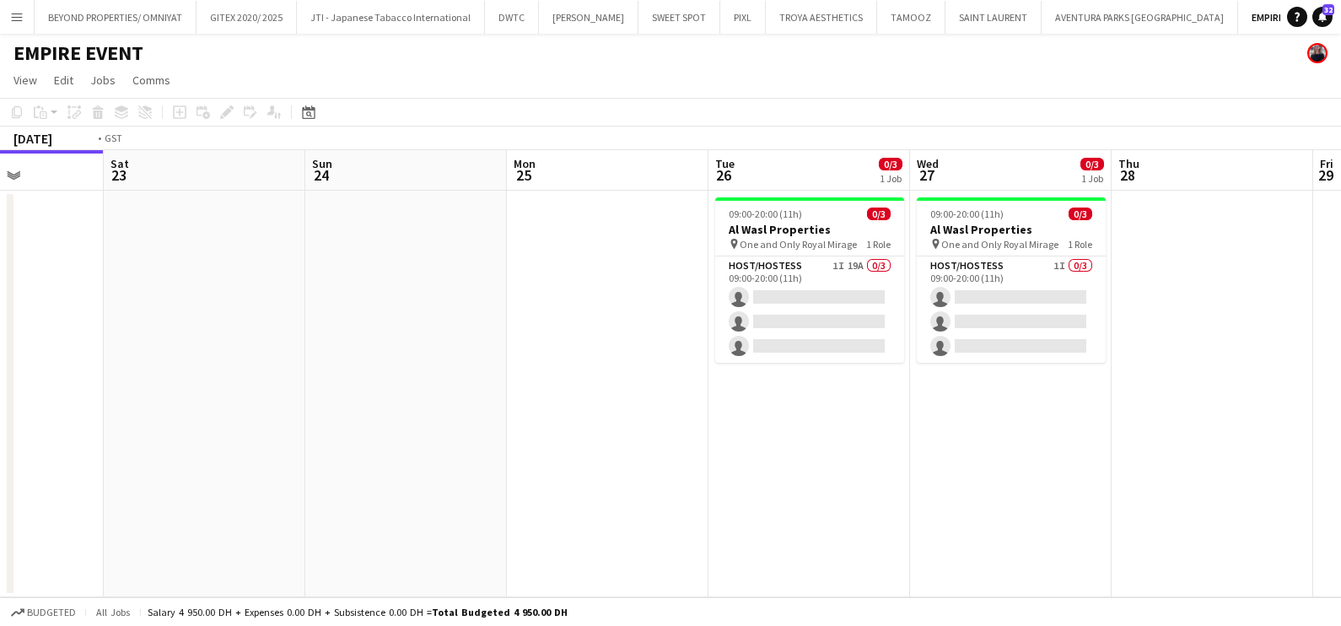
drag, startPoint x: 1195, startPoint y: 514, endPoint x: 346, endPoint y: 536, distance: 849.8
click at [346, 536] on app-calendar-viewport "Tue 19 Wed 20 Thu 21 Fri 22 Sat 23 Sun 24 Mon 25 Tue 26 0/3 1 Job Wed 27 0/3 1 …" at bounding box center [670, 373] width 1341 height 447
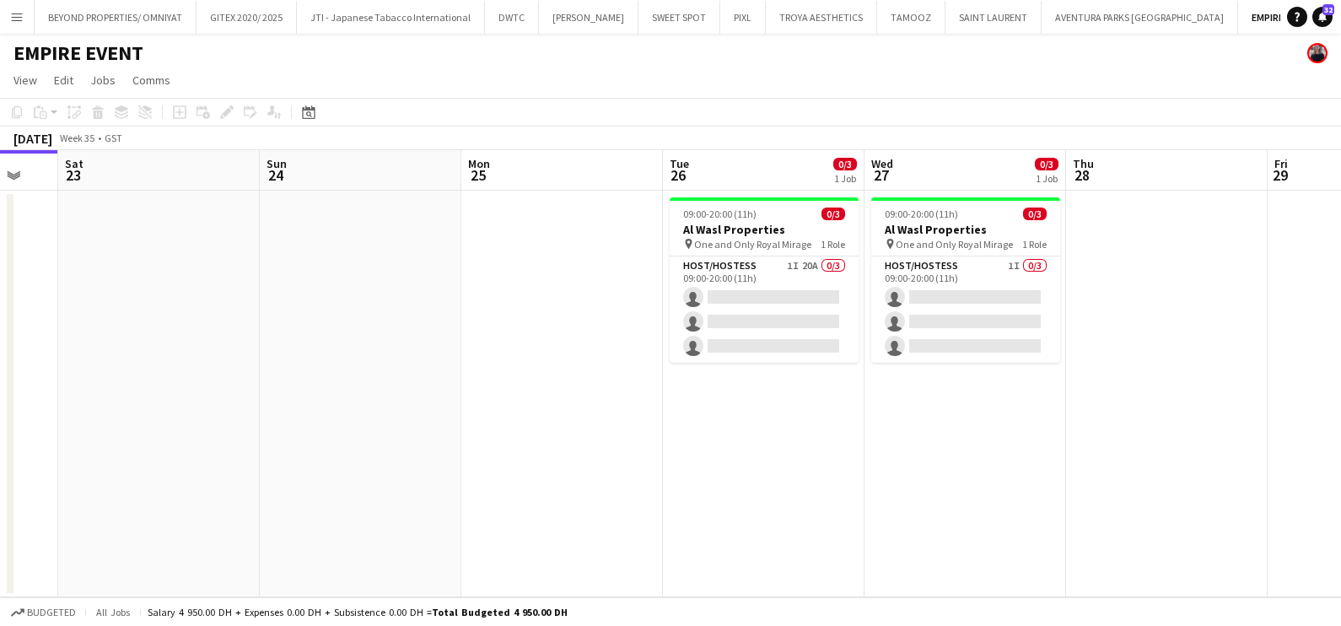
drag, startPoint x: 640, startPoint y: 386, endPoint x: 1101, endPoint y: 387, distance: 460.6
click at [1101, 387] on app-calendar-viewport "Thu 21 Fri 22 Sat 23 Sun 24 Mon 25 Tue 26 0/3 1 Job Wed 27 0/3 1 Job Thu 28 Fri…" at bounding box center [670, 373] width 1341 height 447
click at [866, 4] on app-icon "Close" at bounding box center [869, 7] width 7 height 7
click at [823, 6] on app-icon "Close" at bounding box center [826, 7] width 7 height 7
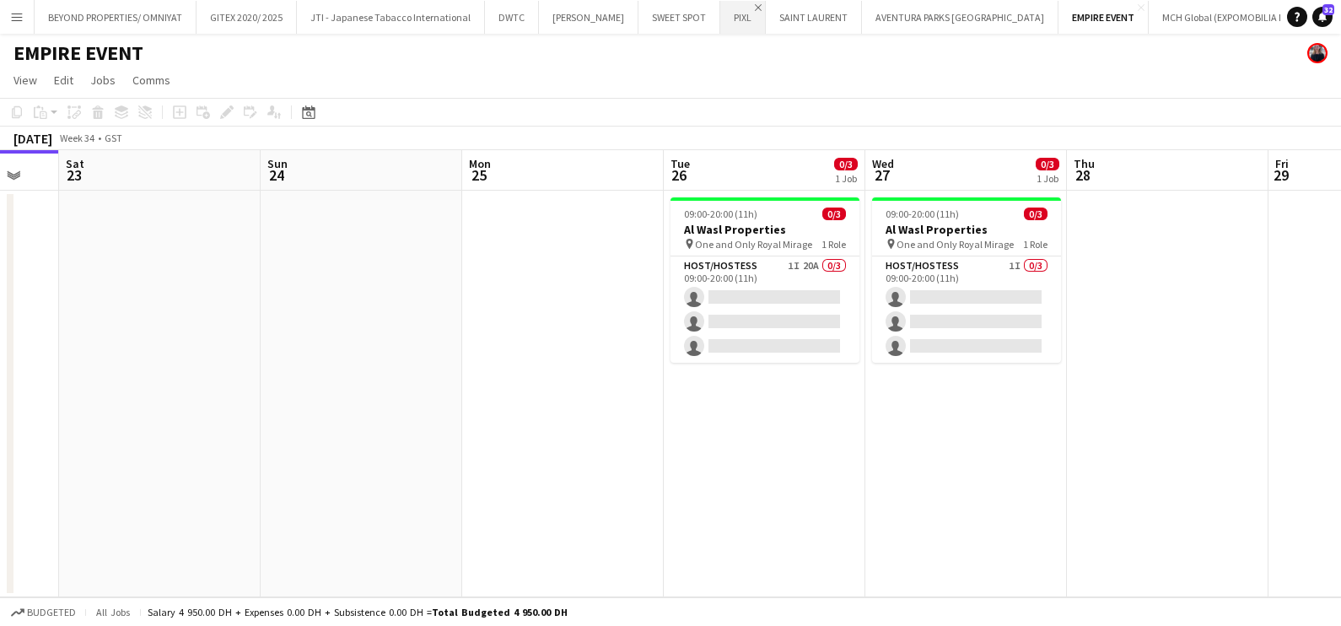
click at [755, 4] on app-icon "Close" at bounding box center [758, 7] width 7 height 7
click at [709, 8] on app-icon "Close" at bounding box center [712, 7] width 7 height 7
click at [528, 4] on app-icon "Close" at bounding box center [531, 7] width 7 height 7
click at [190, 4] on app-icon "Close" at bounding box center [189, 7] width 7 height 7
click at [412, 6] on app-icon "Close" at bounding box center [415, 7] width 7 height 7
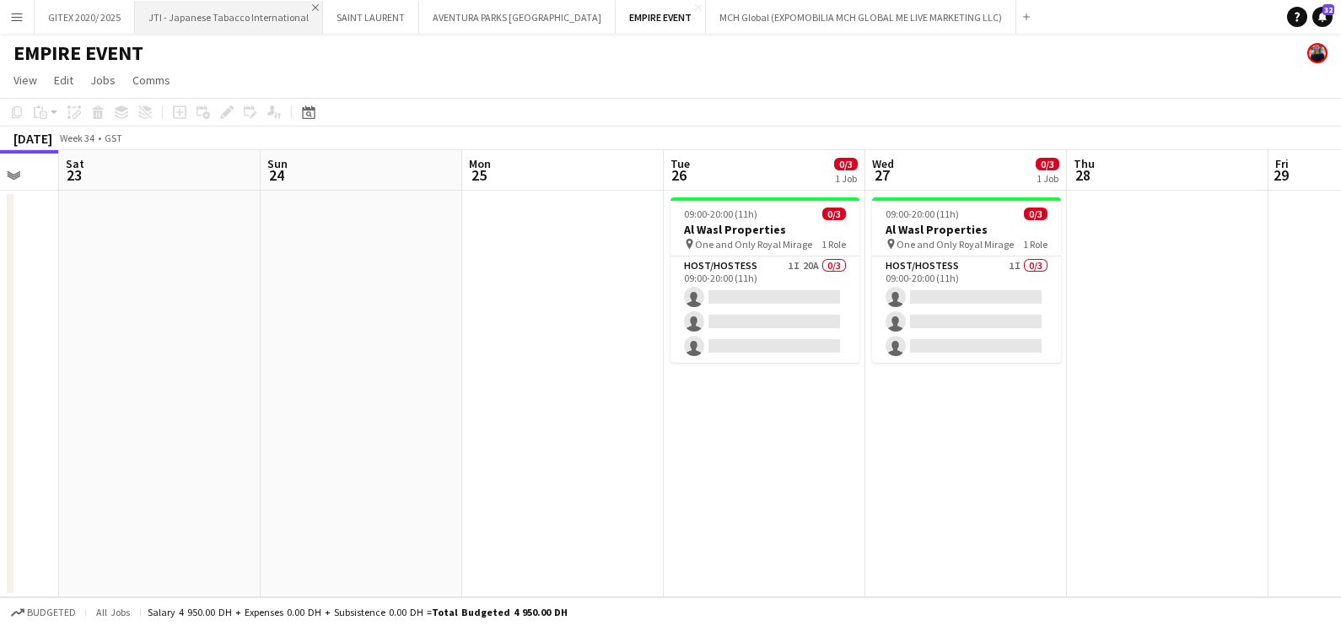
click at [312, 5] on app-icon "Close" at bounding box center [315, 7] width 7 height 7
click at [127, 5] on app-icon "Close" at bounding box center [127, 7] width 7 height 7
click at [735, 13] on app-icon "Add" at bounding box center [738, 16] width 7 height 7
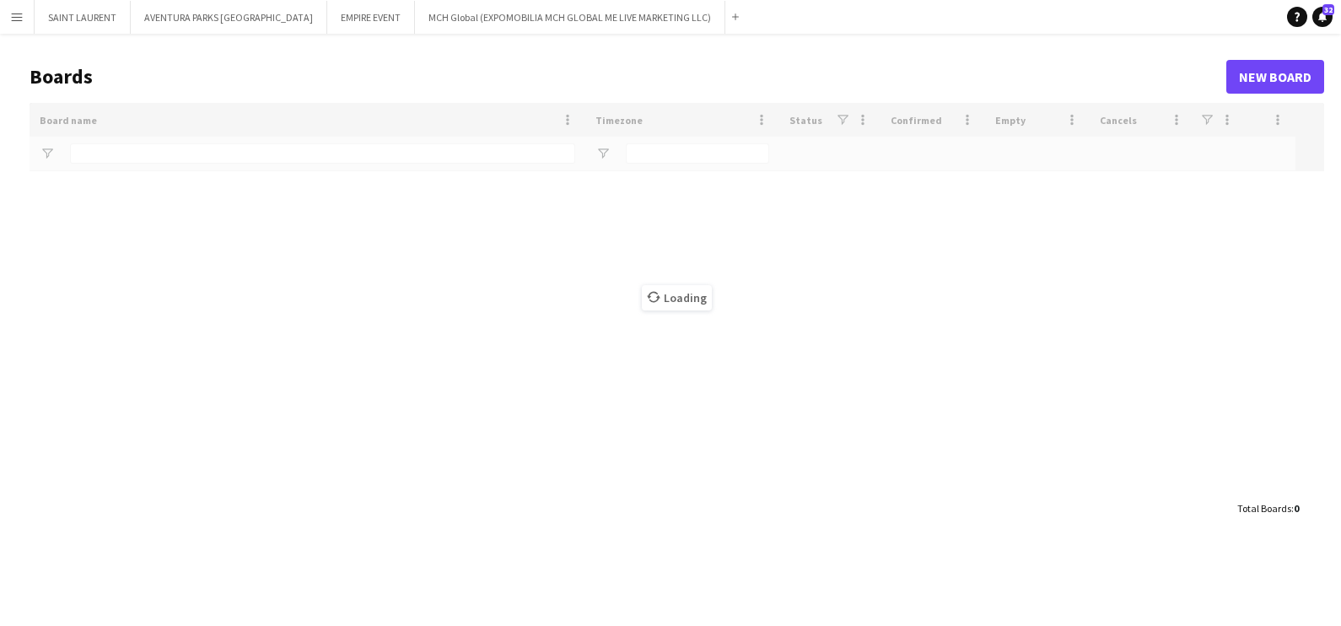
click at [297, 149] on div "Loading" at bounding box center [677, 297] width 1295 height 389
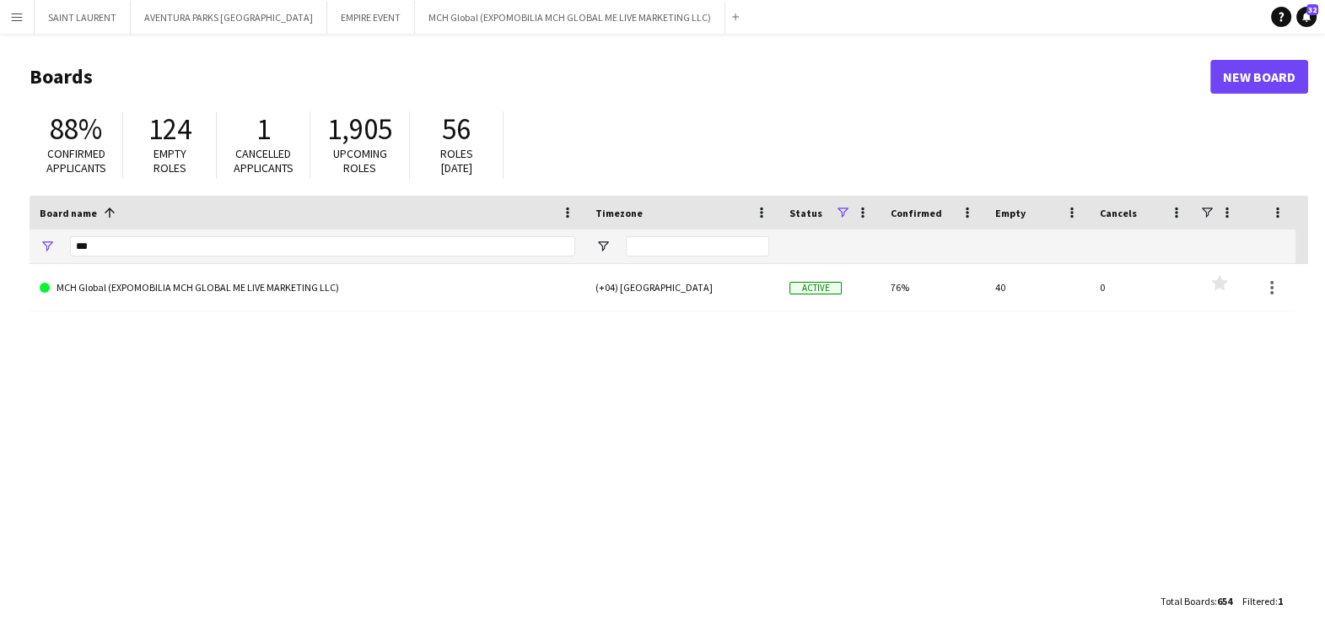
click at [243, 235] on div "***" at bounding box center [322, 246] width 505 height 34
click at [227, 256] on input "***" at bounding box center [322, 246] width 505 height 20
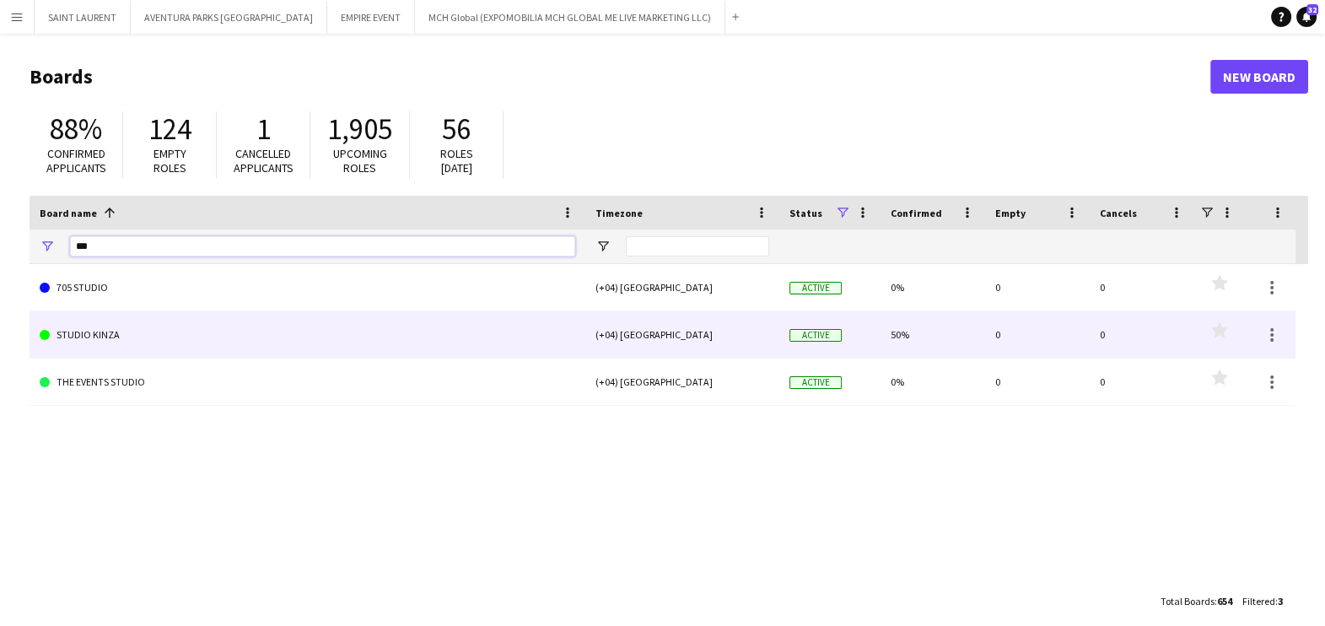
type input "***"
click at [221, 329] on link "STUDIO KINZA" at bounding box center [308, 334] width 536 height 47
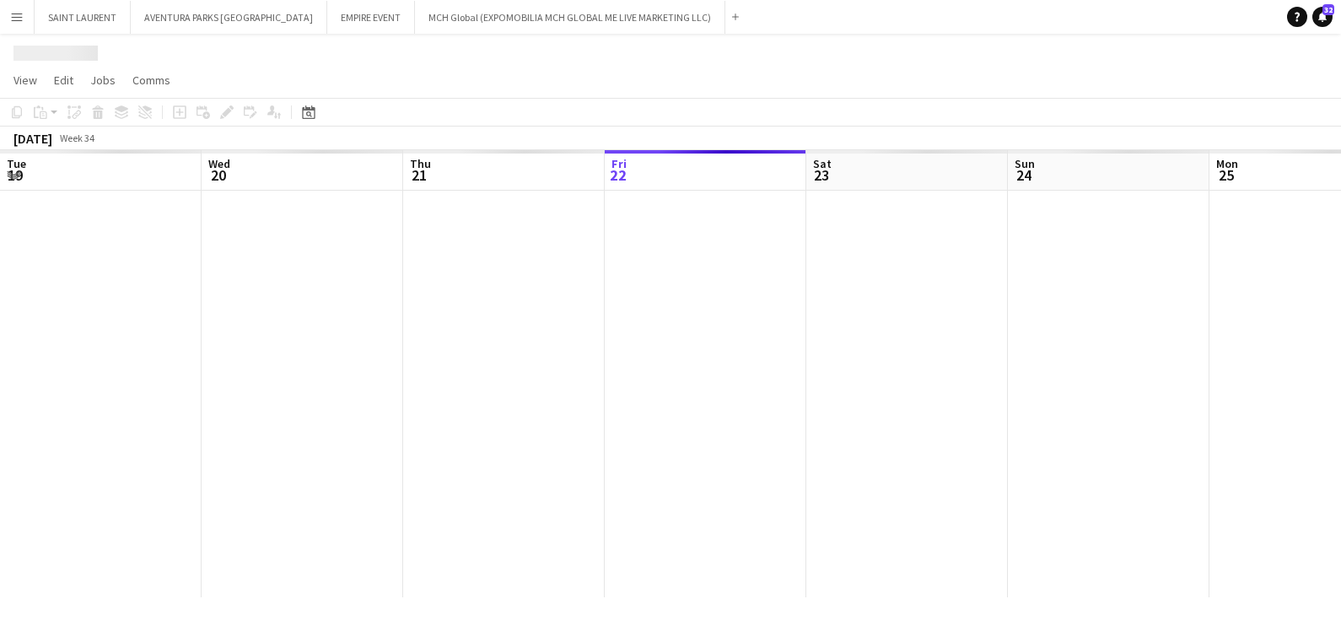
scroll to position [0, 403]
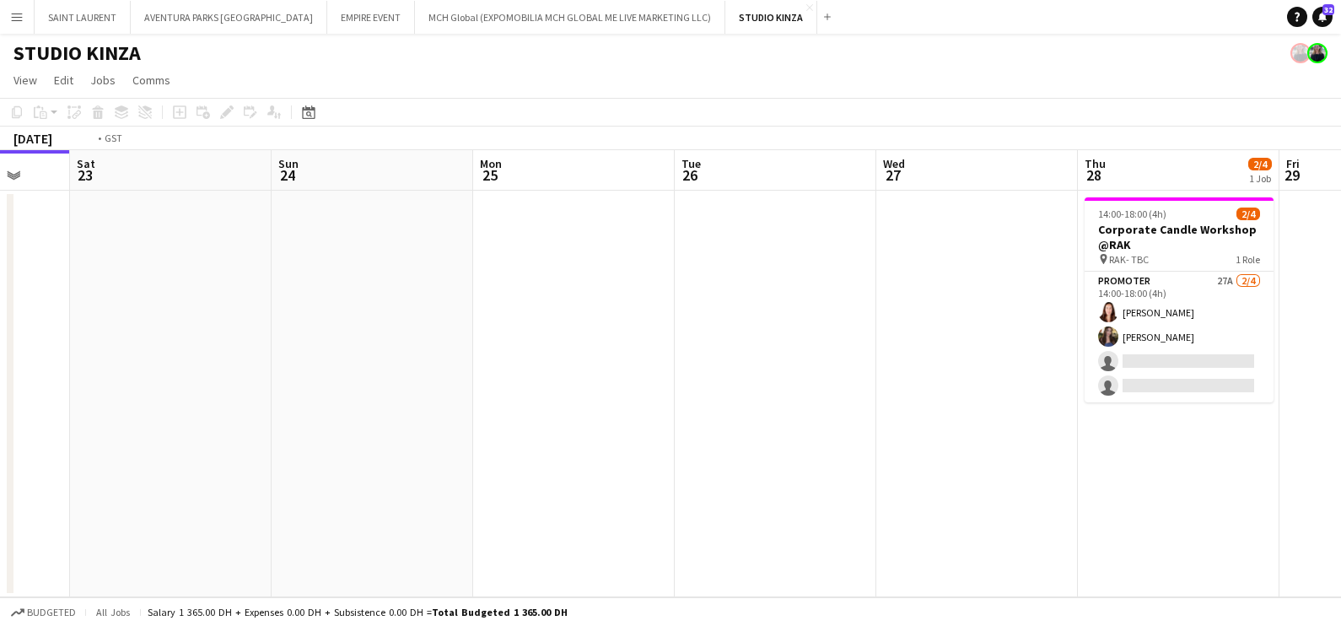
drag, startPoint x: 763, startPoint y: 322, endPoint x: 0, endPoint y: 322, distance: 762.6
click at [0, 322] on html "Menu Boards Boards Boards All jobs Status Workforce Workforce My Workforce Recr…" at bounding box center [670, 313] width 1341 height 626
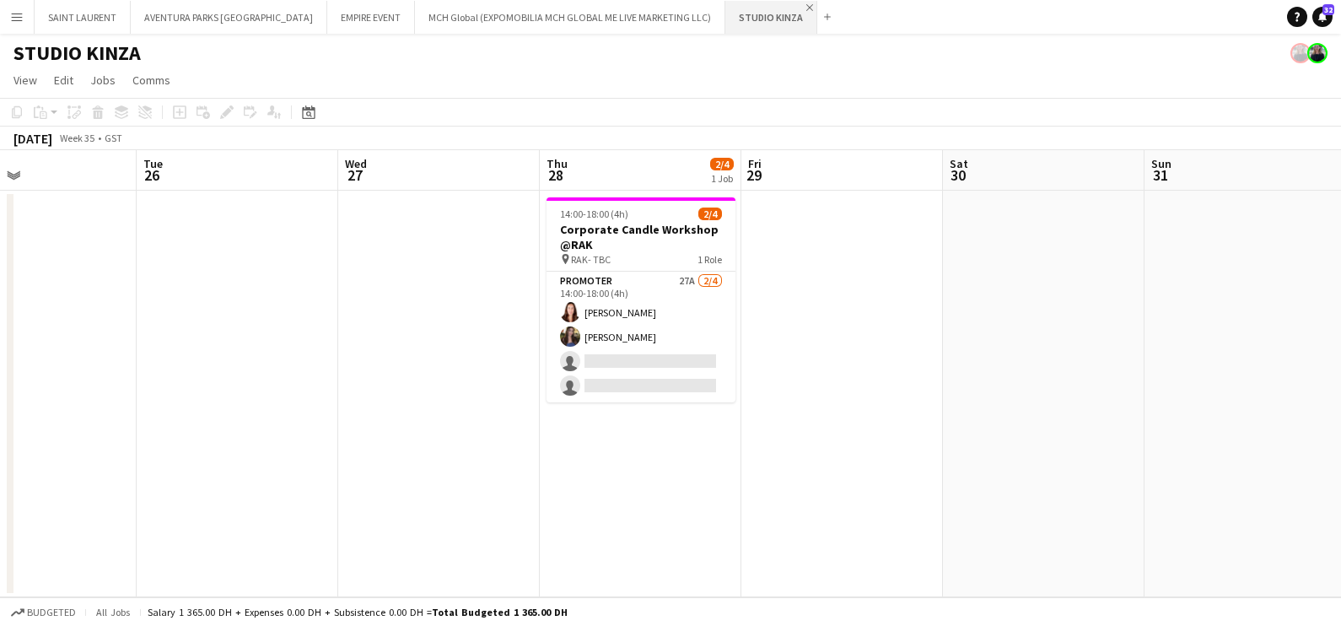
click at [807, 5] on app-icon "Close" at bounding box center [810, 7] width 7 height 7
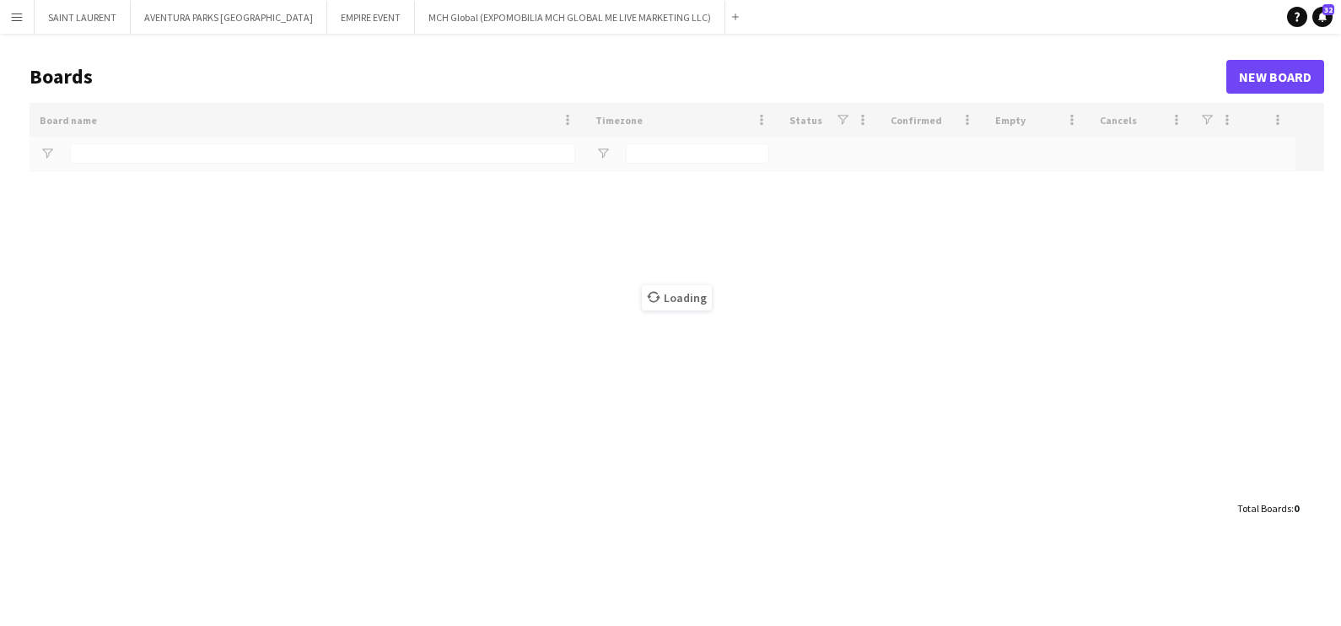
click at [726, 19] on div "Add" at bounding box center [736, 17] width 20 height 34
click at [732, 19] on app-icon "Add" at bounding box center [735, 16] width 7 height 7
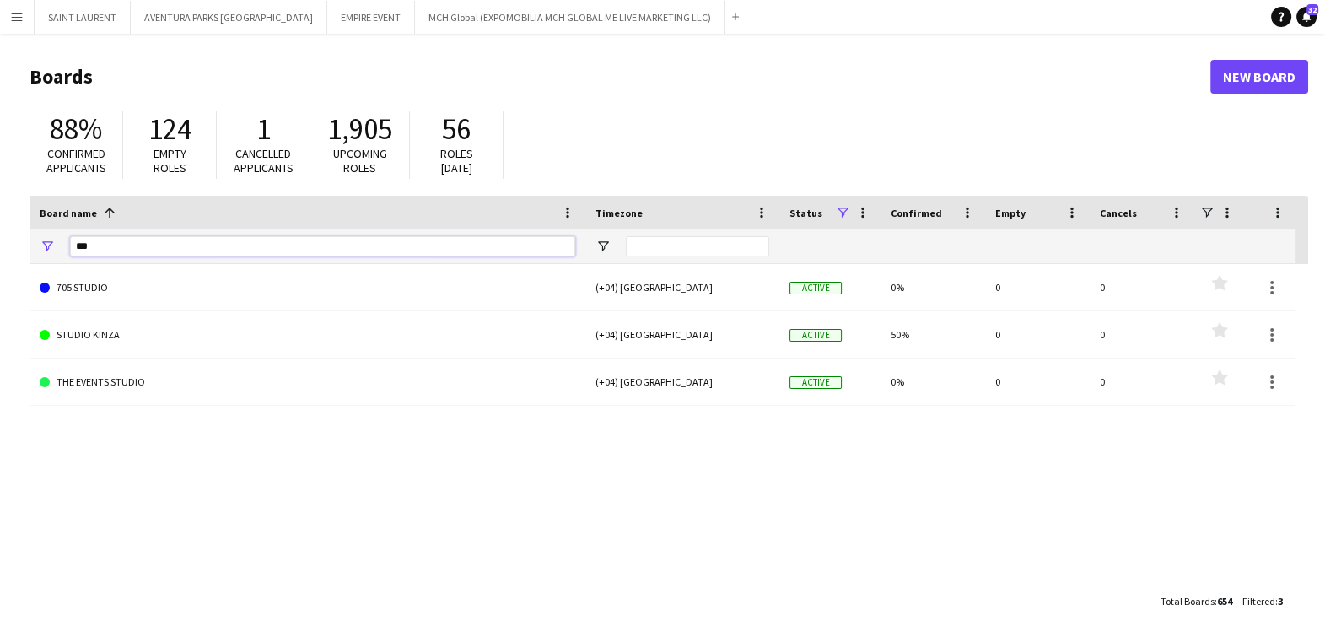
click at [287, 247] on input "***" at bounding box center [322, 246] width 505 height 20
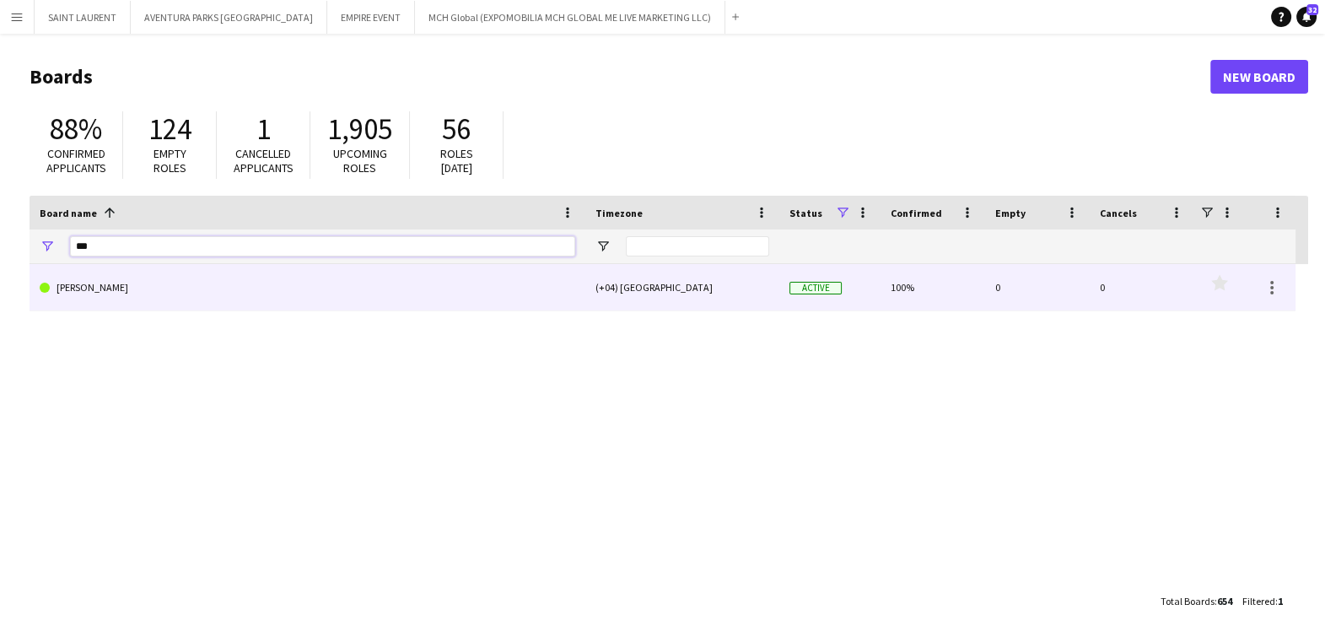
type input "***"
click at [260, 299] on link "[PERSON_NAME]" at bounding box center [308, 287] width 536 height 47
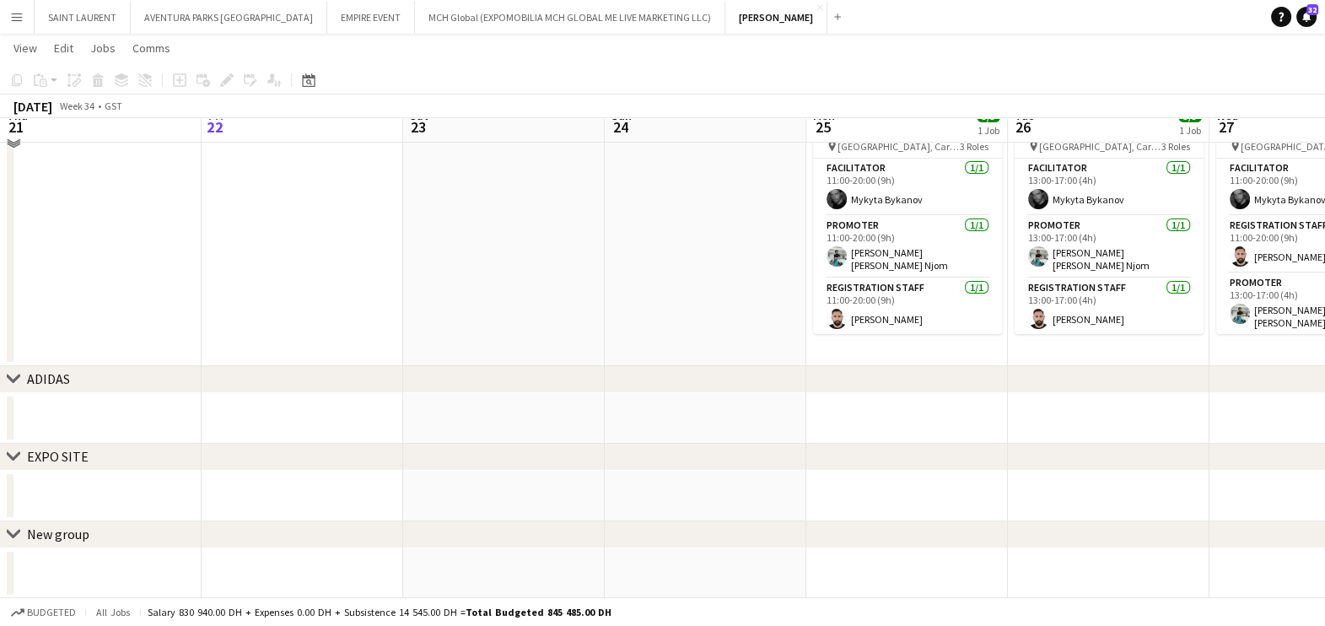
scroll to position [56, 0]
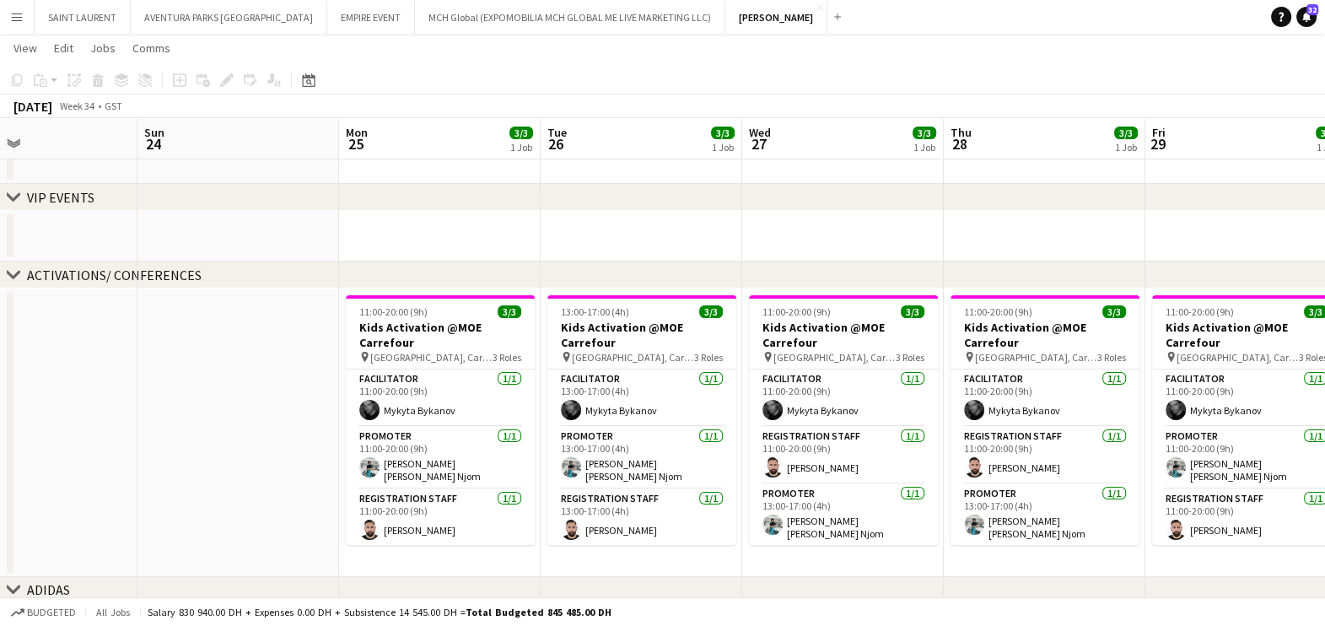
drag, startPoint x: 990, startPoint y: 362, endPoint x: 488, endPoint y: 361, distance: 501.1
click at [488, 361] on app-calendar-viewport "Wed 20 Thu 21 Fri 22 Sat 23 Sun 24 Mon 25 3/3 1 Job Tue 26 3/3 1 Job Wed 27 3/3…" at bounding box center [662, 410] width 1325 height 800
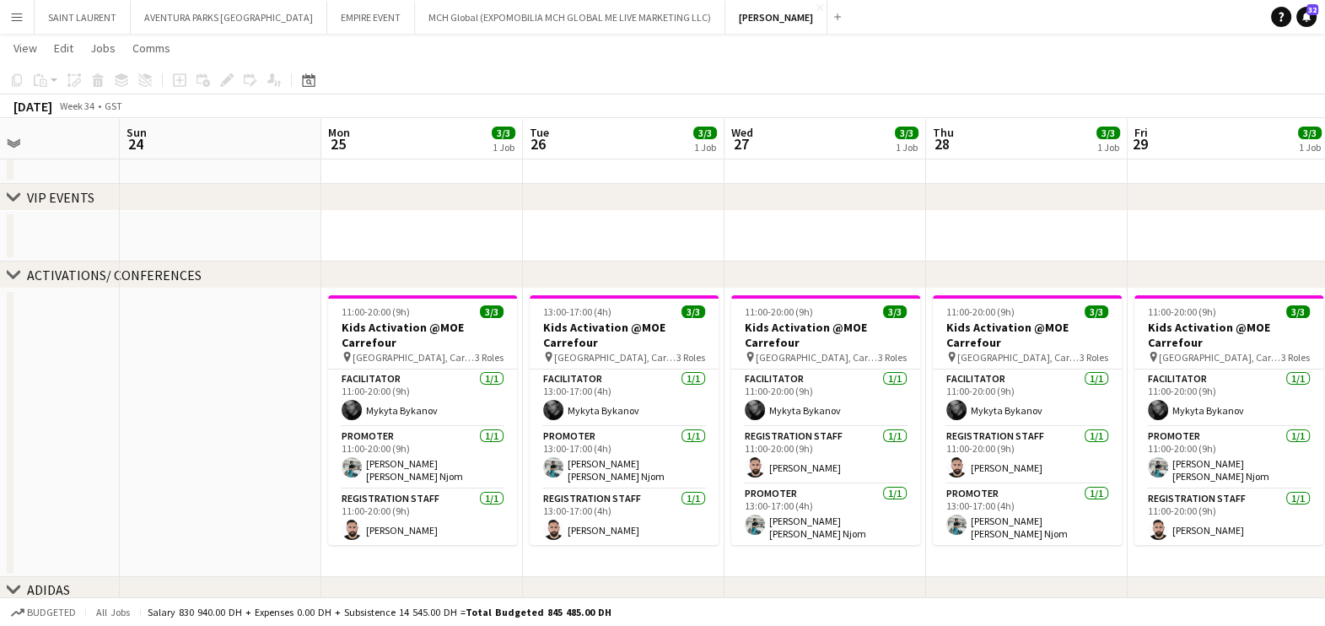
drag, startPoint x: 1195, startPoint y: 359, endPoint x: 1295, endPoint y: 384, distance: 103.5
click at [1295, 384] on app-calendar-viewport "Thu 21 Fri 22 Sat 23 Sun 24 Mon 25 3/3 1 Job Tue 26 3/3 1 Job Wed 27 3/3 1 Job …" at bounding box center [662, 410] width 1325 height 800
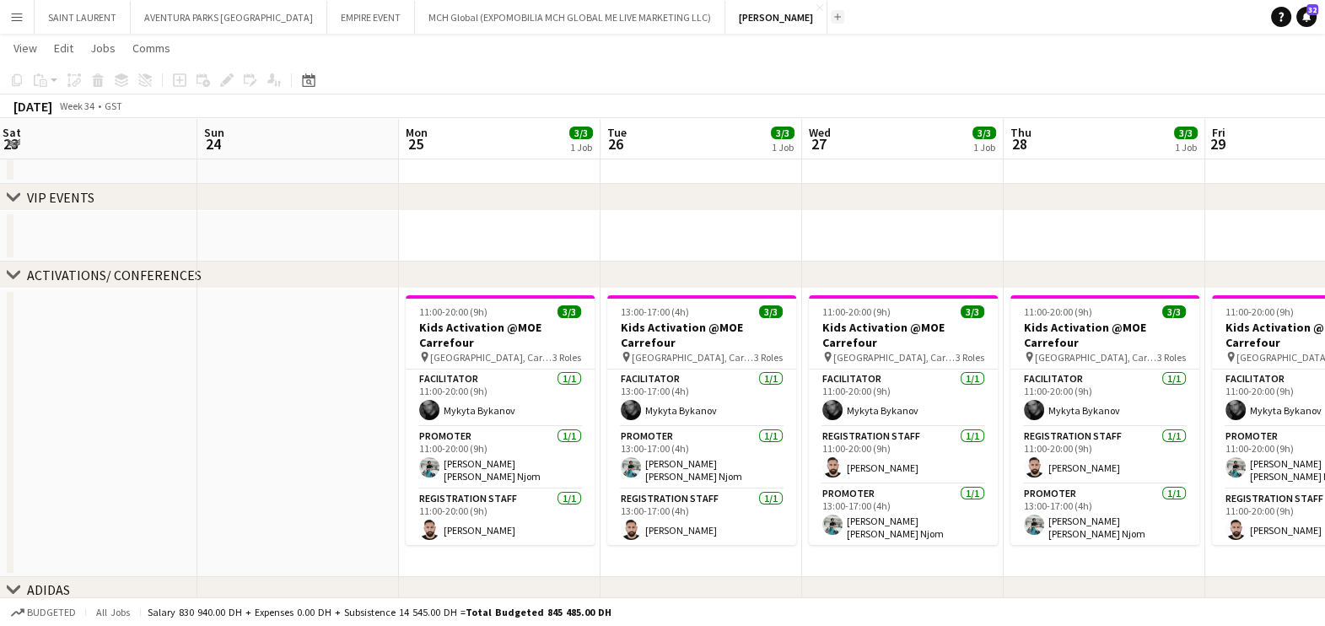
click at [834, 17] on app-icon "Add" at bounding box center [837, 16] width 7 height 7
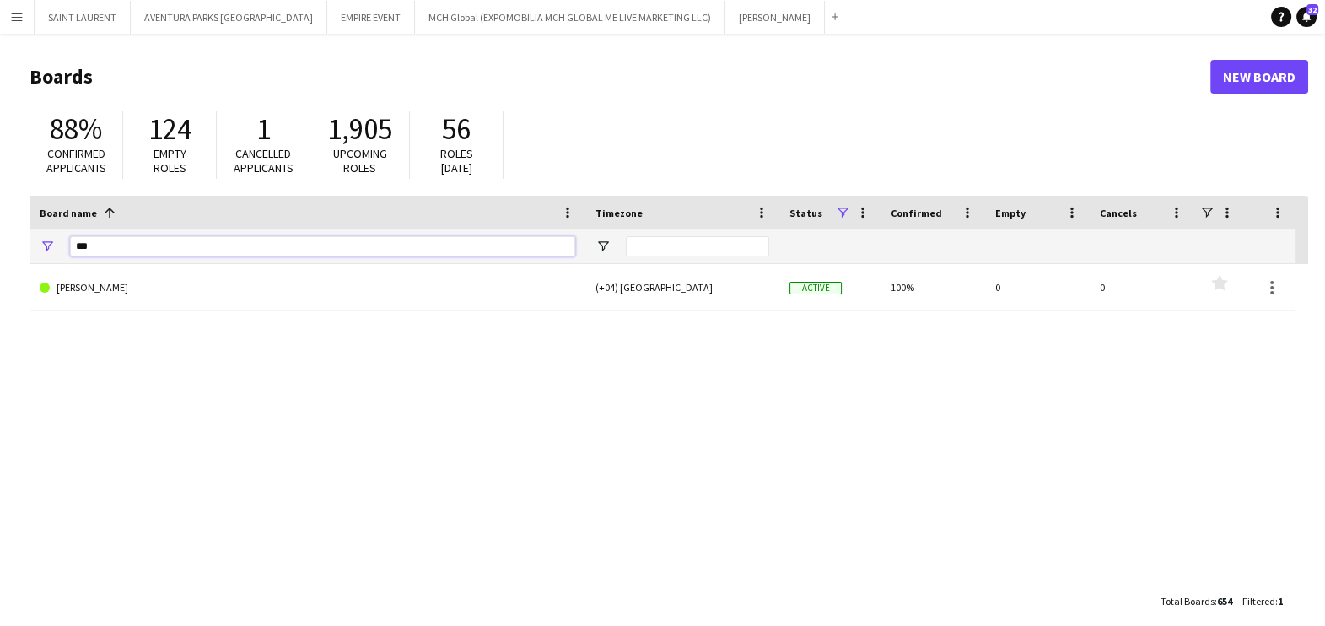
click at [329, 245] on input "***" at bounding box center [322, 246] width 505 height 20
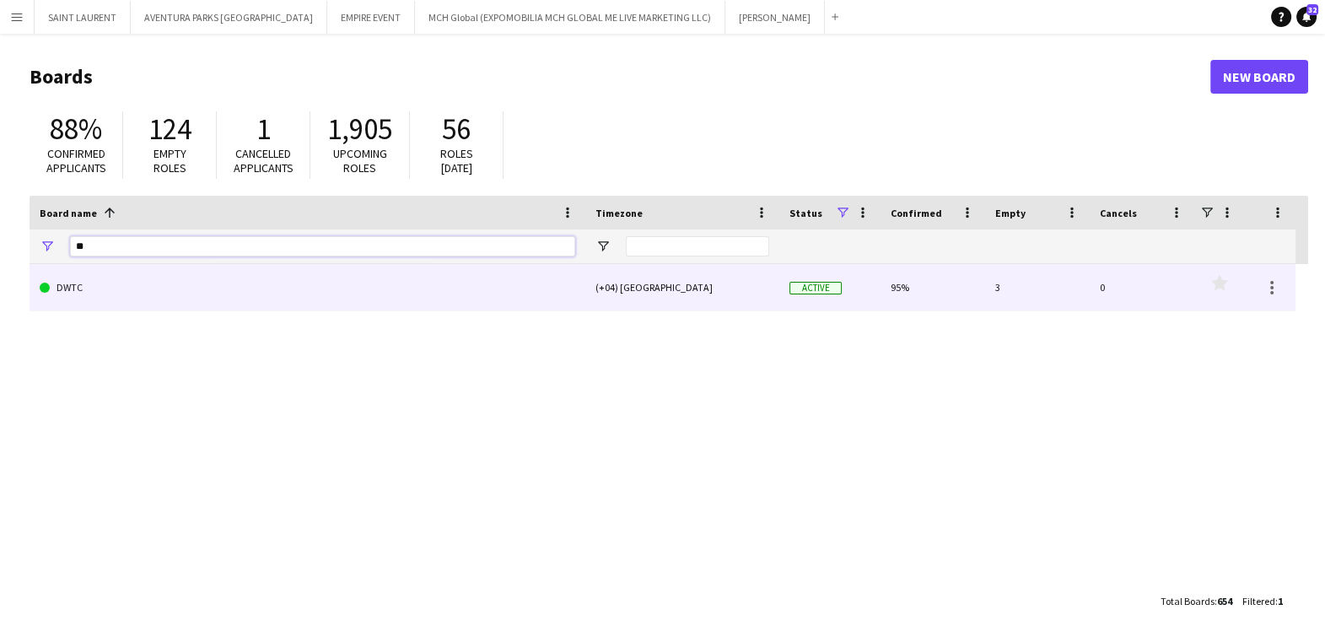
type input "**"
click at [259, 299] on link "DWTC" at bounding box center [308, 287] width 536 height 47
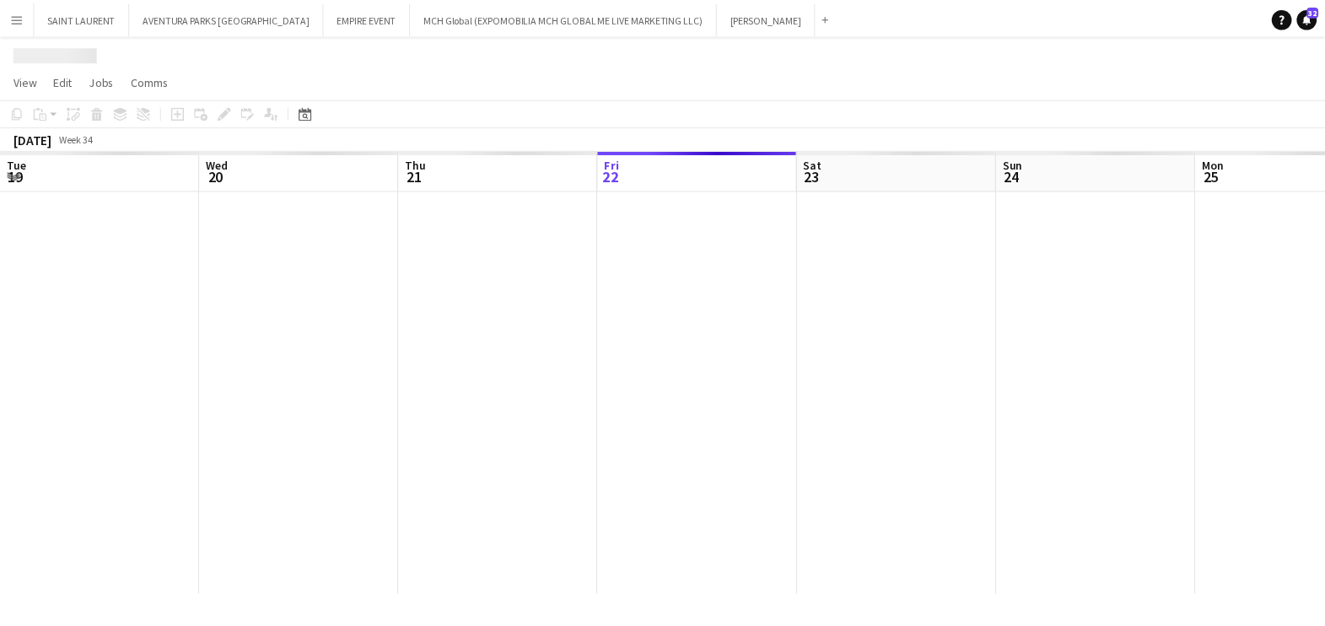
scroll to position [0, 403]
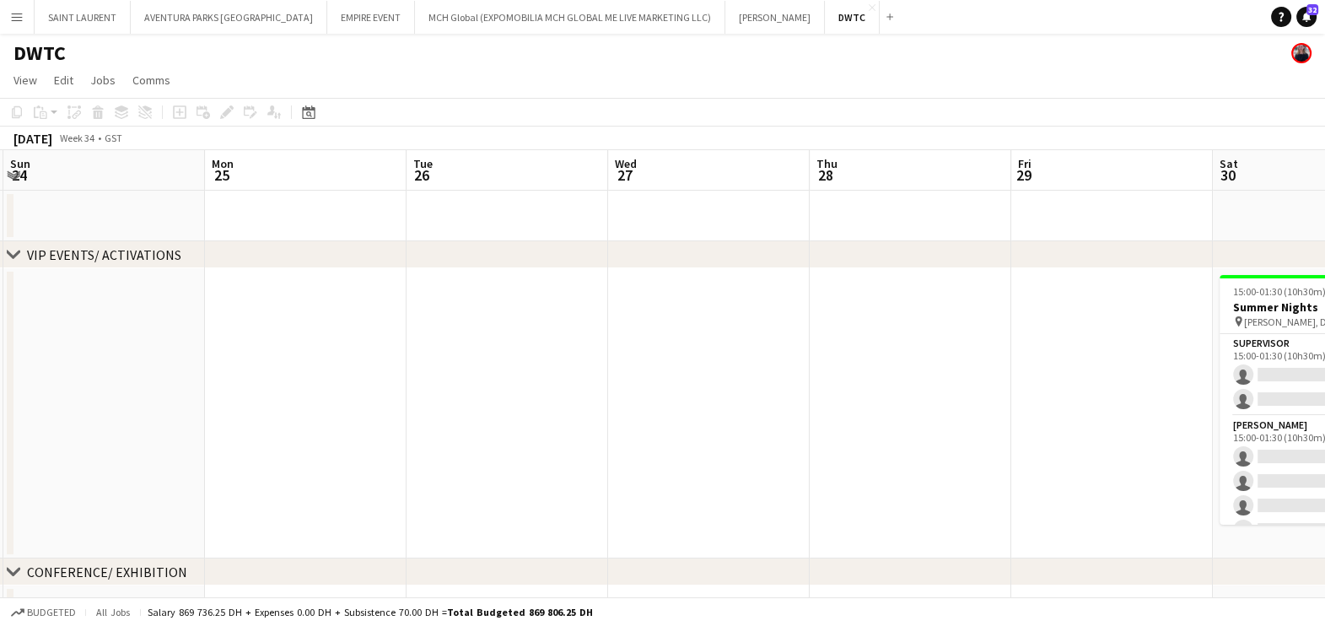
drag, startPoint x: 673, startPoint y: 359, endPoint x: 376, endPoint y: 354, distance: 297.0
click at [353, 347] on app-calendar-viewport "Thu 21 Fri 22 Sat 23 Sun 24 Mon 25 Tue 26 Wed 27 Thu 28 Fri 29 Sat 30 0/12 1 Jo…" at bounding box center [662, 626] width 1325 height 952
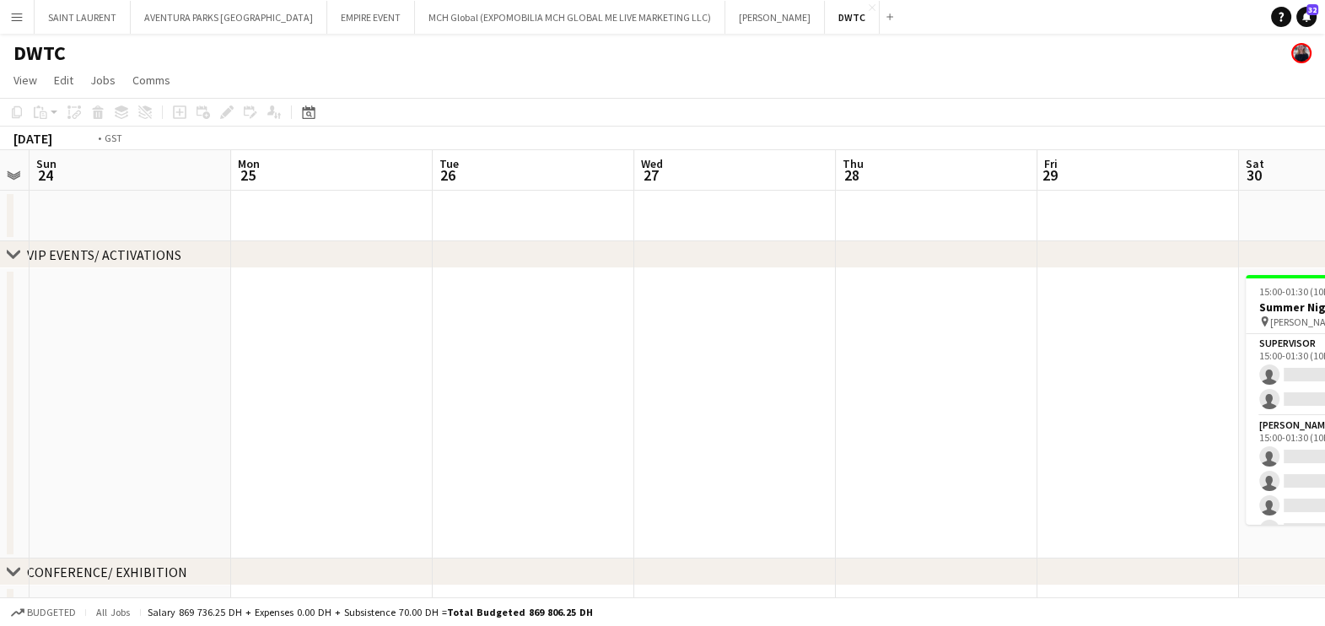
drag, startPoint x: 866, startPoint y: 362, endPoint x: 93, endPoint y: 278, distance: 778.2
click at [100, 278] on app-calendar-viewport "Thu 21 Fri 22 Sat 23 Sun 24 Mon 25 Tue 26 Wed 27 Thu 28 Fri 29 Sat 30 0/12 1 Jo…" at bounding box center [662, 626] width 1325 height 952
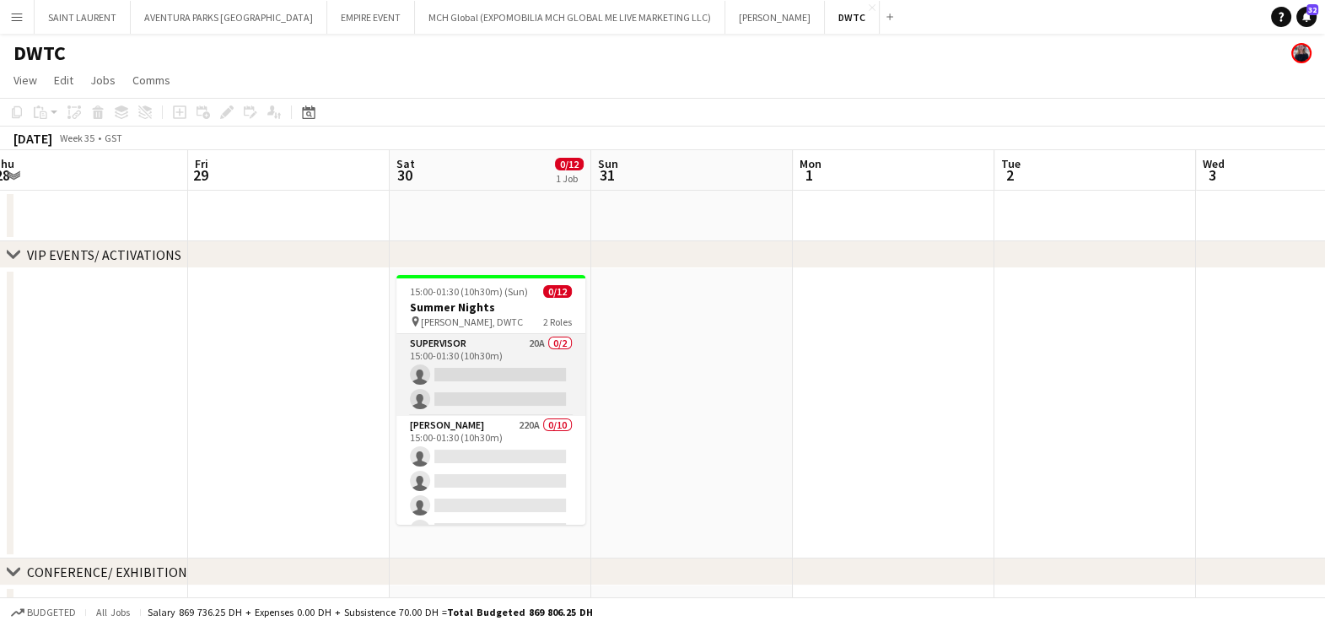
scroll to position [168, 0]
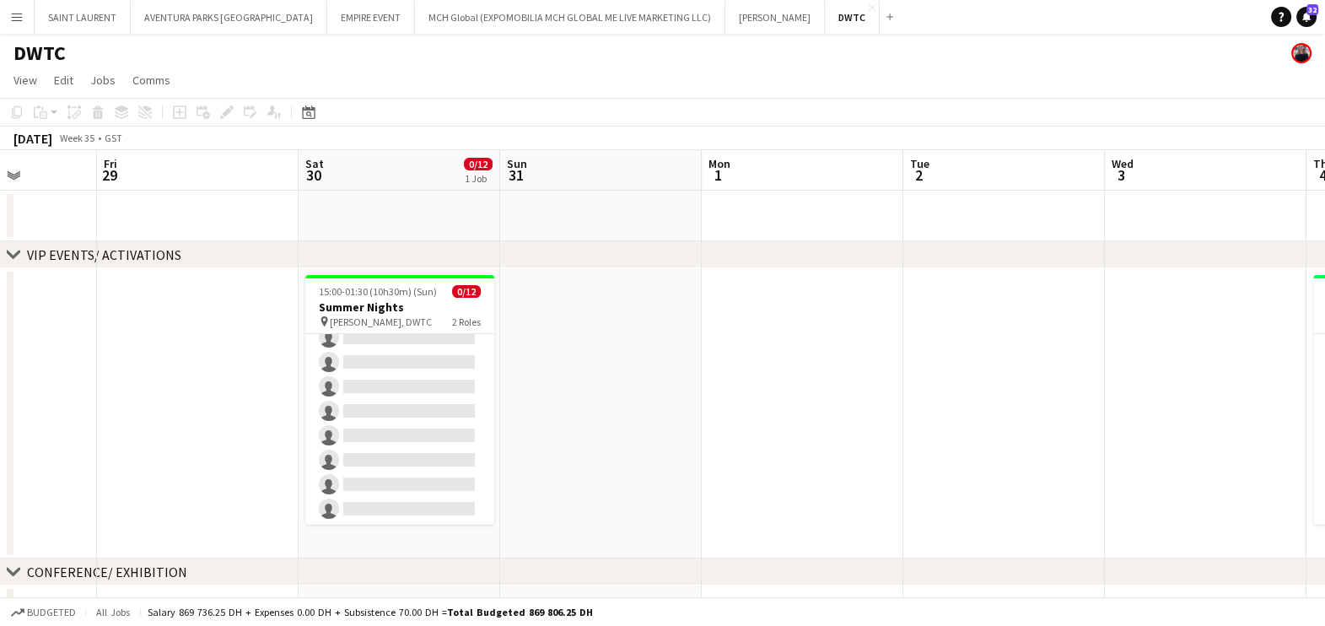
drag, startPoint x: 1026, startPoint y: 487, endPoint x: 246, endPoint y: 434, distance: 781.3
click at [271, 438] on app-calendar-viewport "Mon 25 Tue 26 Wed 27 Thu 28 Fri 29 Sat 30 0/12 1 Job Sun 31 Mon 1 Tue 2 Wed 3 T…" at bounding box center [662, 626] width 1325 height 952
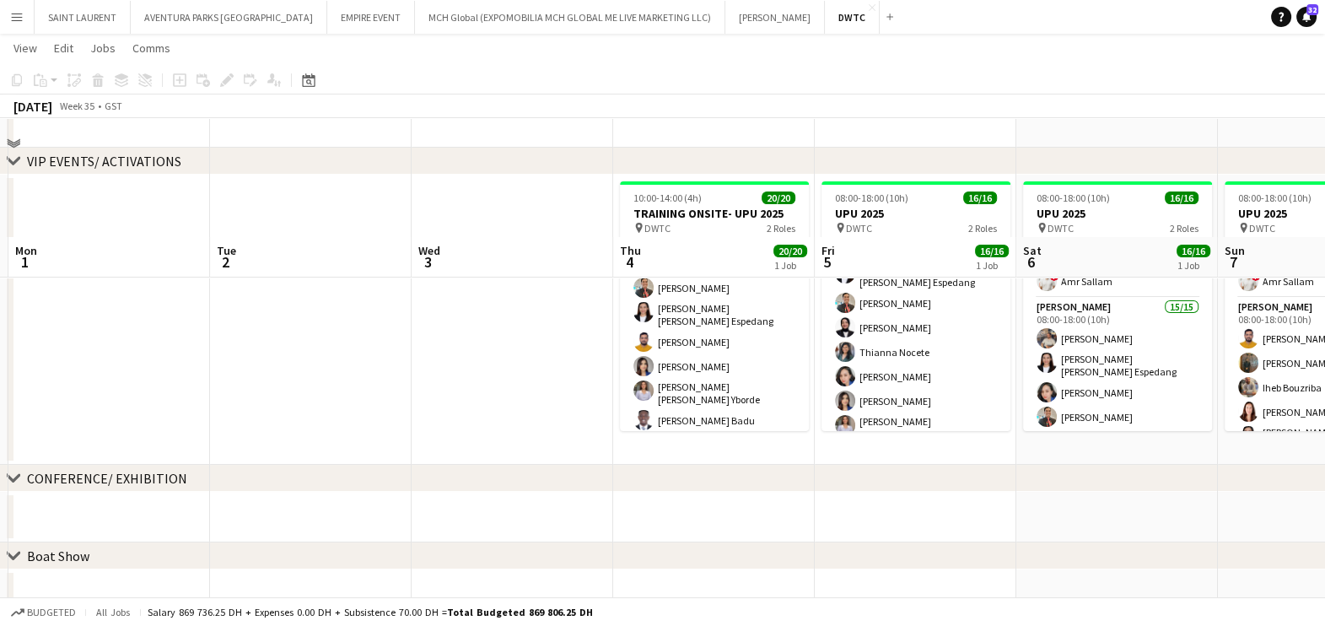
scroll to position [0, 0]
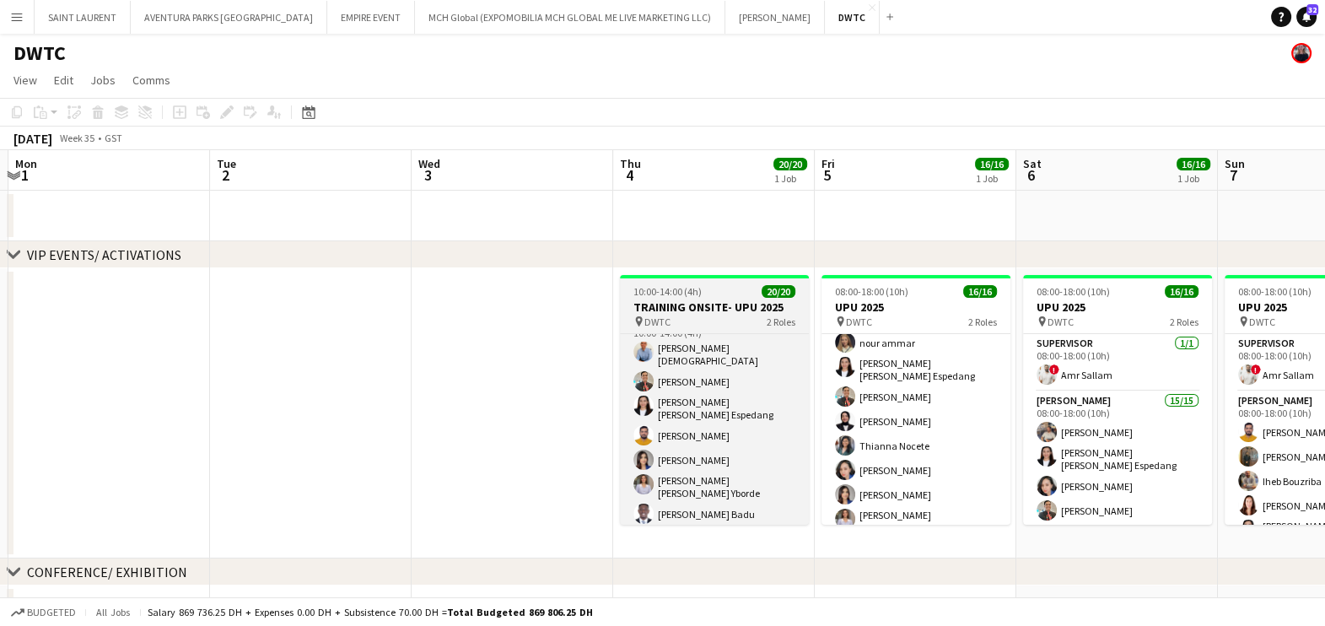
click at [726, 299] on app-job-card "10:00-14:00 (4h) 20/20 TRAINING ONSITE- UPU 2025 pin DWTC 2 Roles Supervisor 2/…" at bounding box center [714, 400] width 189 height 250
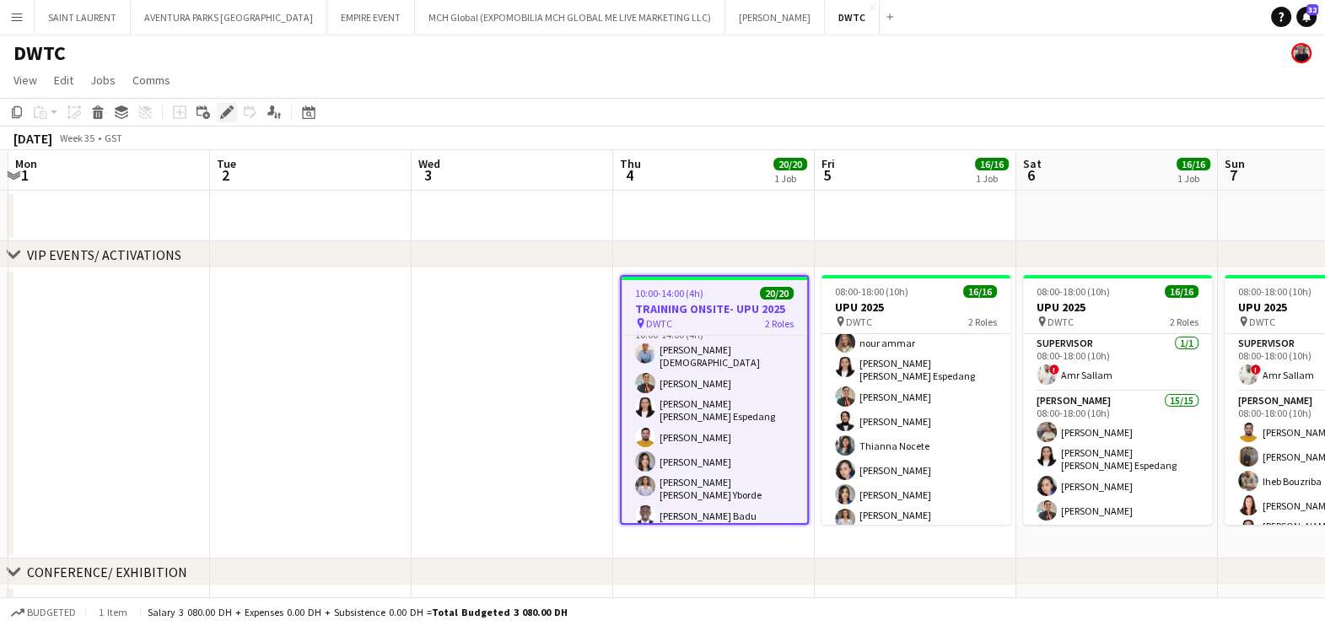
click at [225, 116] on icon "Edit" at bounding box center [226, 111] width 13 height 13
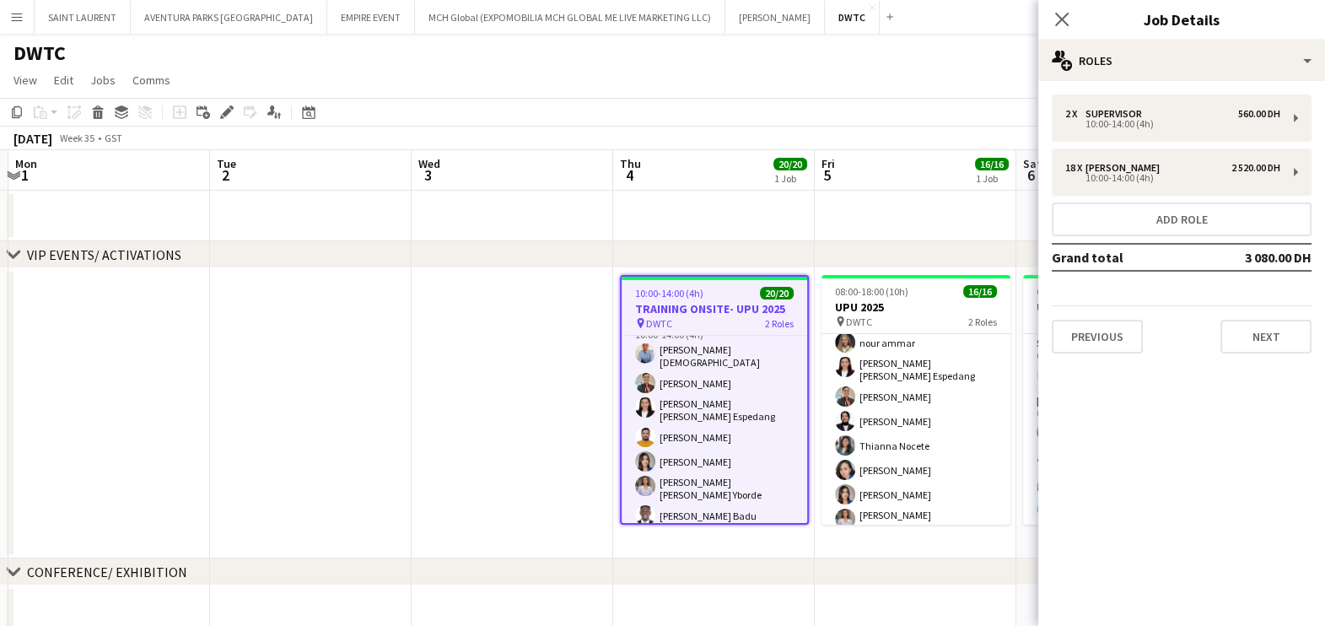
click at [1108, 353] on div "2 x Supervisor 560.00 DH 10:00-14:00 (4h) 18 x Usher 2 520.00 DH 10:00-14:00 (4…" at bounding box center [1182, 224] width 287 height 286
click at [1107, 337] on button "Previous" at bounding box center [1097, 337] width 91 height 34
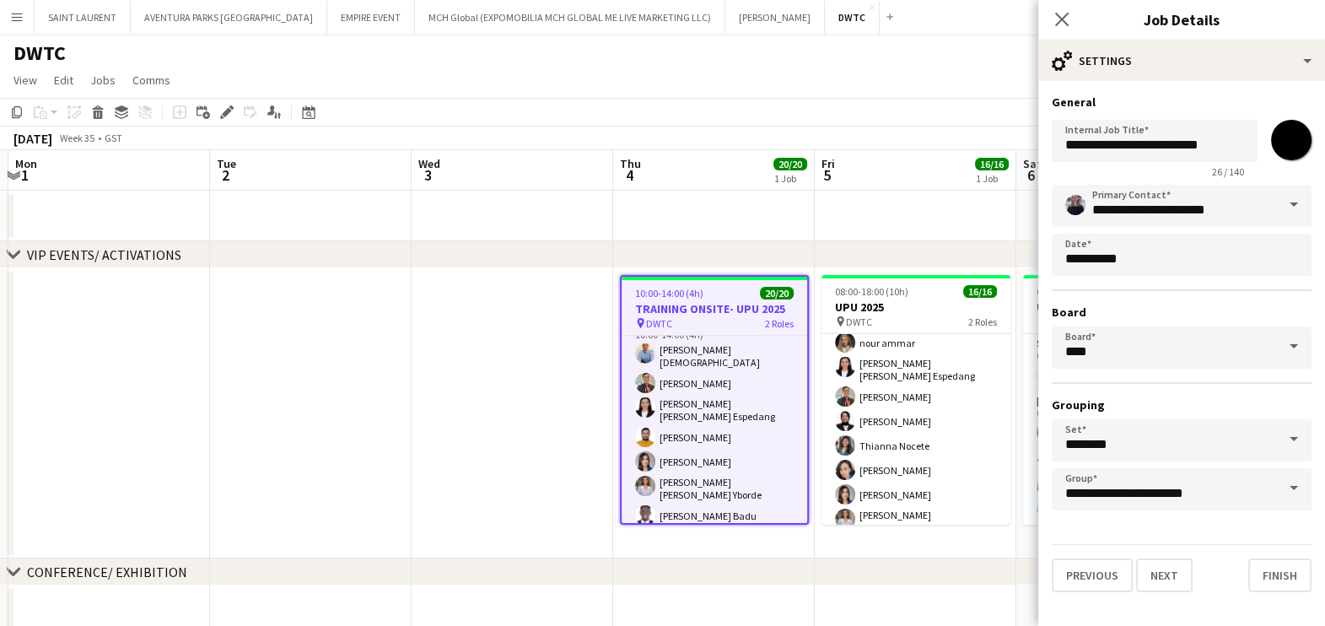
click at [507, 370] on app-date-cell at bounding box center [513, 413] width 202 height 290
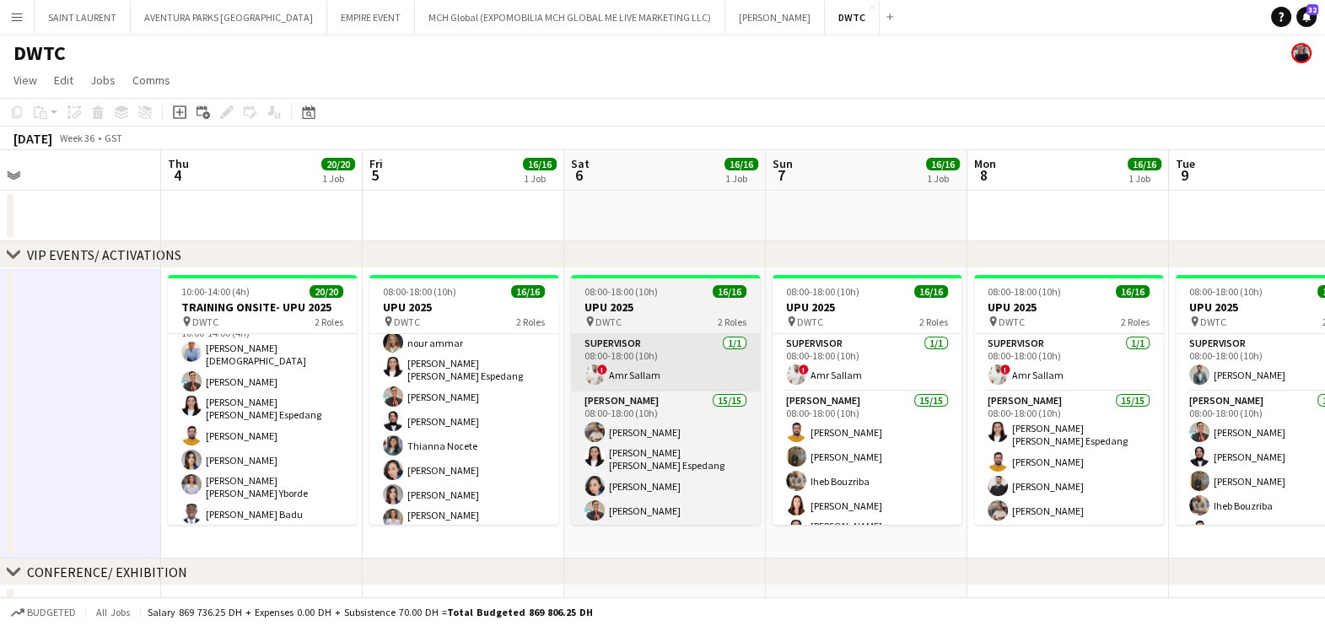
scroll to position [0, 693]
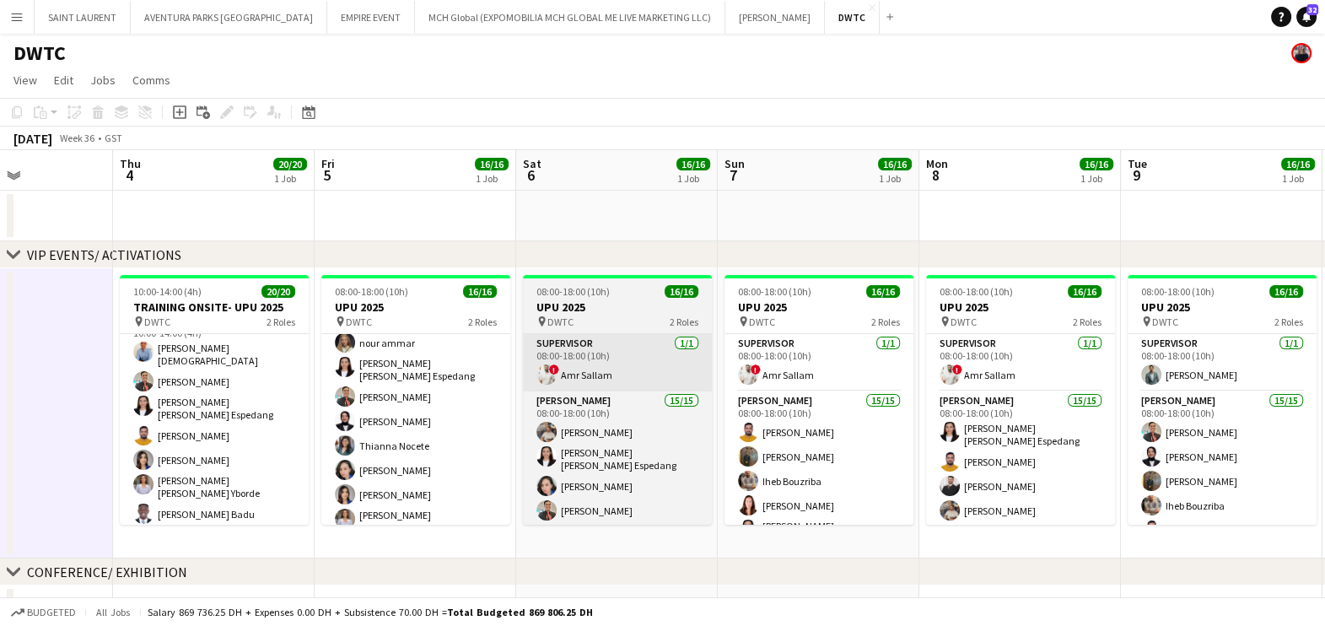
drag, startPoint x: 903, startPoint y: 360, endPoint x: 521, endPoint y: 346, distance: 381.6
click at [521, 346] on app-calendar-viewport "Sun 31 Mon 1 Tue 2 Wed 3 Thu 4 20/20 1 Job Fri 5 16/16 1 Job Sat 6 16/16 1 Job …" at bounding box center [662, 626] width 1325 height 952
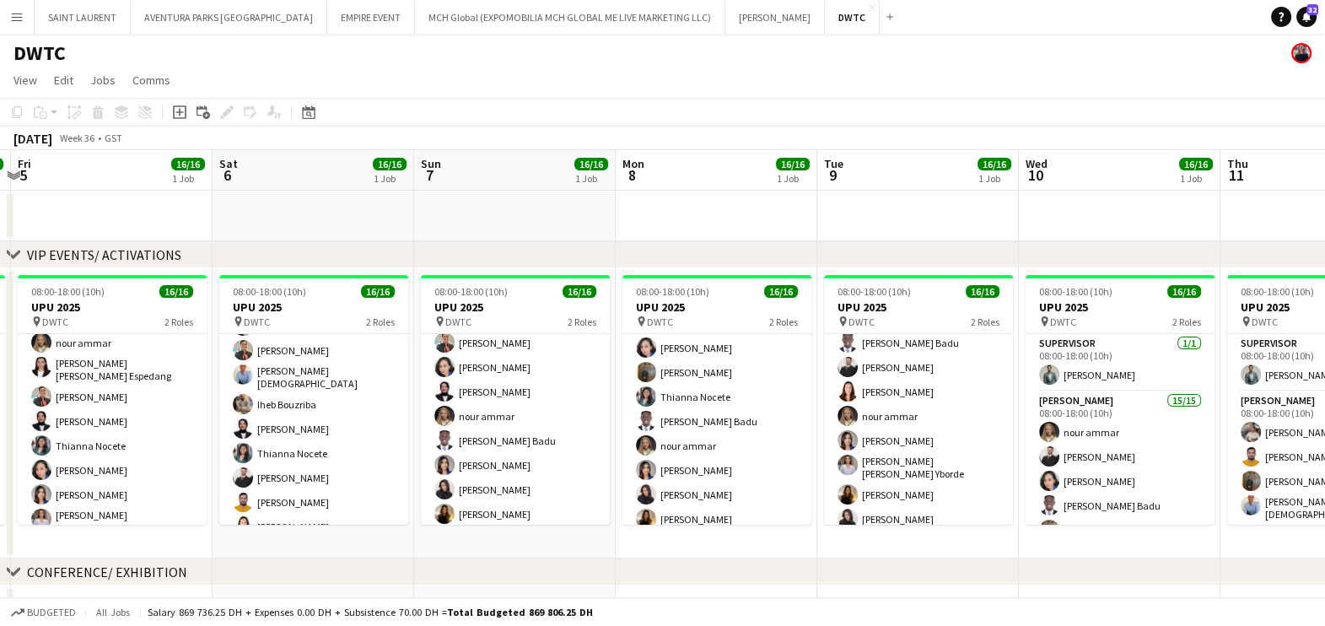
scroll to position [0, 597]
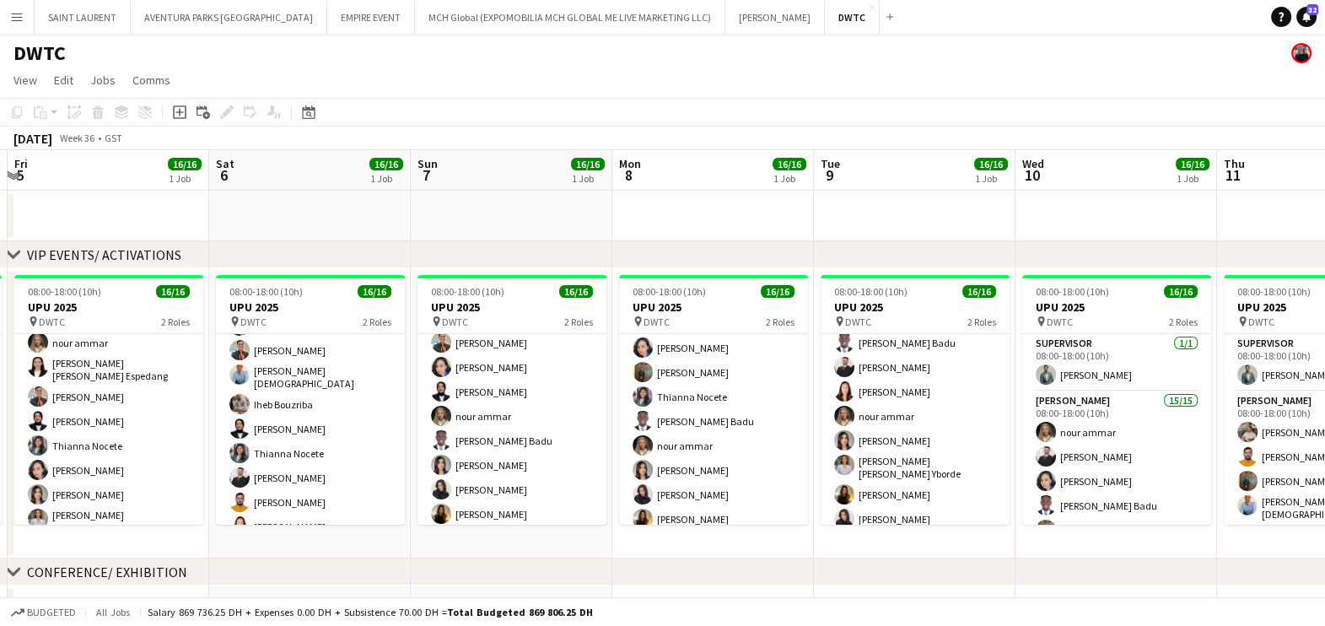
drag, startPoint x: 1258, startPoint y: 439, endPoint x: 956, endPoint y: 445, distance: 302.1
click at [956, 445] on app-calendar-viewport "Tue 2 Wed 3 Thu 4 20/20 1 Job Fri 5 16/16 1 Job Sat 6 16/16 1 Job Sun 7 16/16 1…" at bounding box center [662, 626] width 1325 height 952
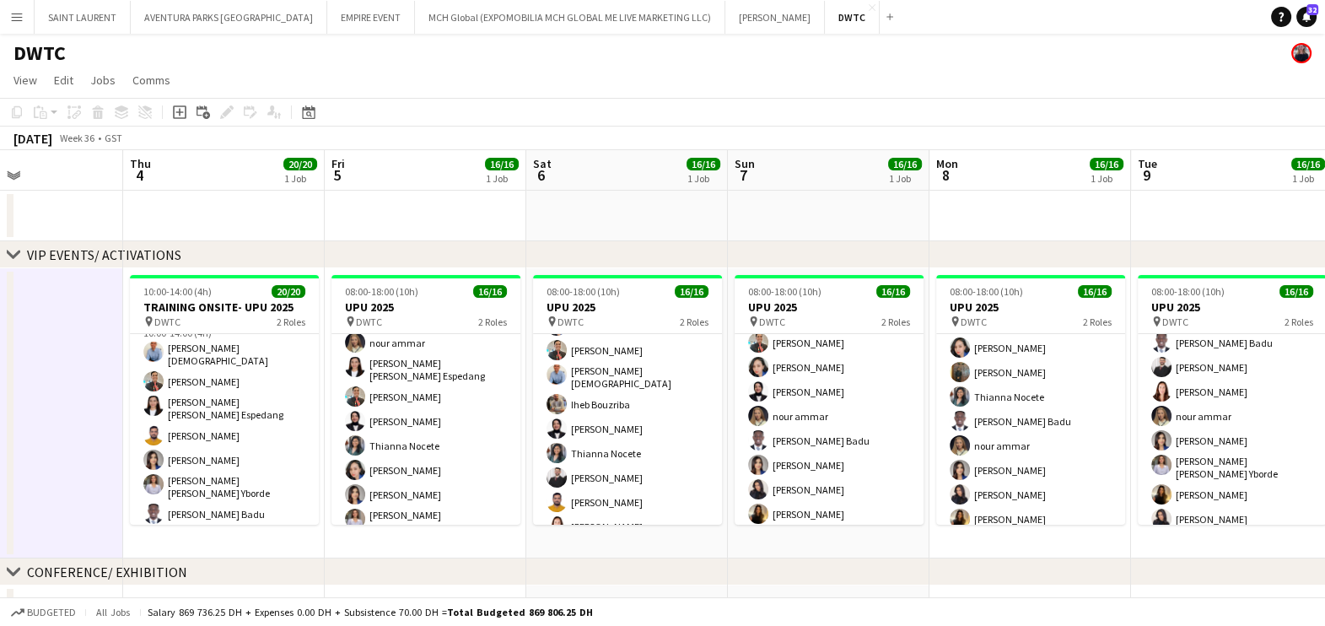
scroll to position [0, 466]
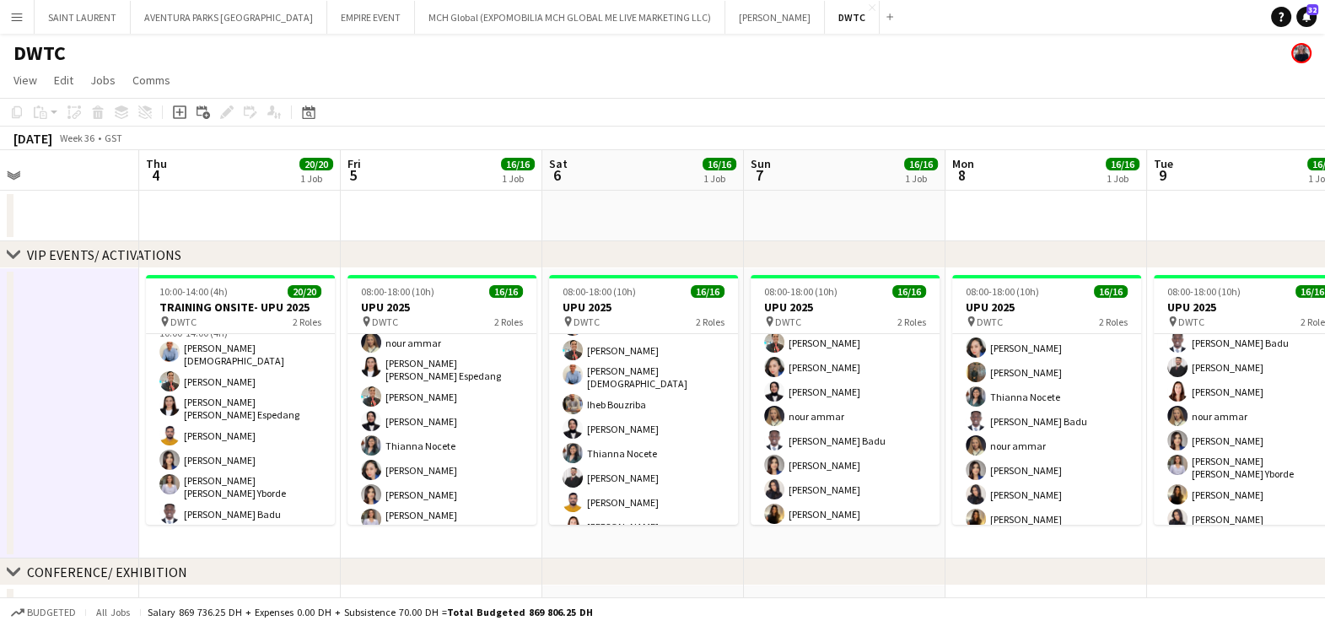
drag, startPoint x: 481, startPoint y: 422, endPoint x: 814, endPoint y: 424, distance: 333.2
click at [814, 424] on app-calendar-viewport "Mon 1 Tue 2 Wed 3 Thu 4 20/20 1 Job Fri 5 16/16 1 Job Sat 6 16/16 1 Job Sun 7 1…" at bounding box center [662, 626] width 1325 height 952
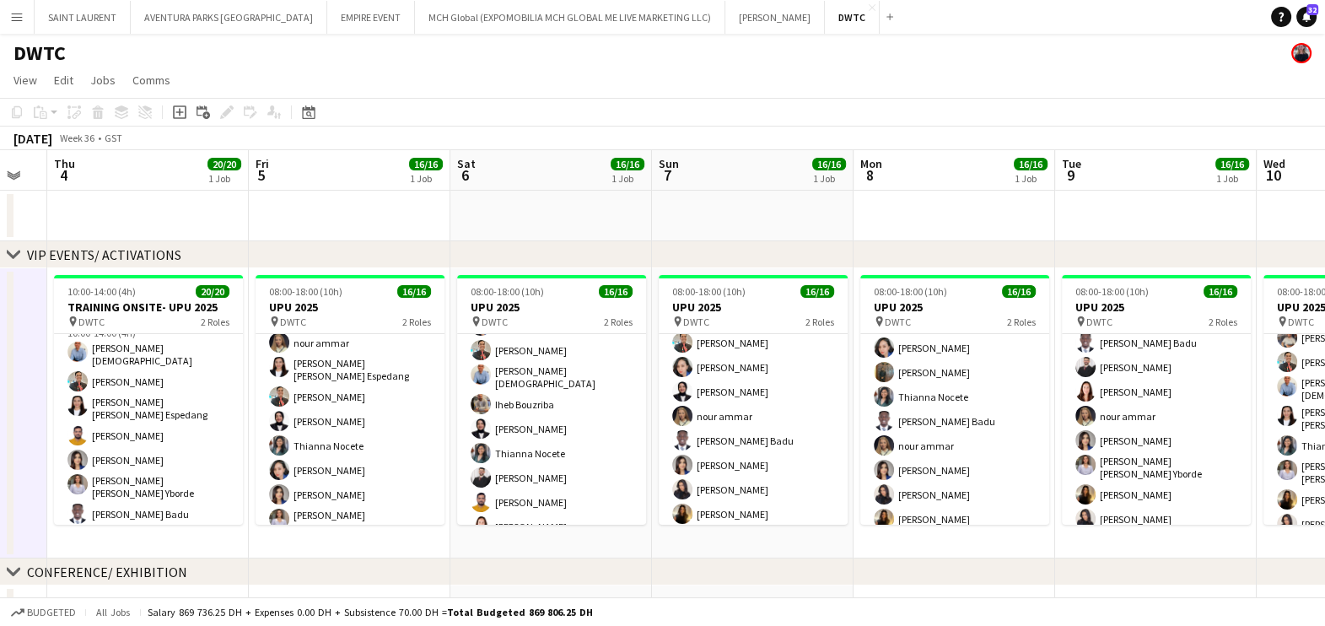
scroll to position [0, 558]
drag, startPoint x: 887, startPoint y: 219, endPoint x: 793, endPoint y: 215, distance: 93.7
click at [793, 215] on app-calendar-viewport "Mon 1 Tue 2 Wed 3 Thu 4 20/20 1 Job Fri 5 16/16 1 Job Sat 6 16/16 1 Job Sun 7 1…" at bounding box center [662, 626] width 1325 height 952
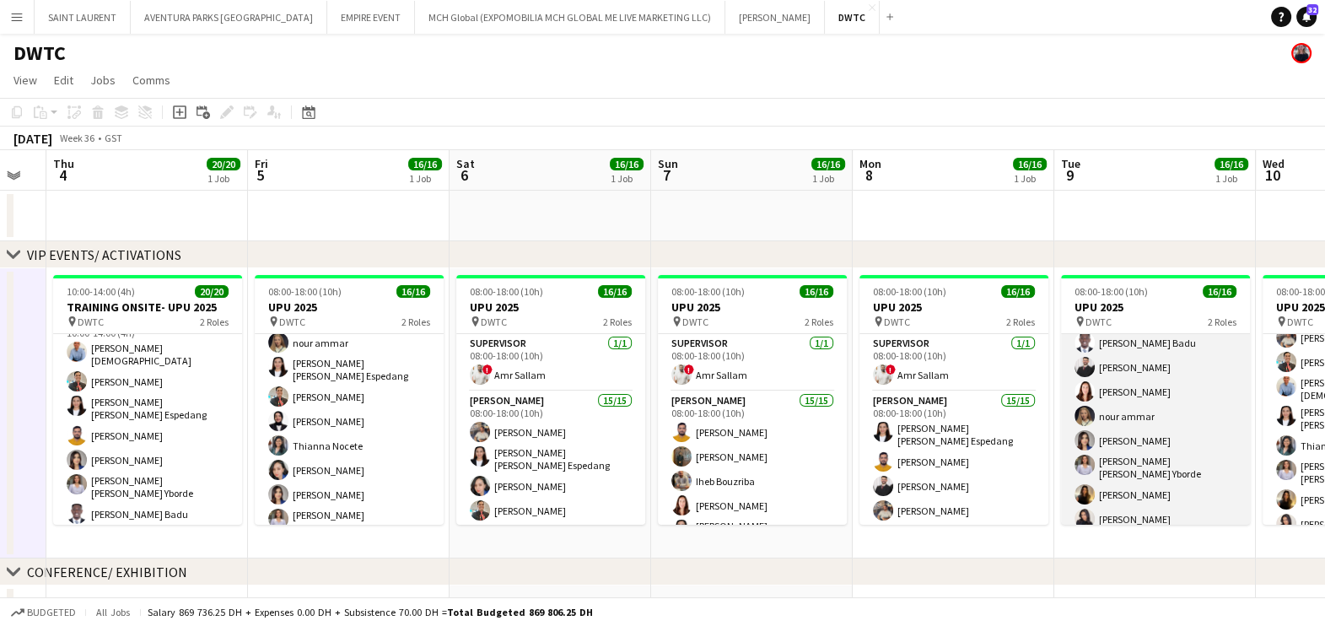
scroll to position [0, 0]
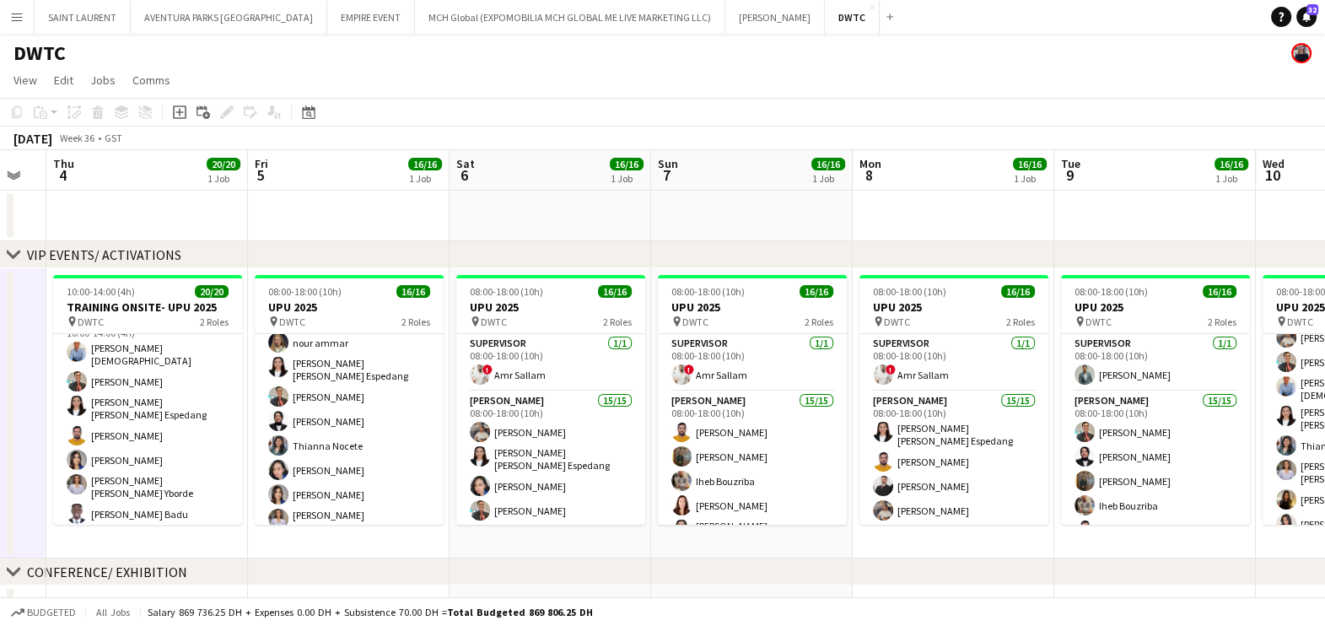
drag, startPoint x: 871, startPoint y: 258, endPoint x: 832, endPoint y: 258, distance: 39.7
click at [832, 258] on div "chevron-right VIP EVENTS/ ACTIVATIONS" at bounding box center [662, 254] width 1325 height 27
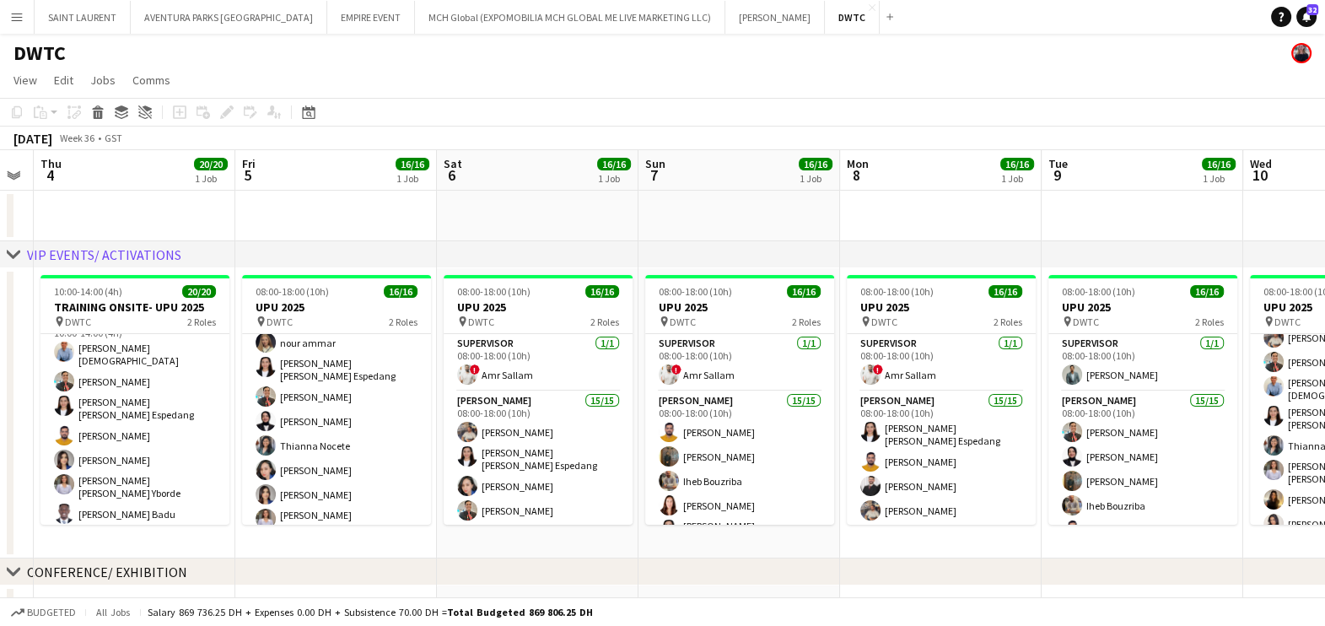
scroll to position [0, 593]
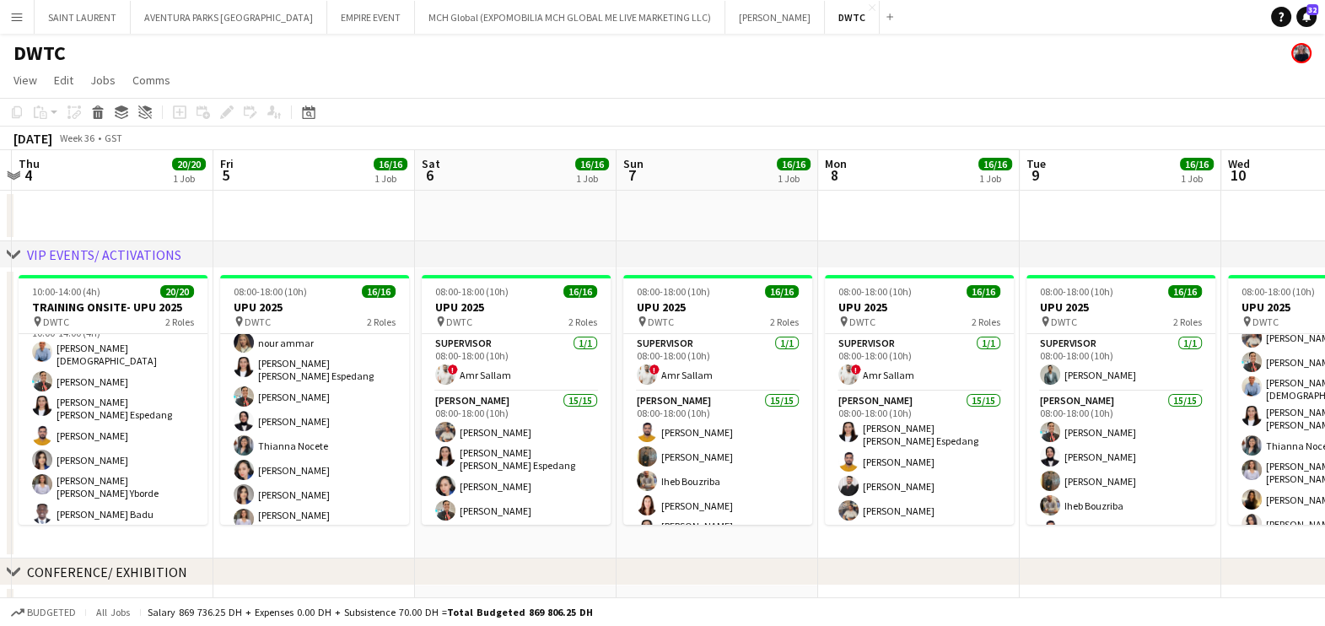
drag, startPoint x: 823, startPoint y: 549, endPoint x: 789, endPoint y: 548, distance: 34.6
click at [789, 548] on app-calendar-viewport "Mon 1 Tue 2 Wed 3 Thu 4 20/20 1 Job Fri 5 16/16 1 Job Sat 6 16/16 1 Job Sun 7 1…" at bounding box center [662, 626] width 1325 height 952
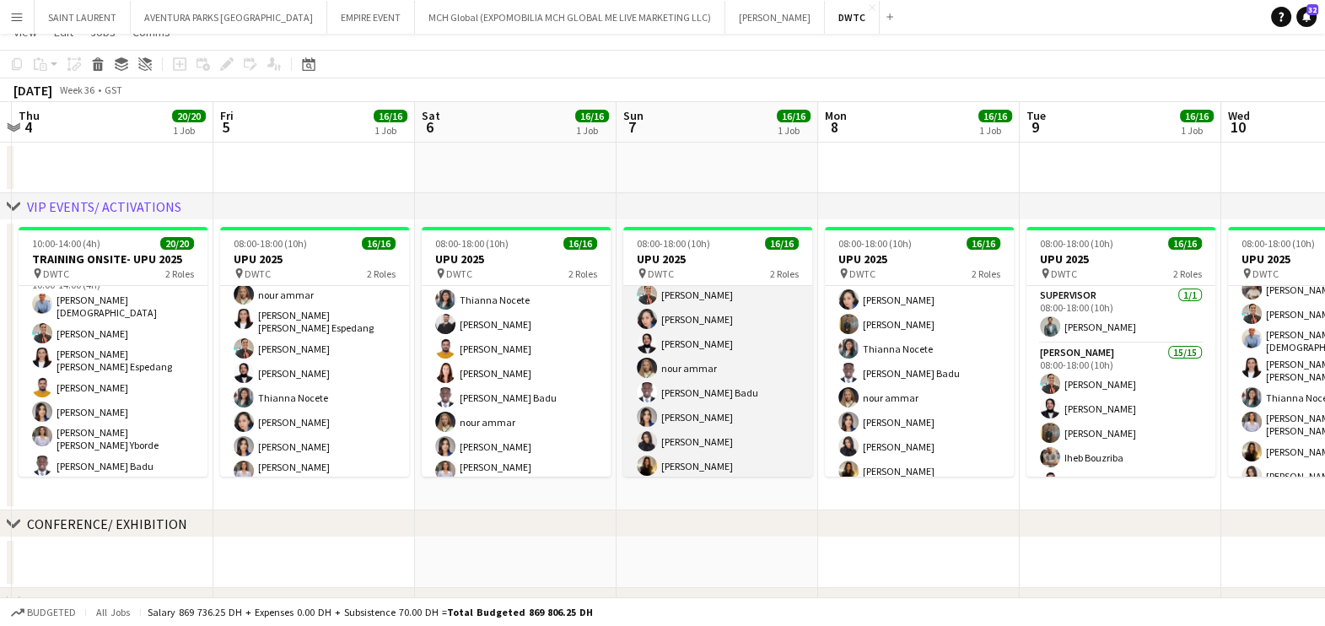
scroll to position [0, 0]
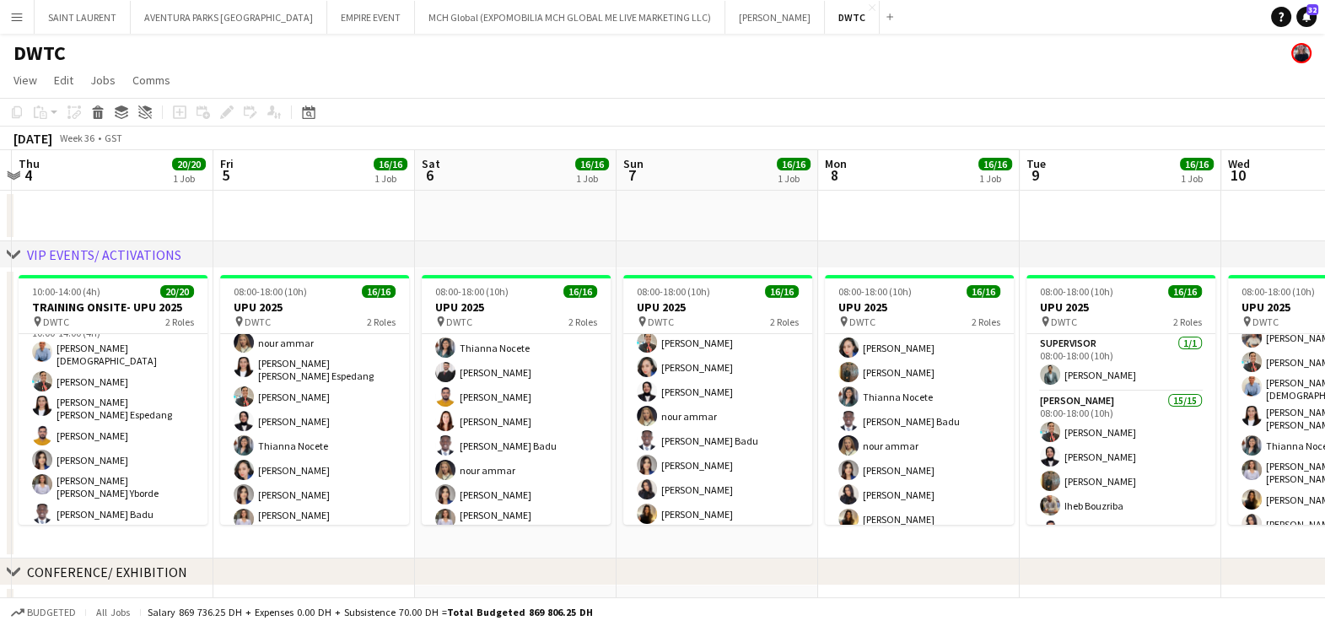
click at [633, 84] on app-page-menu "View Day view expanded Day view collapsed Month view Date picker Jump to today …" at bounding box center [662, 82] width 1325 height 32
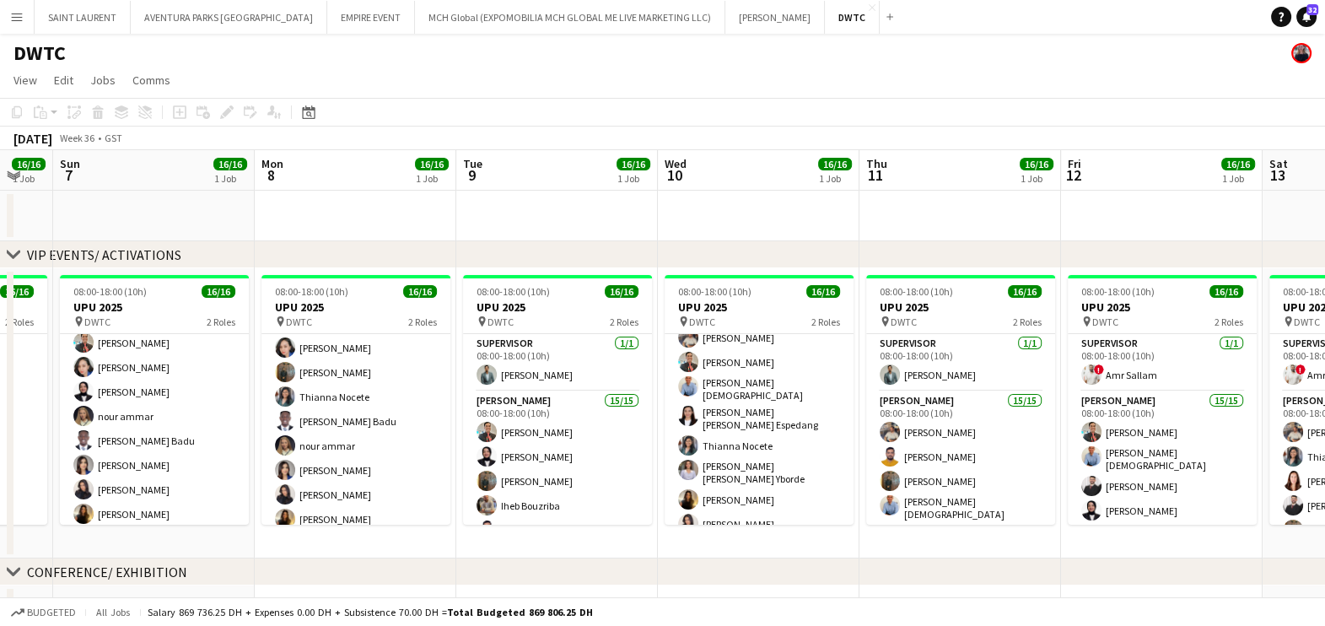
scroll to position [0, 756]
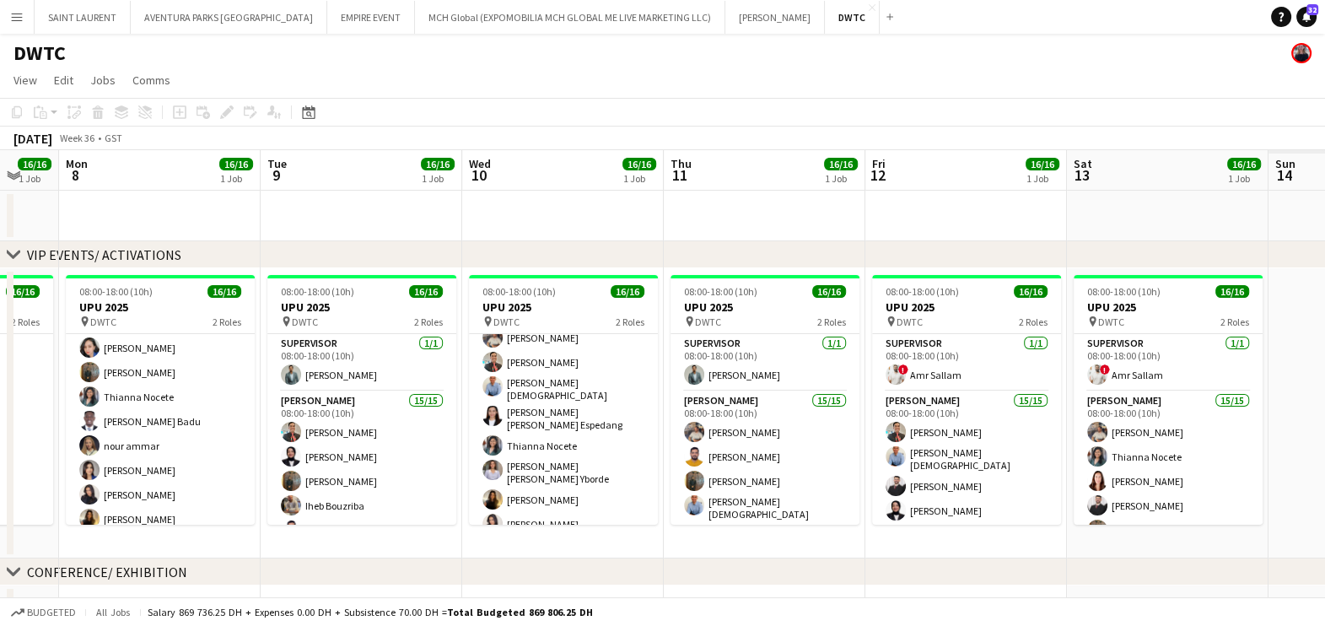
drag, startPoint x: 735, startPoint y: 375, endPoint x: 321, endPoint y: 380, distance: 414.3
click at [321, 380] on app-calendar-viewport "Thu 4 20/20 1 Job Fri 5 16/16 1 Job Sat 6 16/16 1 Job Sun 7 16/16 1 Job Mon 8 1…" at bounding box center [662, 626] width 1325 height 952
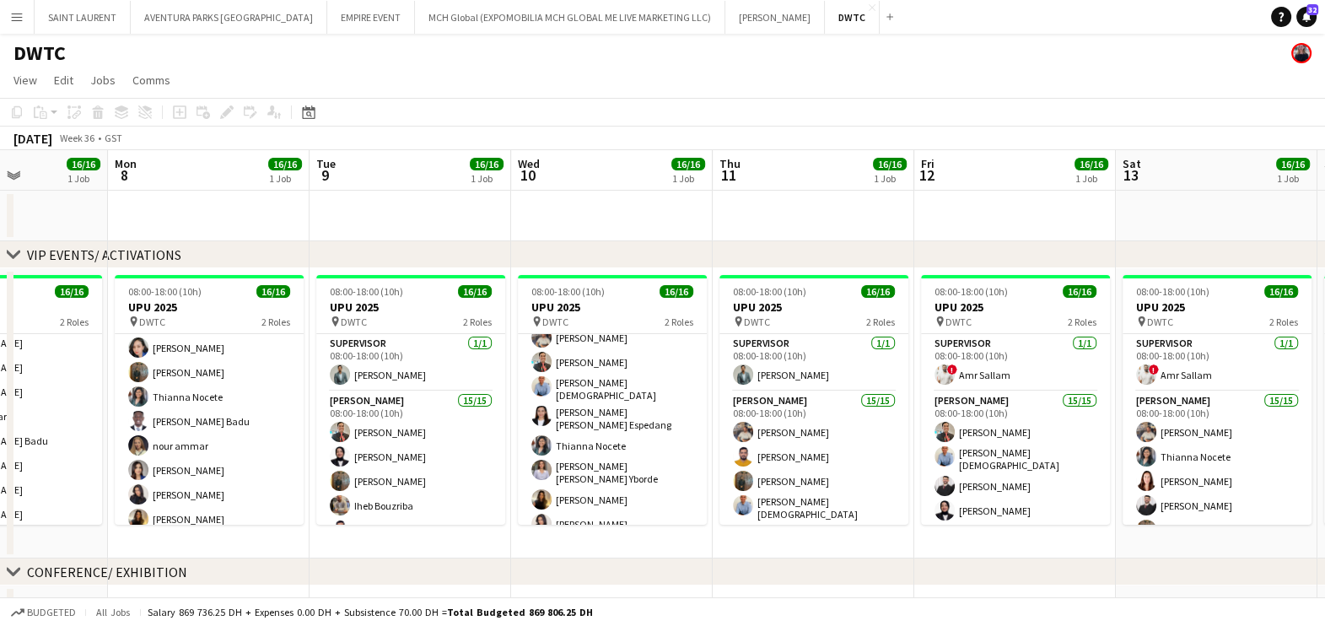
drag, startPoint x: 510, startPoint y: 349, endPoint x: 422, endPoint y: 349, distance: 87.7
click at [422, 349] on app-calendar-viewport "Thu 4 20/20 1 Job Fri 5 16/16 1 Job Sat 6 16/16 1 Job Sun 7 16/16 1 Job Mon 8 1…" at bounding box center [662, 626] width 1325 height 952
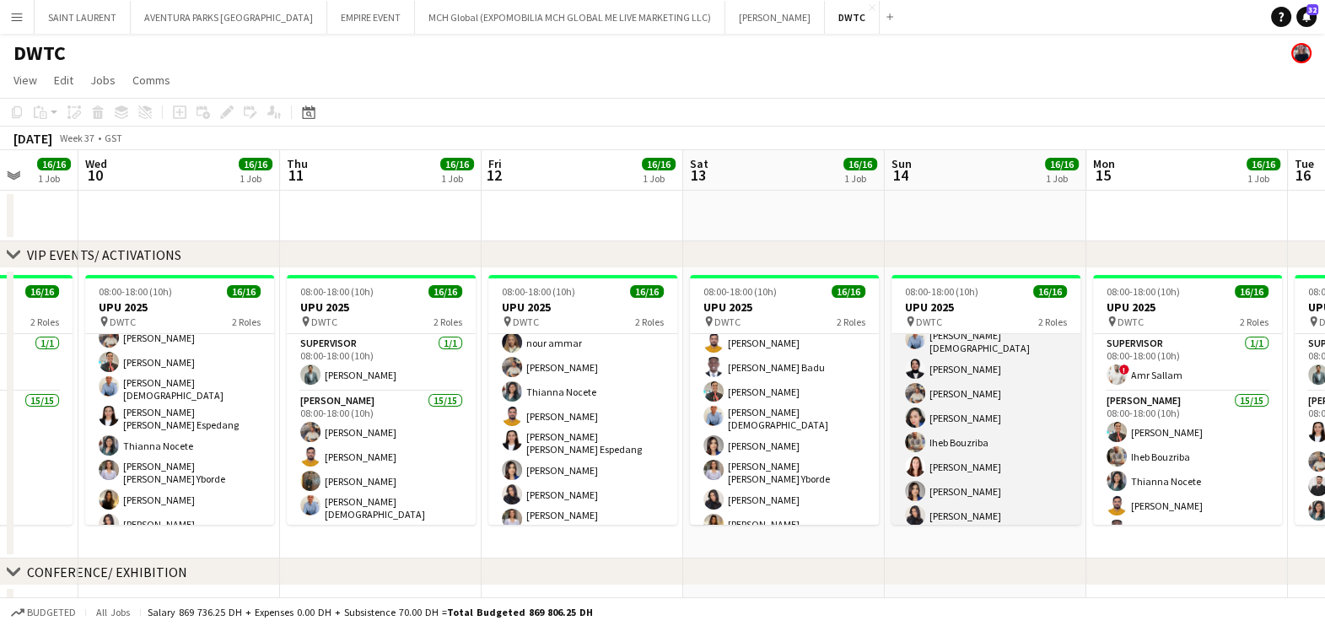
scroll to position [266, 0]
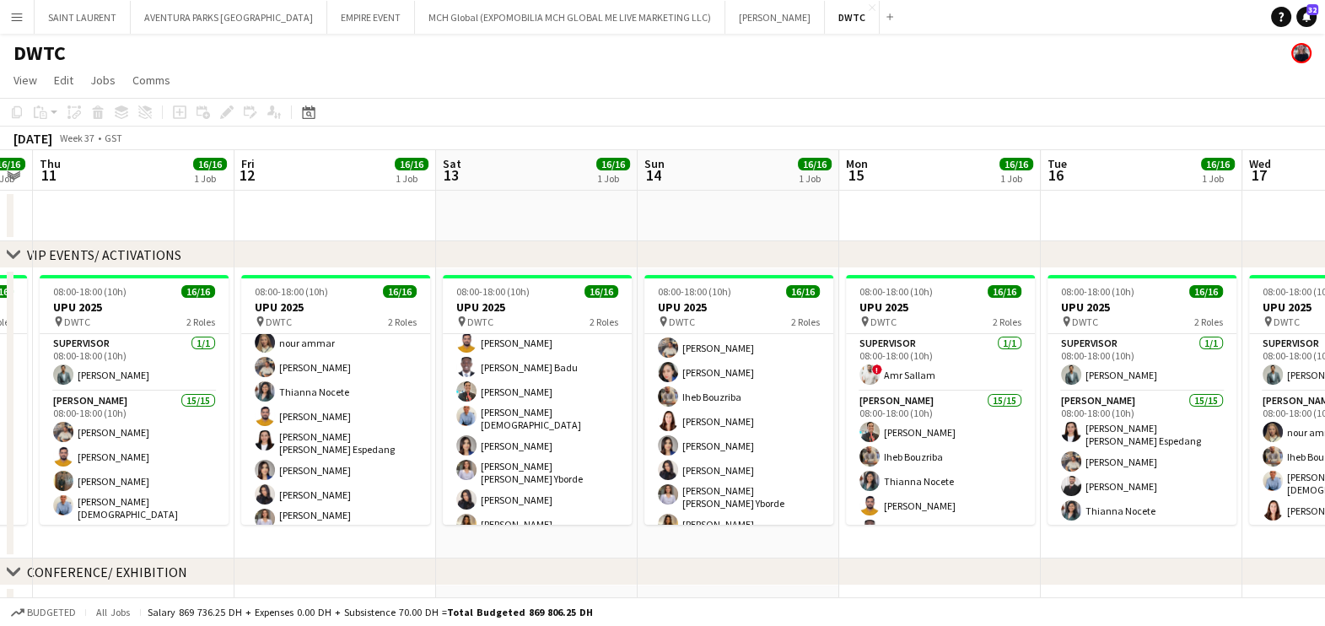
drag, startPoint x: 962, startPoint y: 462, endPoint x: 499, endPoint y: 449, distance: 463.3
click at [499, 449] on app-calendar-viewport "Mon 8 16/16 1 Job Tue 9 16/16 1 Job Wed 10 16/16 1 Job Thu 11 16/16 1 Job Fri 1…" at bounding box center [662, 626] width 1325 height 952
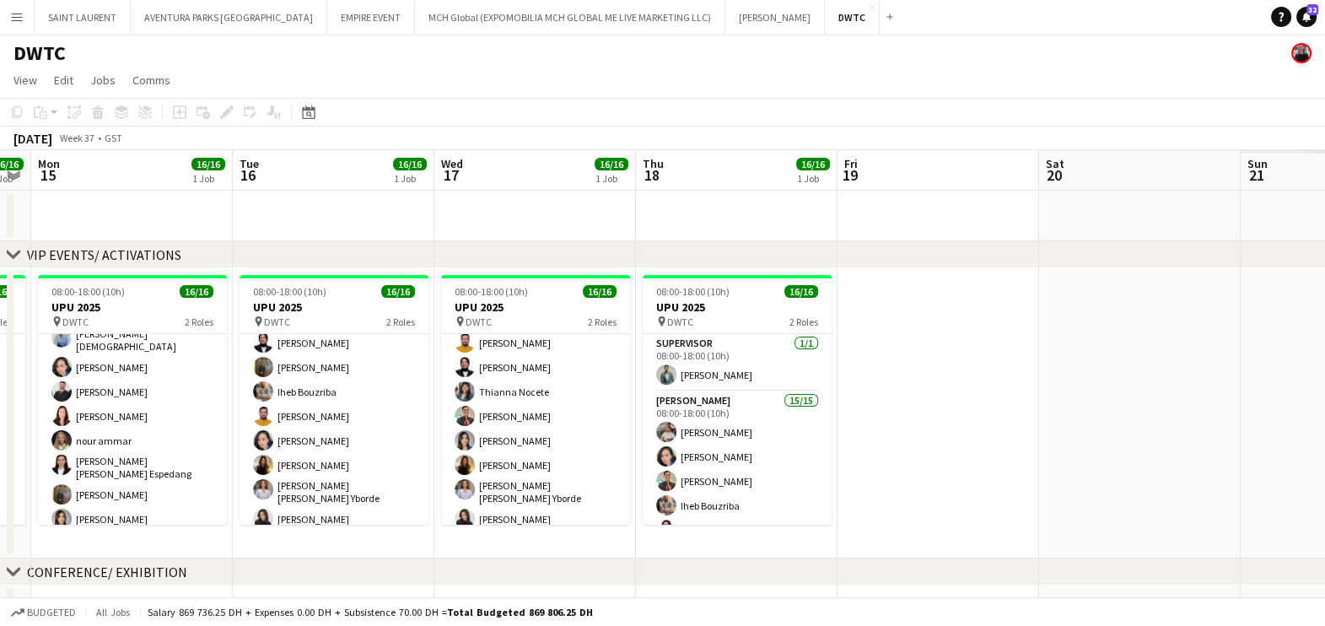
drag, startPoint x: 1174, startPoint y: 473, endPoint x: 736, endPoint y: 473, distance: 438.7
click at [736, 473] on app-calendar-viewport "Thu 11 16/16 1 Job Fri 12 16/16 1 Job Sat 13 16/16 1 Job Sun 14 16/16 1 Job Mon…" at bounding box center [662, 626] width 1325 height 952
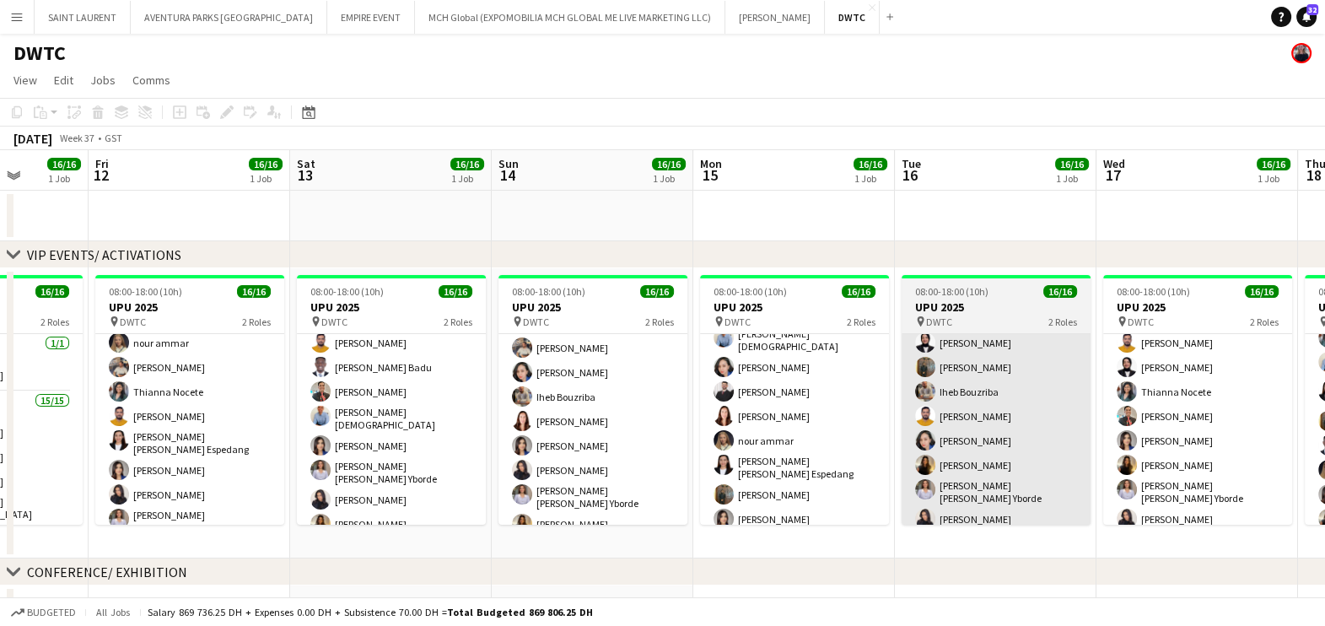
drag, startPoint x: 526, startPoint y: 437, endPoint x: 1181, endPoint y: 447, distance: 655.6
click at [1188, 448] on app-calendar-viewport "Wed 10 16/16 1 Job Thu 11 16/16 1 Job Fri 12 16/16 1 Job Sat 13 16/16 1 Job Sun…" at bounding box center [662, 626] width 1325 height 952
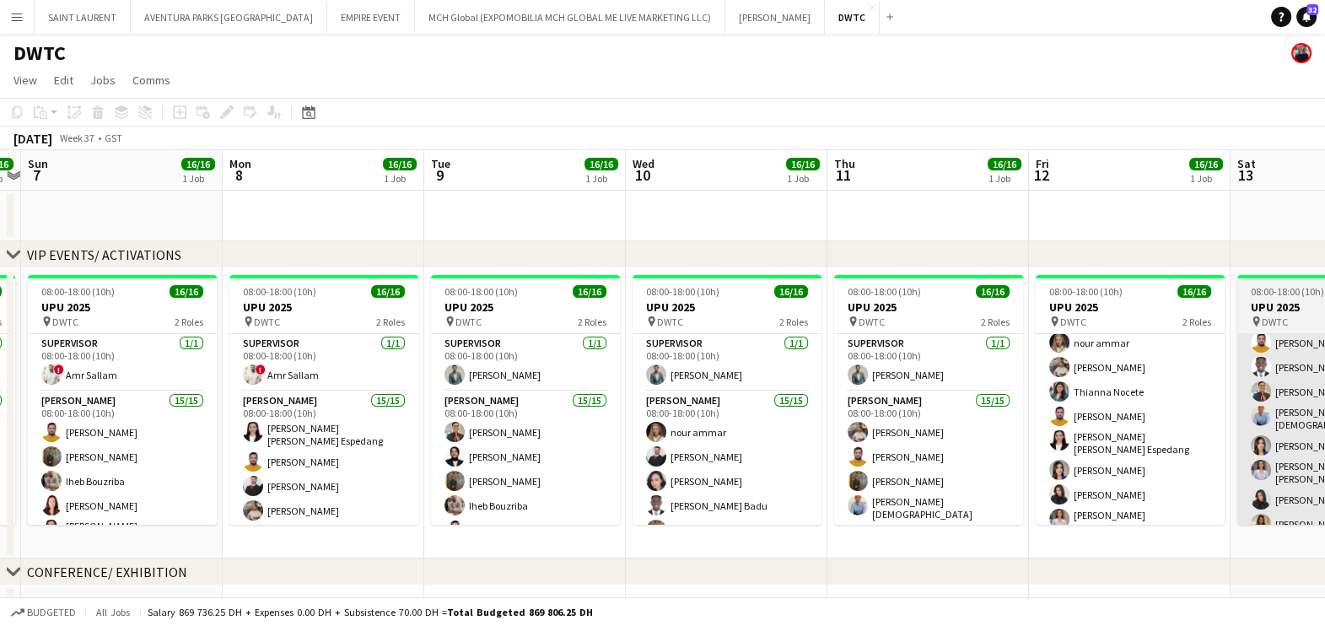
drag, startPoint x: 484, startPoint y: 441, endPoint x: 1287, endPoint y: 454, distance: 802.4
click at [1289, 454] on app-calendar-viewport "Fri 5 16/16 1 Job Sat 6 16/16 1 Job Sun 7 16/16 1 Job Mon 8 16/16 1 Job Tue 9 1…" at bounding box center [662, 626] width 1325 height 952
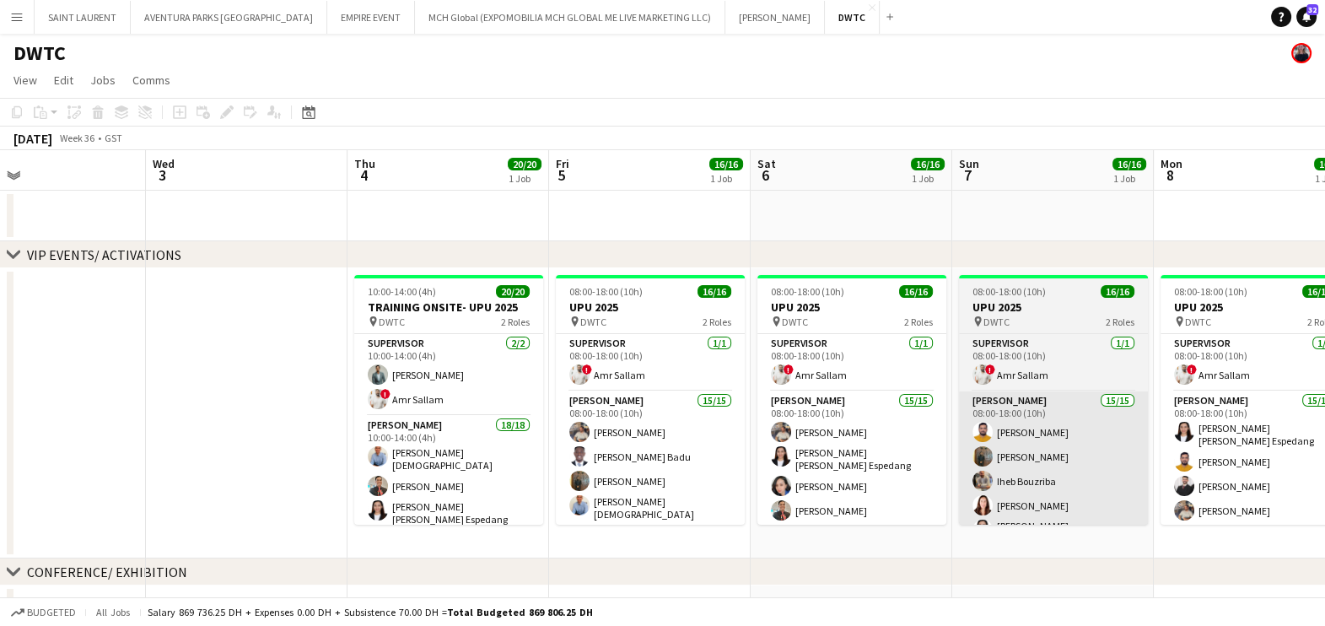
drag, startPoint x: 742, startPoint y: 469, endPoint x: 766, endPoint y: 443, distance: 35.8
click at [1324, 470] on html "Menu Boards Boards Boards All jobs Status Workforce Workforce My Workforce Recr…" at bounding box center [662, 565] width 1325 height 1130
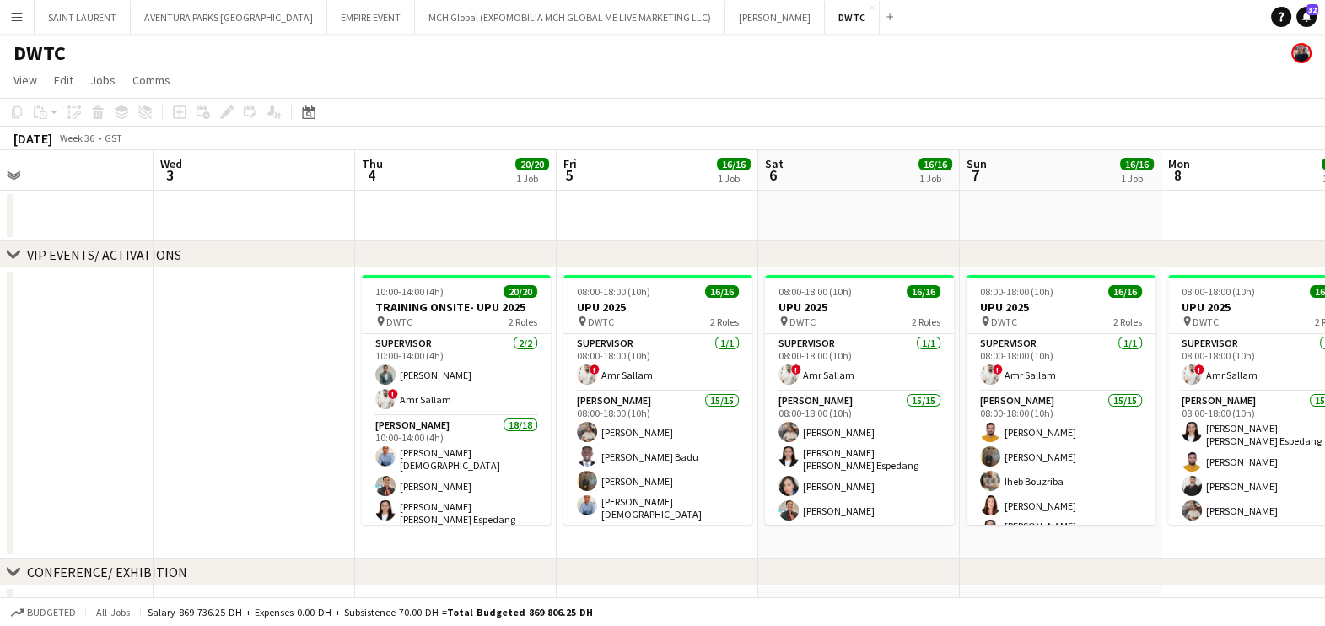
drag, startPoint x: 215, startPoint y: 451, endPoint x: 677, endPoint y: 451, distance: 462.3
click at [677, 451] on app-calendar-viewport "Sun 31 Mon 1 Tue 2 Wed 3 Thu 4 20/20 1 Job Fri 5 16/16 1 Job Sat 6 16/16 1 Job …" at bounding box center [662, 626] width 1325 height 952
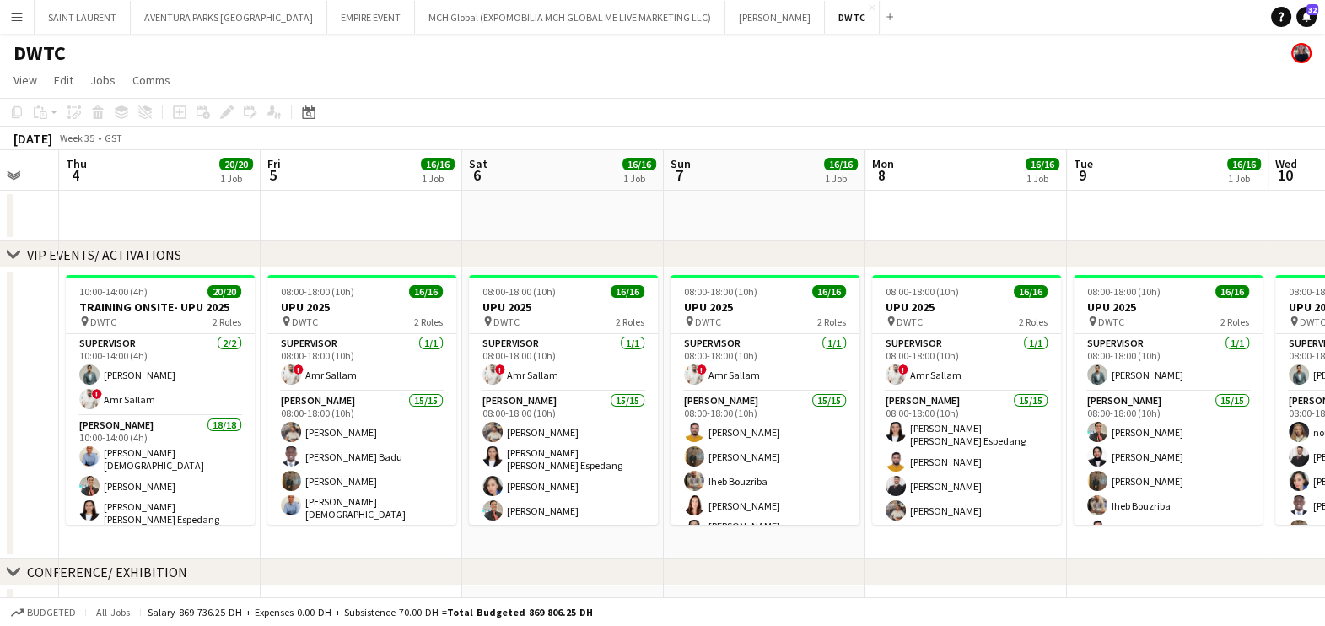
scroll to position [0, 553]
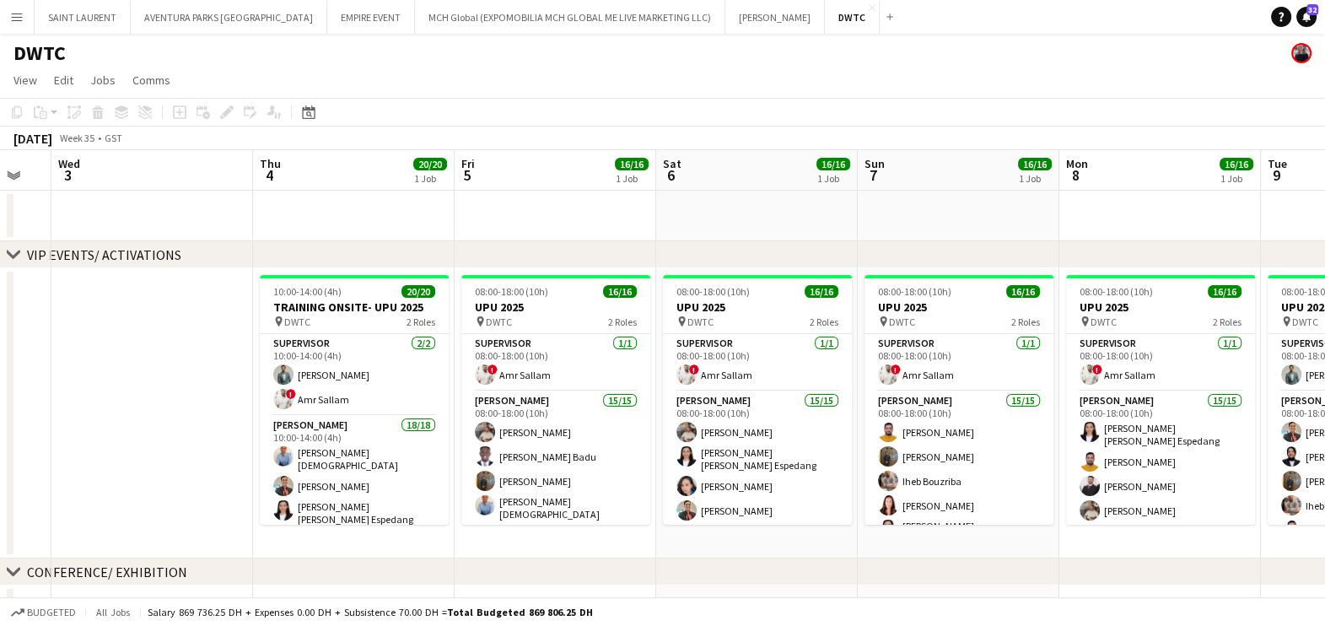
drag, startPoint x: 271, startPoint y: 447, endPoint x: 235, endPoint y: 447, distance: 36.3
click at [235, 447] on app-calendar-viewport "Sun 31 Mon 1 Tue 2 Wed 3 Thu 4 20/20 1 Job Fri 5 16/16 1 Job Sat 6 16/16 1 Job …" at bounding box center [662, 626] width 1325 height 952
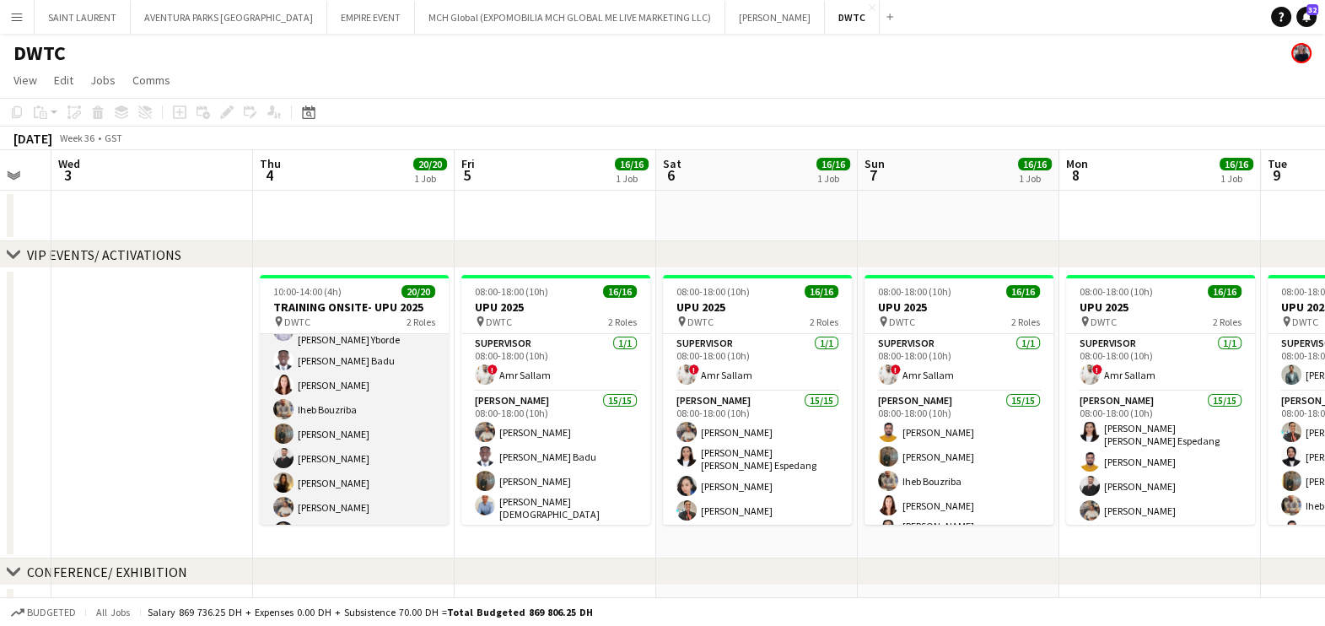
scroll to position [0, 0]
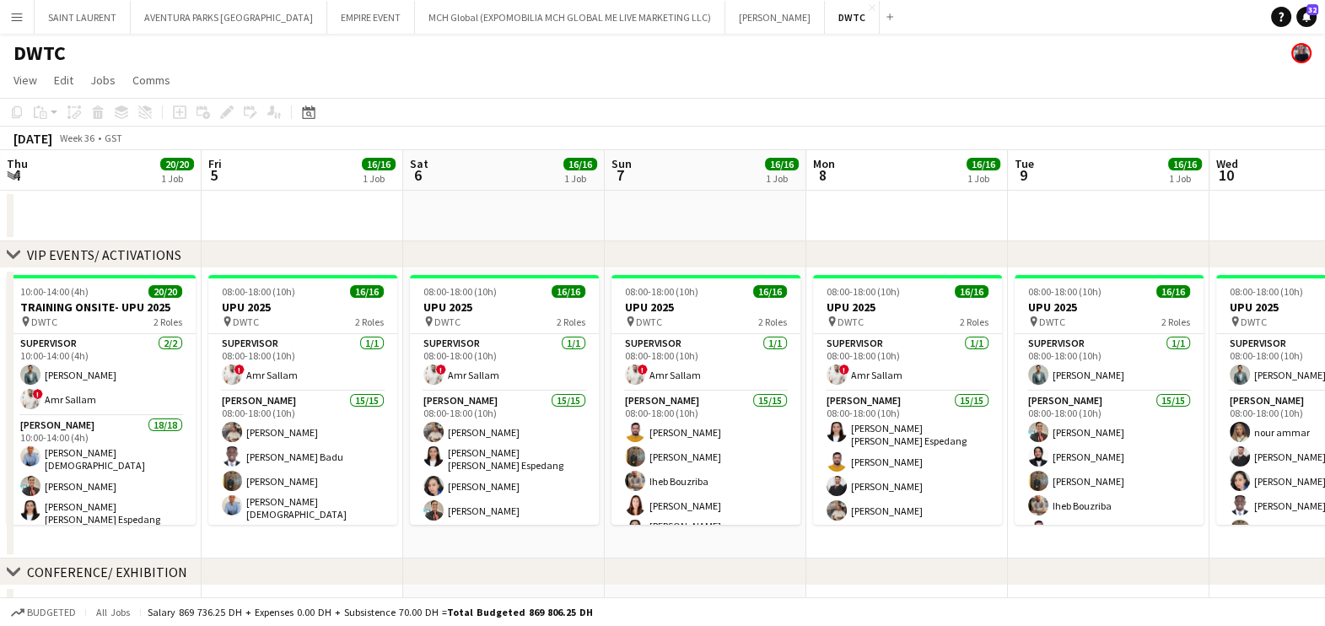
drag, startPoint x: 672, startPoint y: 299, endPoint x: 418, endPoint y: 301, distance: 254.8
click at [418, 301] on app-calendar-viewport "Mon 1 Tue 2 Wed 3 Thu 4 20/20 1 Job Fri 5 16/16 1 Job Sat 6 16/16 1 Job Sun 7 1…" at bounding box center [662, 626] width 1325 height 952
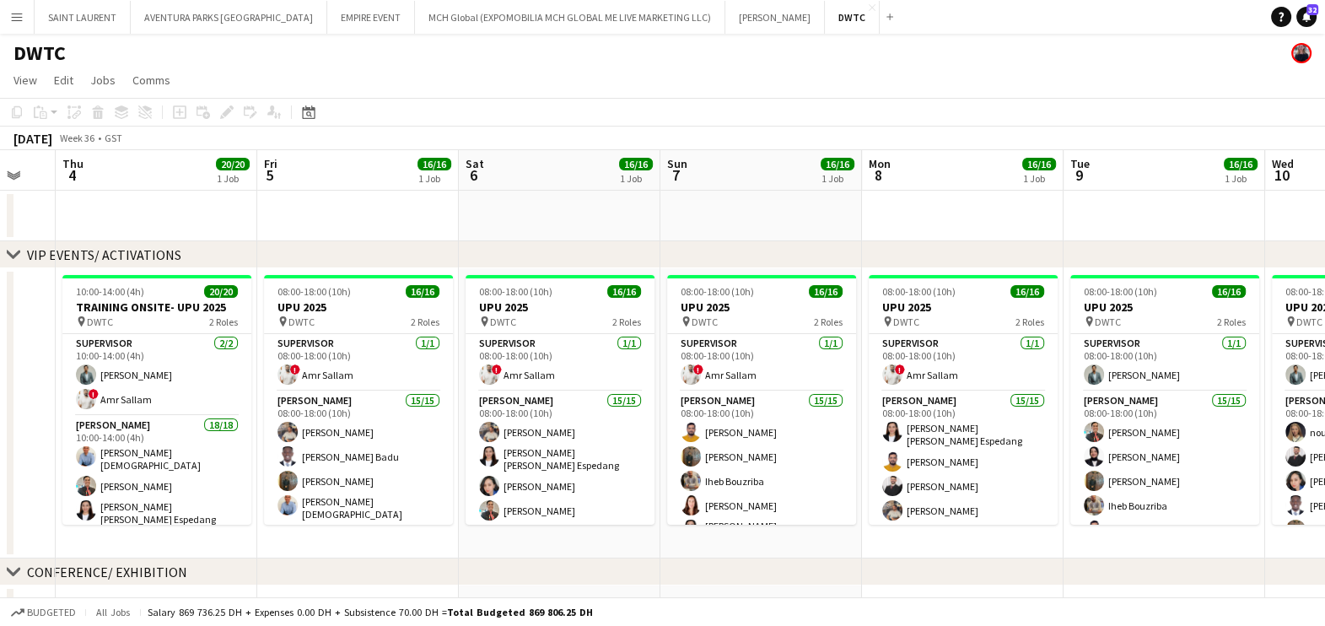
scroll to position [0, 501]
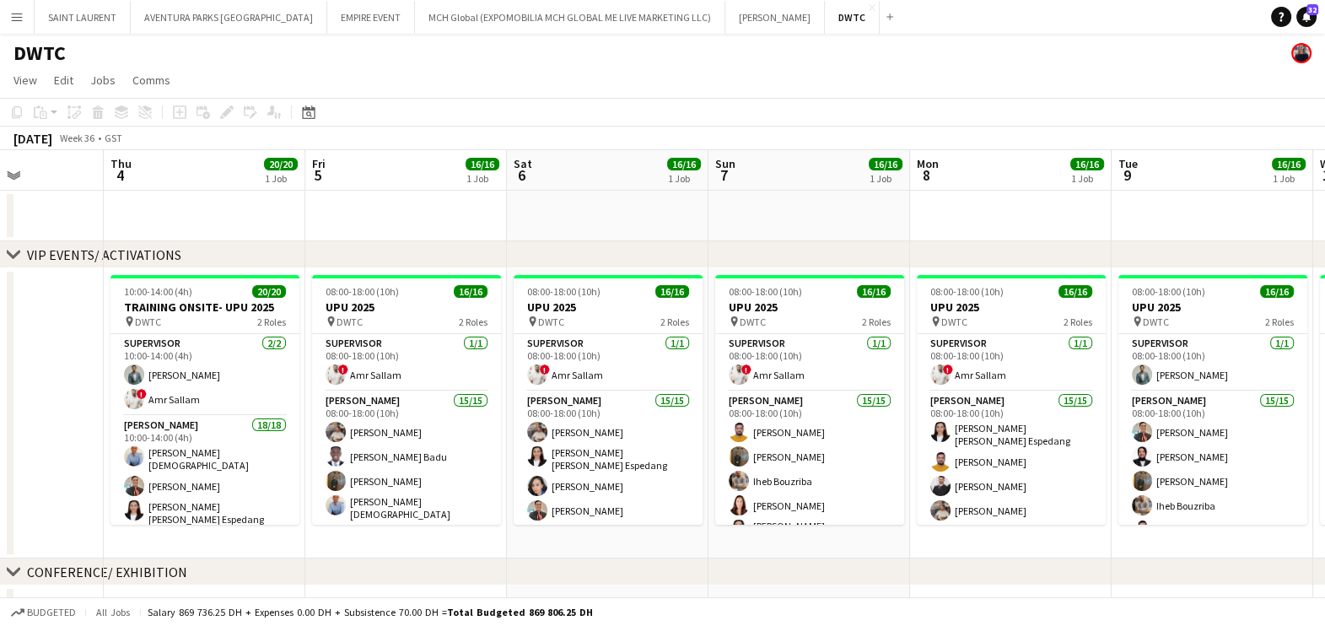
drag, startPoint x: 548, startPoint y: 295, endPoint x: 654, endPoint y: 305, distance: 106.7
click at [654, 305] on app-calendar-viewport "Mon 1 Tue 2 Wed 3 Thu 4 20/20 1 Job Fri 5 16/16 1 Job Sat 6 16/16 1 Job Sun 7 1…" at bounding box center [662, 626] width 1325 height 952
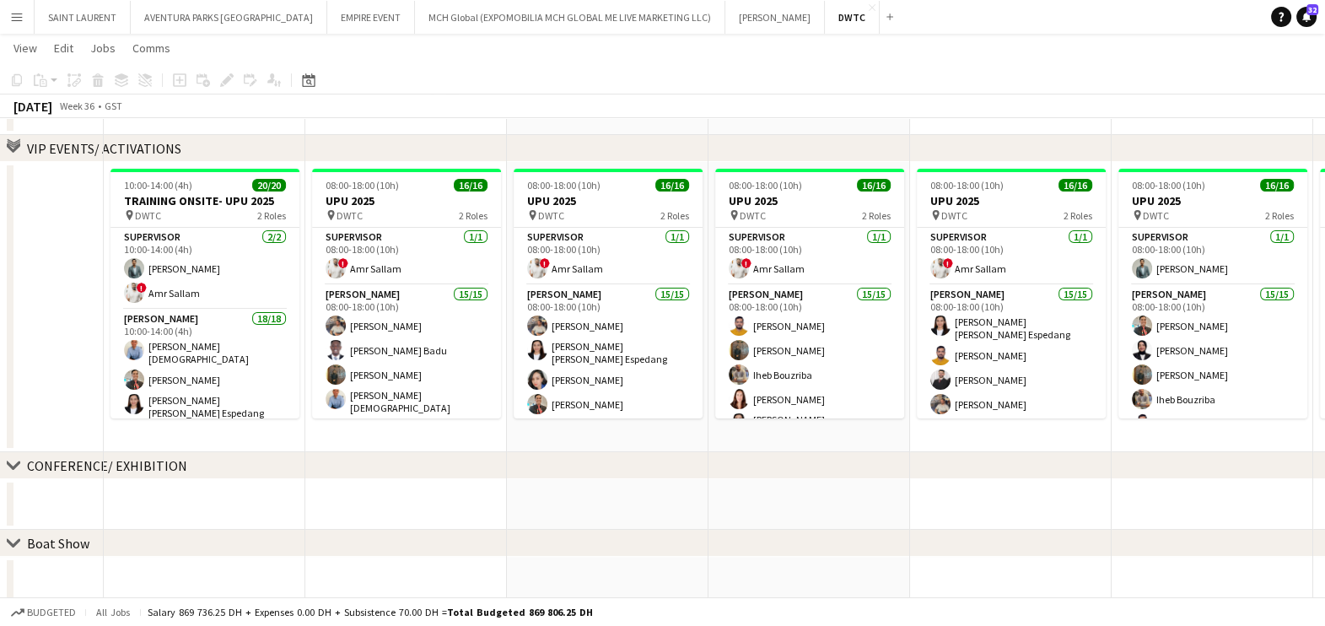
scroll to position [0, 0]
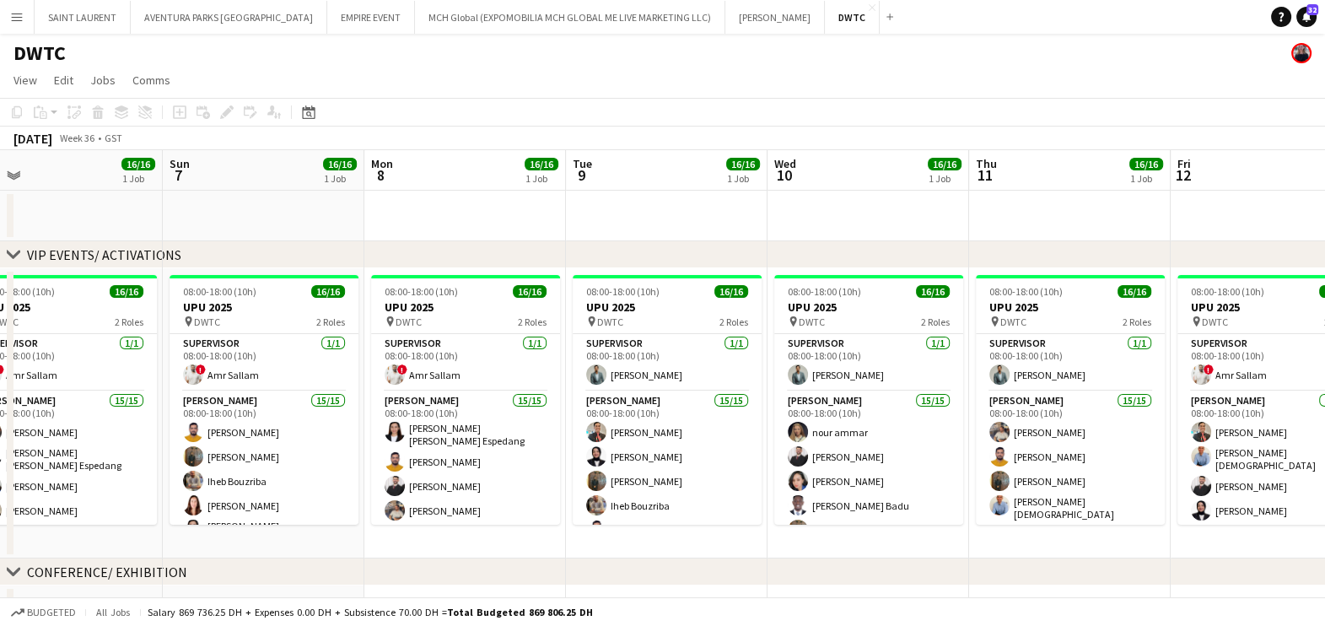
drag, startPoint x: 687, startPoint y: 531, endPoint x: 141, endPoint y: 531, distance: 545.8
click at [141, 531] on app-calendar-viewport "Wed 3 Thu 4 20/20 1 Job Fri 5 16/16 1 Job Sat 6 16/16 1 Job Sun 7 16/16 1 Job M…" at bounding box center [662, 626] width 1325 height 952
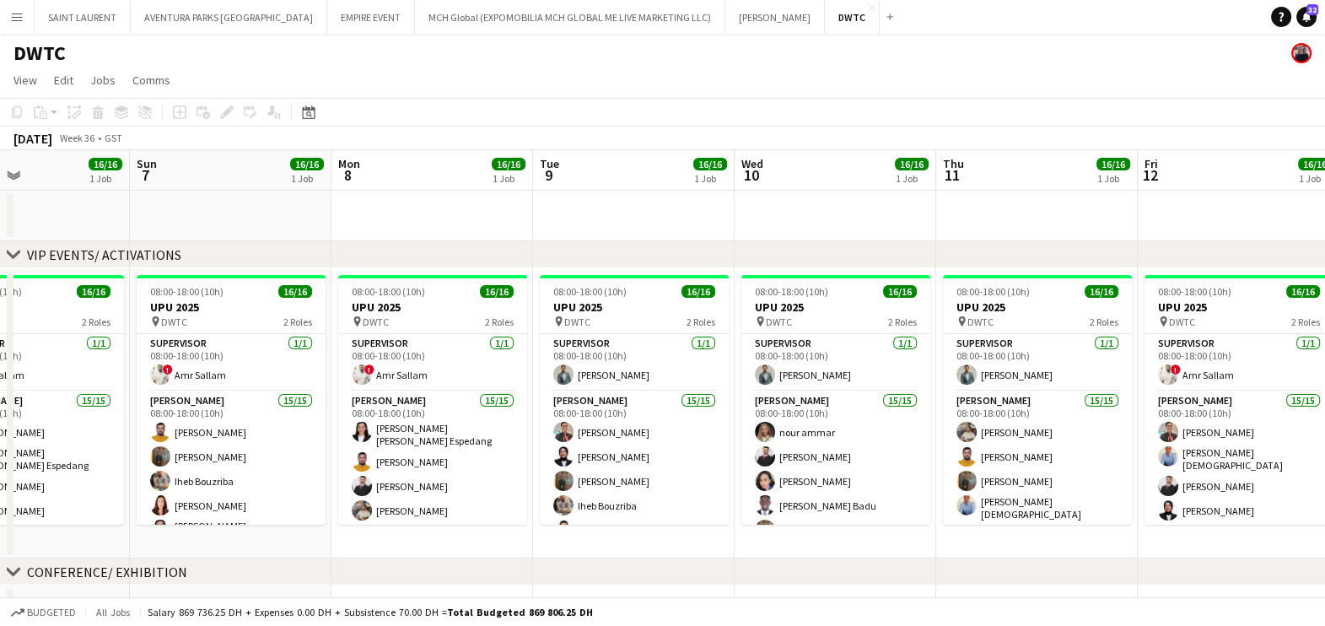
drag, startPoint x: 1142, startPoint y: 334, endPoint x: 1165, endPoint y: 388, distance: 58.6
click at [1165, 387] on app-calendar-viewport "Thu 4 20/20 1 Job Fri 5 16/16 1 Job Sat 6 16/16 1 Job Sun 7 16/16 1 Job Mon 8 1…" at bounding box center [662, 626] width 1325 height 952
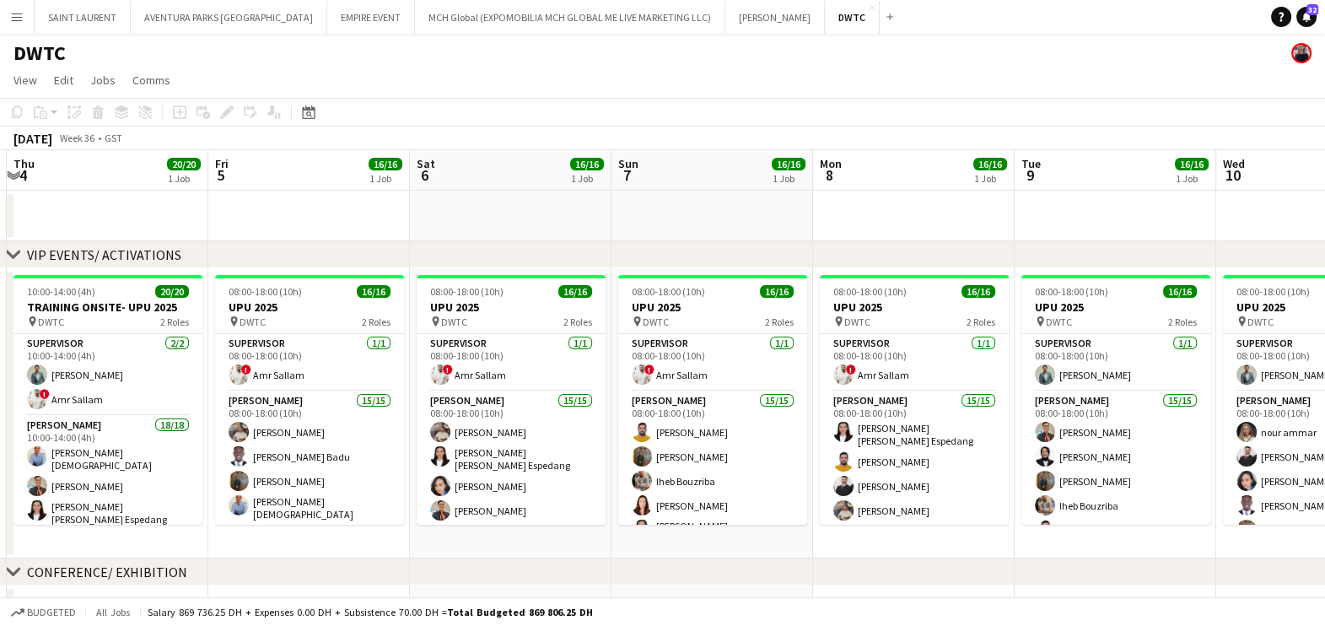
drag, startPoint x: 565, startPoint y: 354, endPoint x: 967, endPoint y: 359, distance: 401.6
click at [967, 359] on app-calendar-viewport "Tue 2 Wed 3 Thu 4 20/20 1 Job Fri 5 16/16 1 Job Sat 6 16/16 1 Job Sun 7 16/16 1…" at bounding box center [662, 626] width 1325 height 952
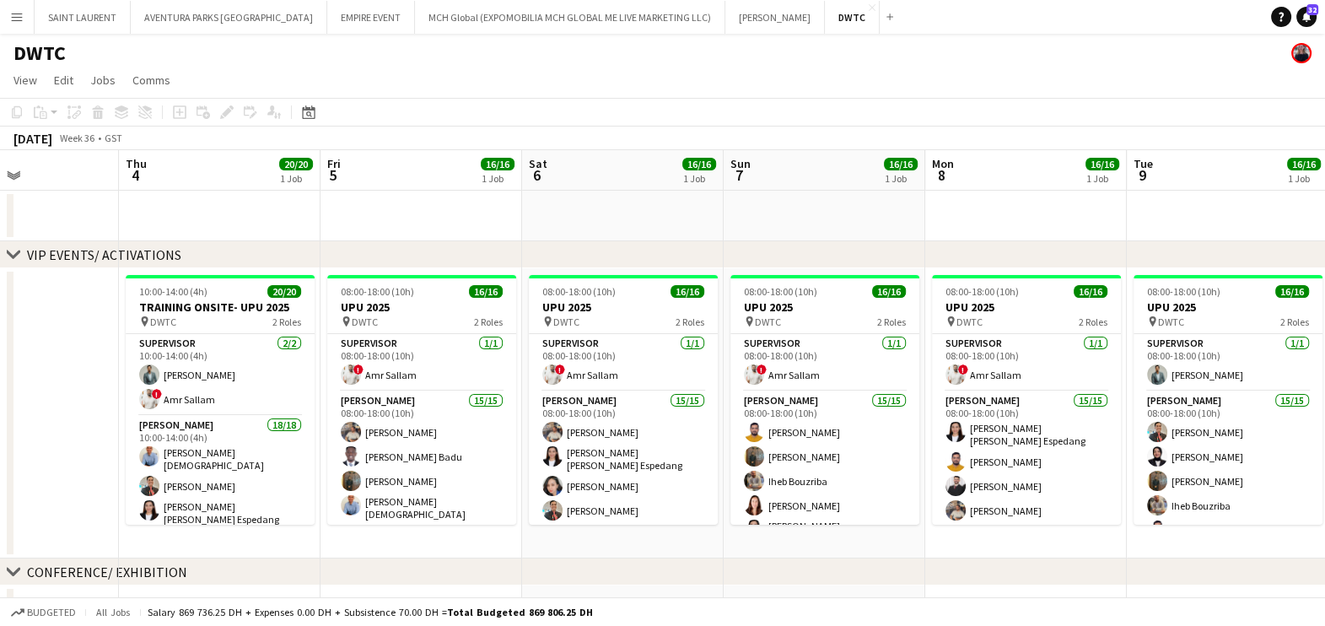
drag, startPoint x: 510, startPoint y: 364, endPoint x: 621, endPoint y: 367, distance: 110.6
click at [621, 367] on app-calendar-viewport "Sun 31 Mon 1 Tue 2 Wed 3 Thu 4 20/20 1 Job Fri 5 16/16 1 Job Sat 6 16/16 1 Job …" at bounding box center [662, 626] width 1325 height 952
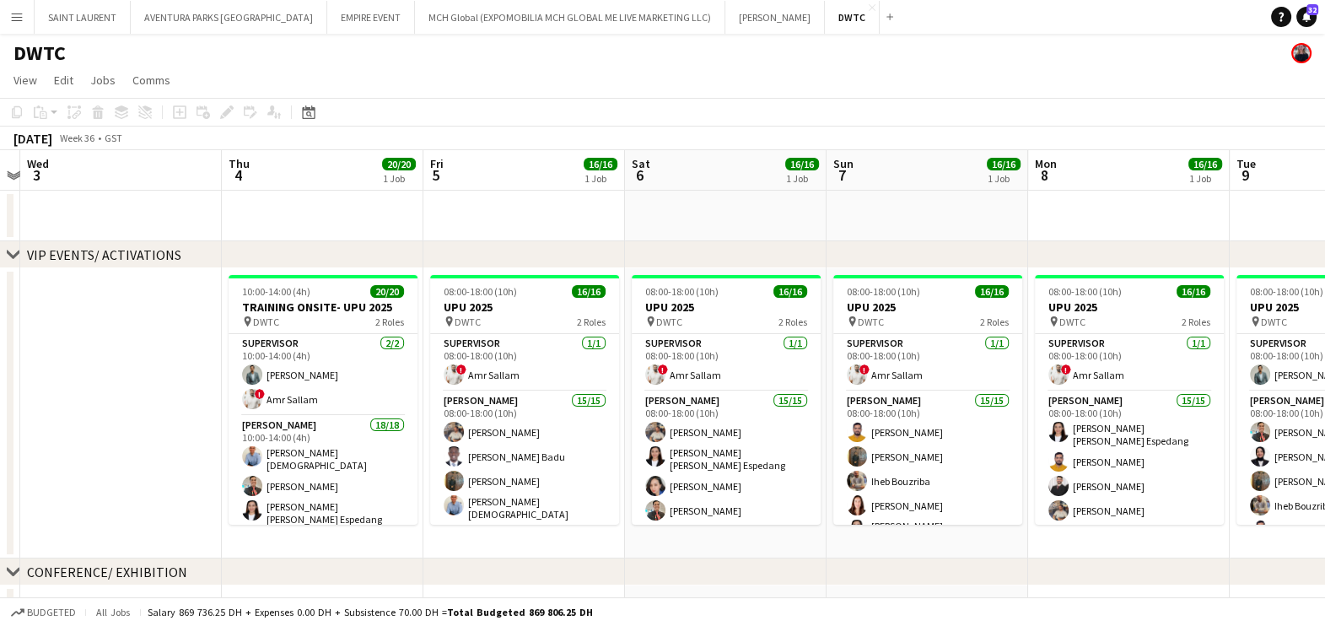
drag, startPoint x: 736, startPoint y: 354, endPoint x: 700, endPoint y: 354, distance: 35.4
click at [700, 354] on app-calendar-viewport "Sun 31 Mon 1 Tue 2 Wed 3 Thu 4 20/20 1 Job Fri 5 16/16 1 Job Sat 6 16/16 1 Job …" at bounding box center [662, 626] width 1325 height 952
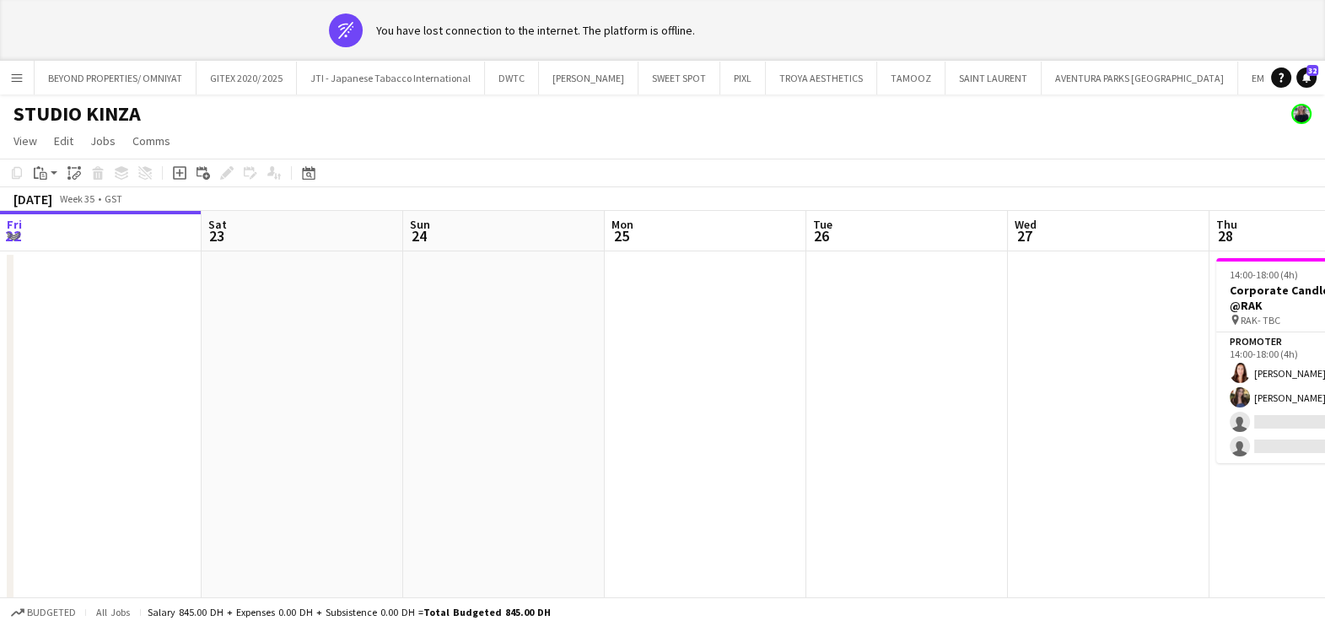
scroll to position [0, 634]
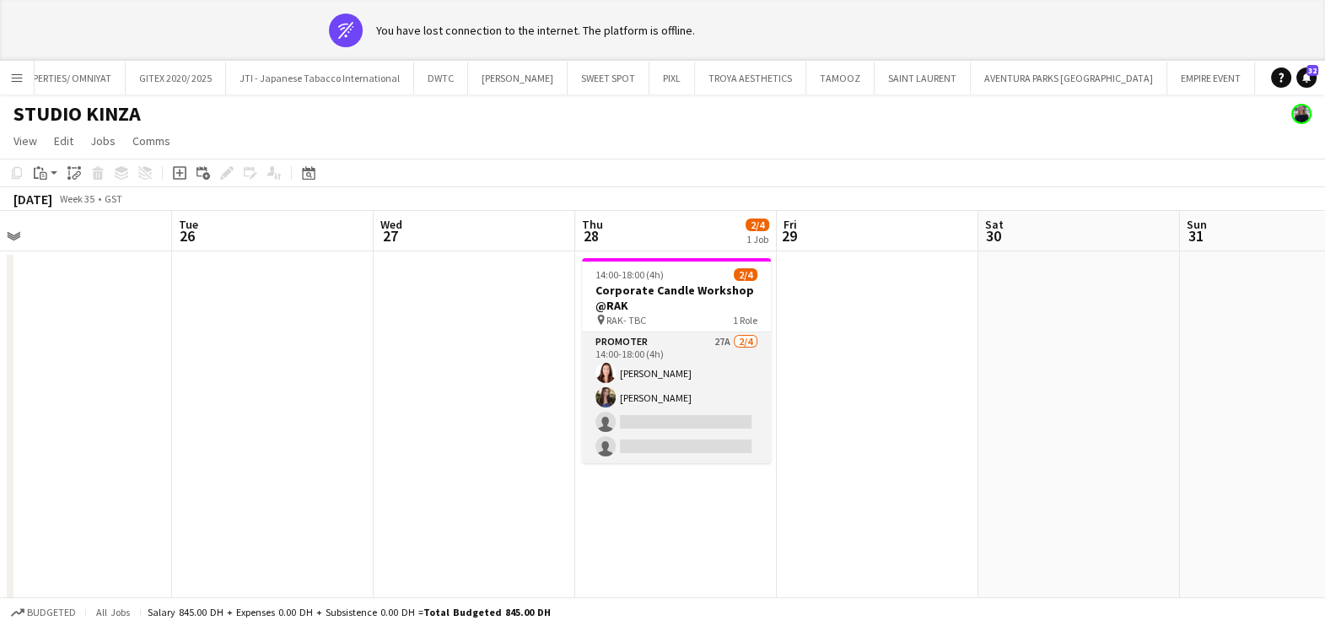
click at [666, 371] on app-card-role "Promoter 27A 2/4 14:00-18:00 (4h) Natasha Faux Hagar Maher single-neutral-actio…" at bounding box center [676, 397] width 189 height 131
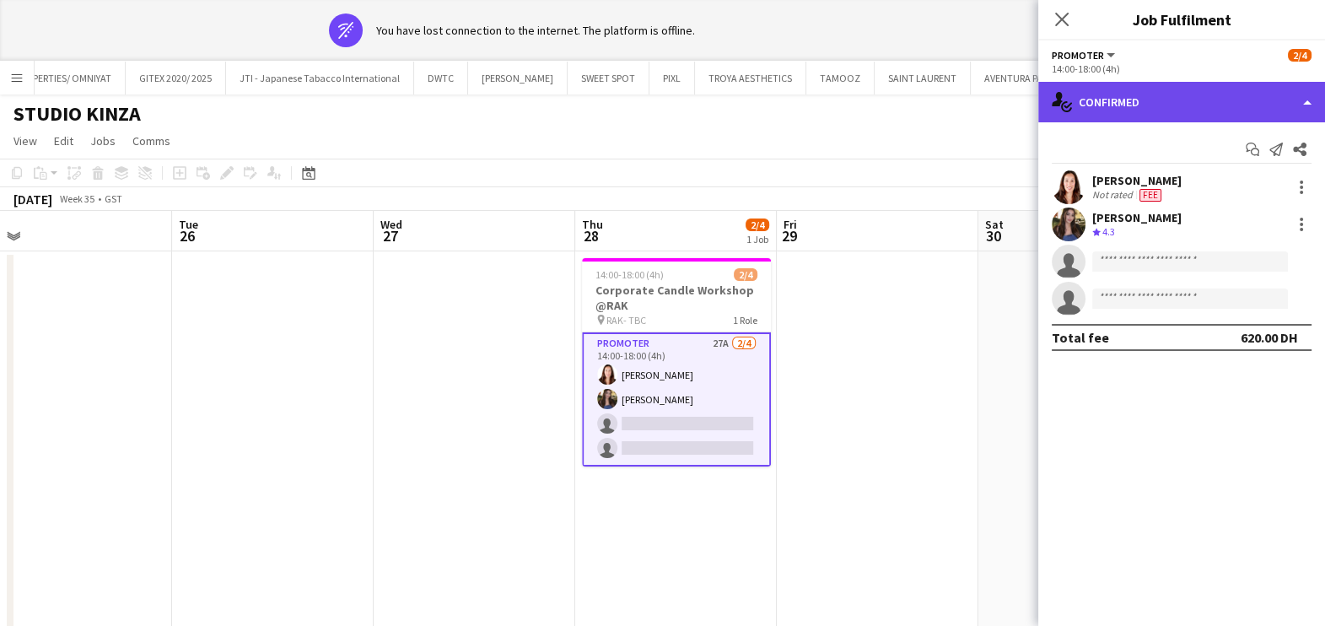
click at [1213, 94] on div "single-neutral-actions-check-2 Confirmed" at bounding box center [1182, 102] width 287 height 40
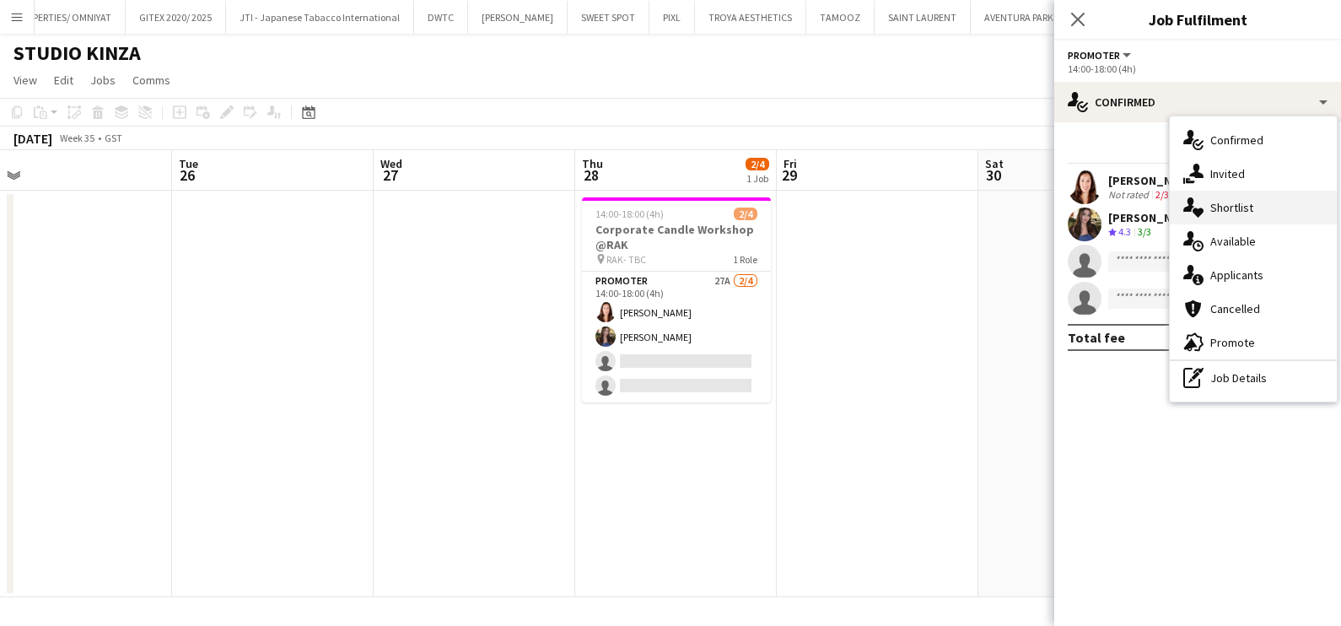
click at [1231, 217] on div "single-neutral-actions-heart Shortlist" at bounding box center [1253, 208] width 167 height 34
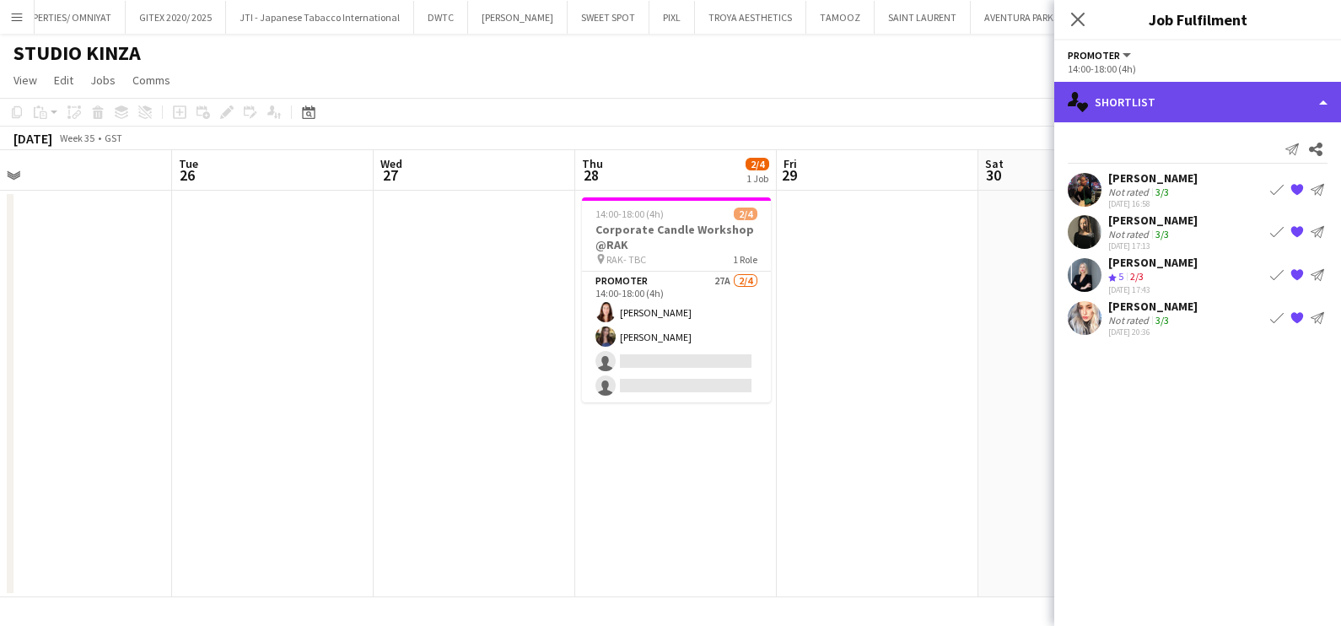
click at [1174, 105] on div "single-neutral-actions-heart Shortlist" at bounding box center [1198, 102] width 287 height 40
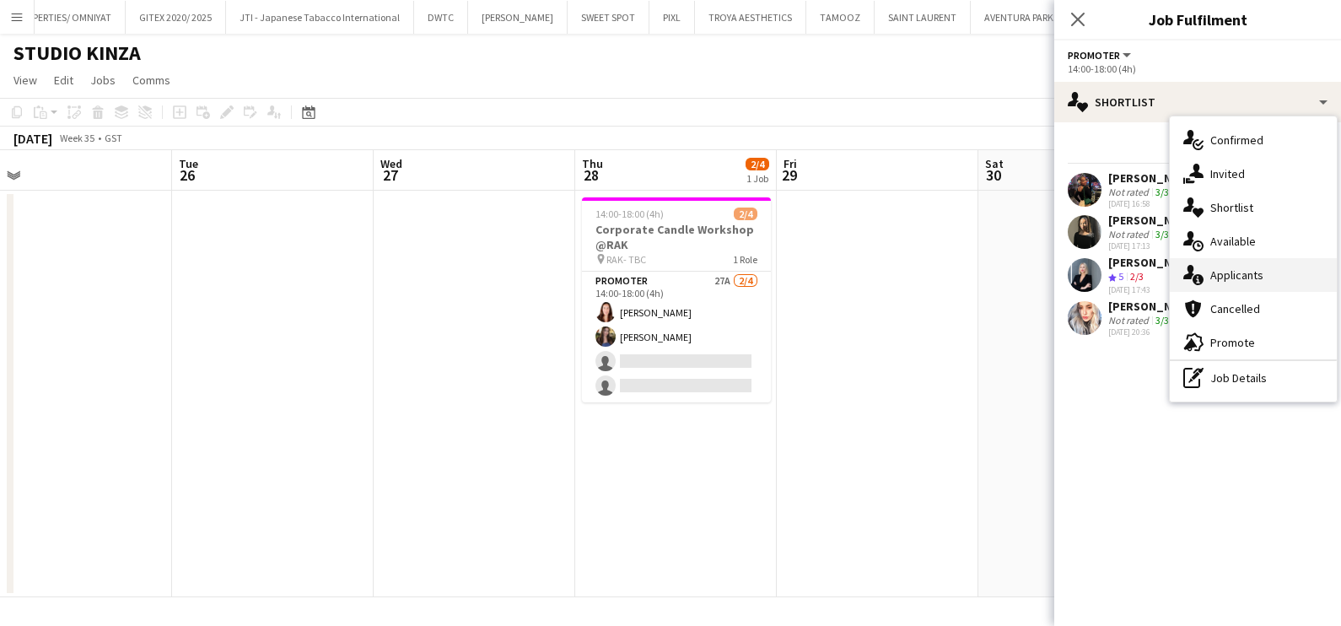
click at [1211, 281] on div "single-neutral-actions-information Applicants" at bounding box center [1253, 275] width 167 height 34
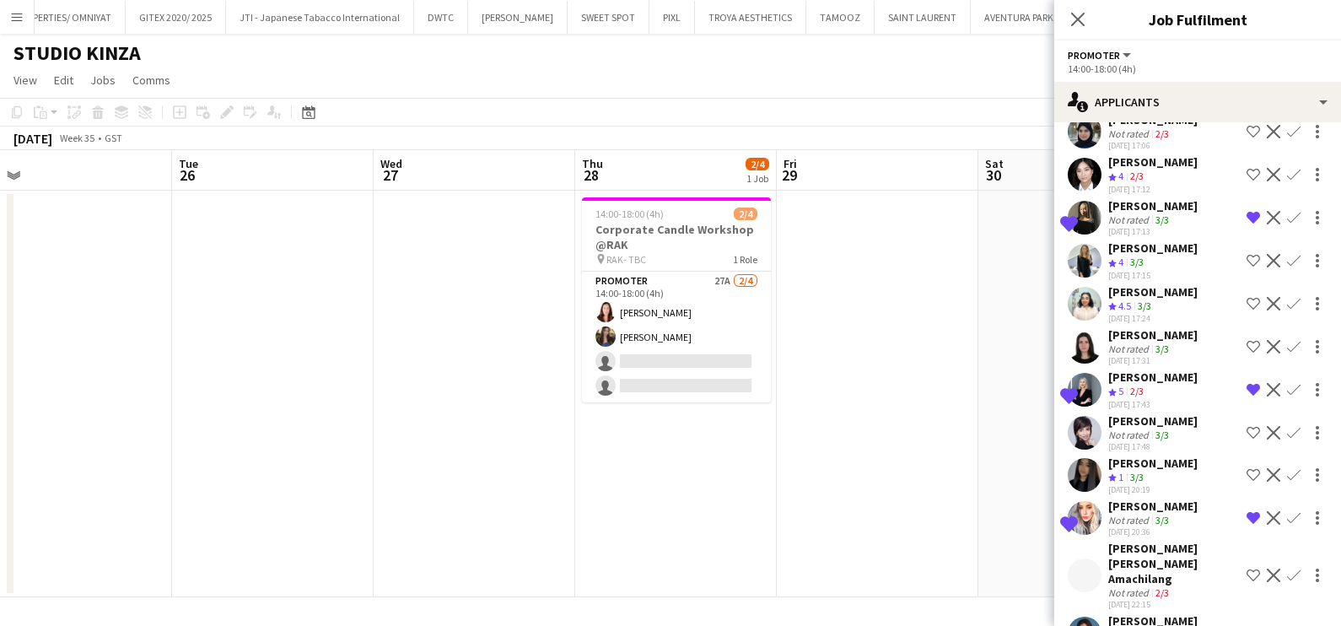
scroll to position [613, 0]
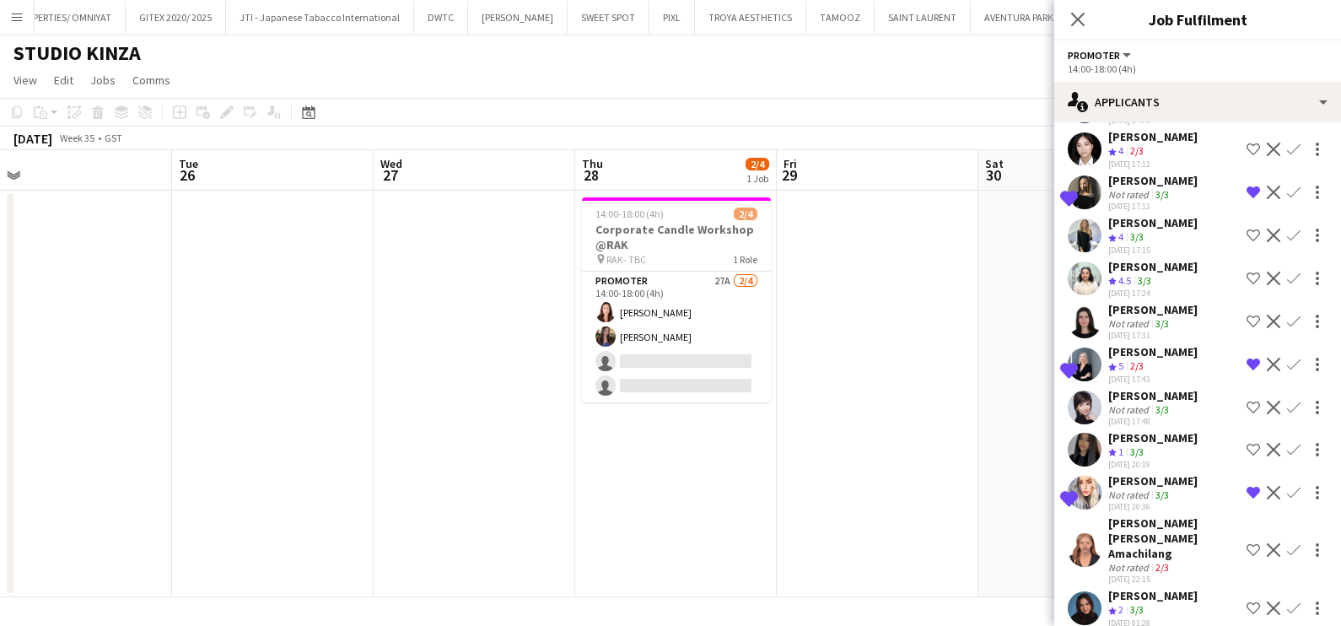
click at [841, 493] on app-date-cell at bounding box center [878, 394] width 202 height 407
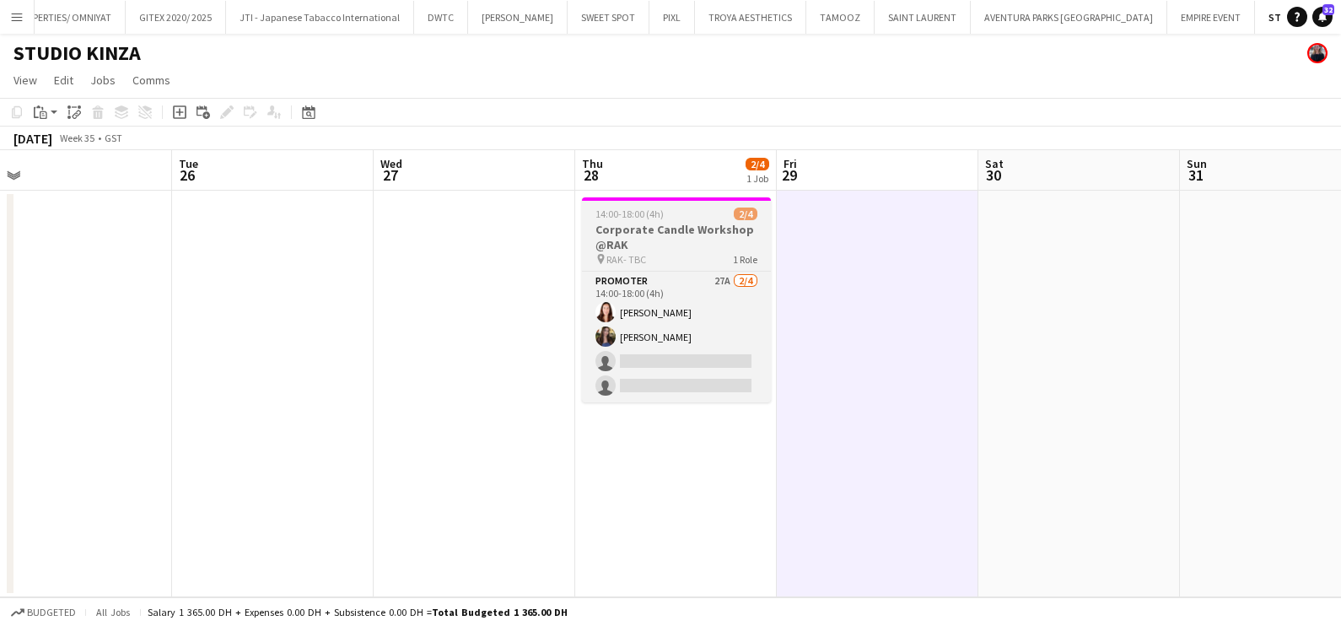
click at [658, 222] on h3 "Corporate Candle Workshop @RAK" at bounding box center [676, 237] width 189 height 30
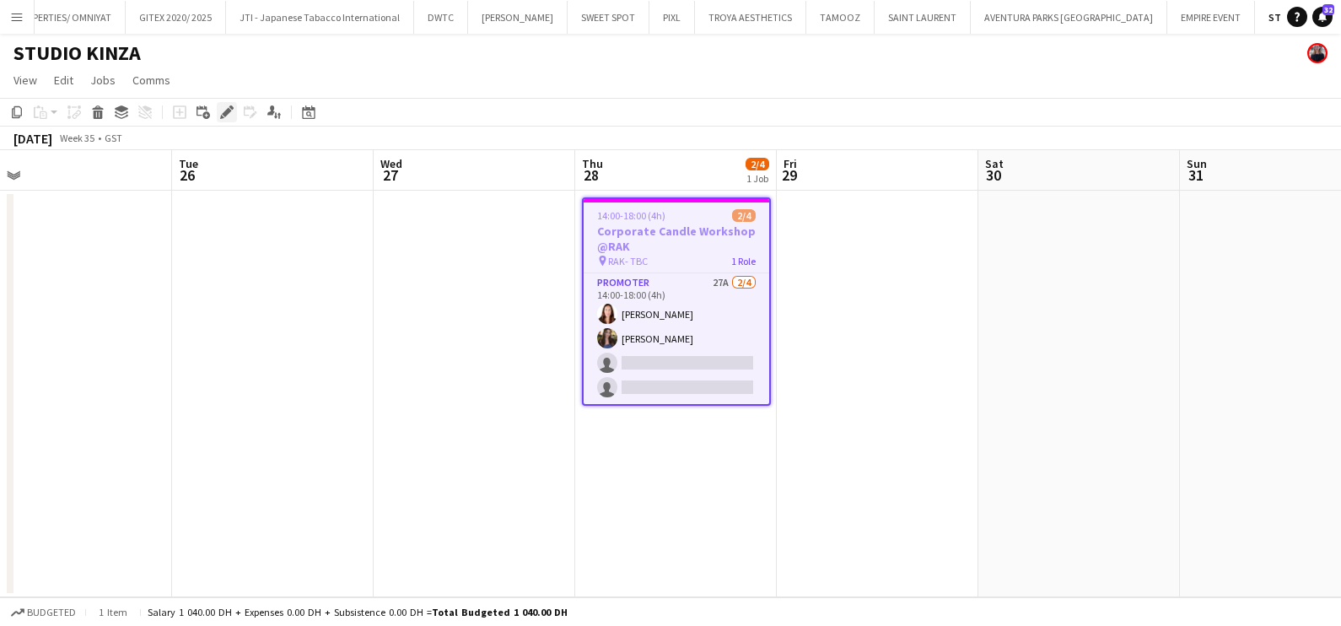
click at [224, 115] on icon at bounding box center [226, 112] width 9 height 9
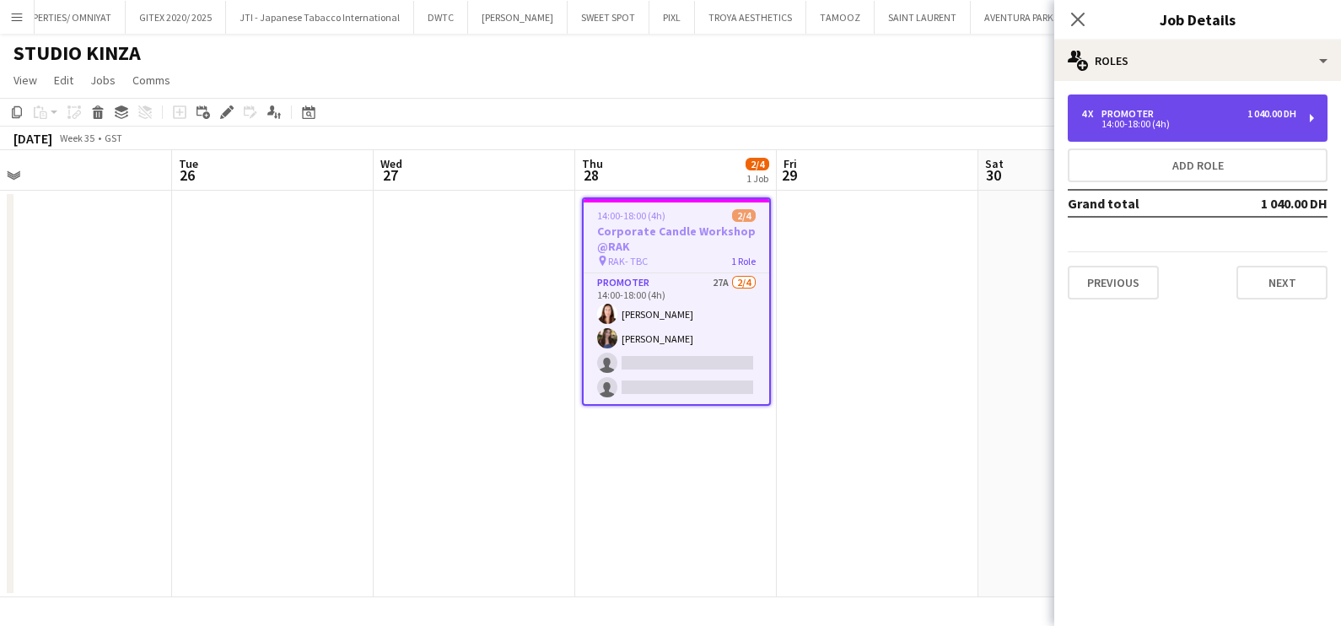
click at [1254, 116] on div "1 040.00 DH" at bounding box center [1272, 114] width 49 height 12
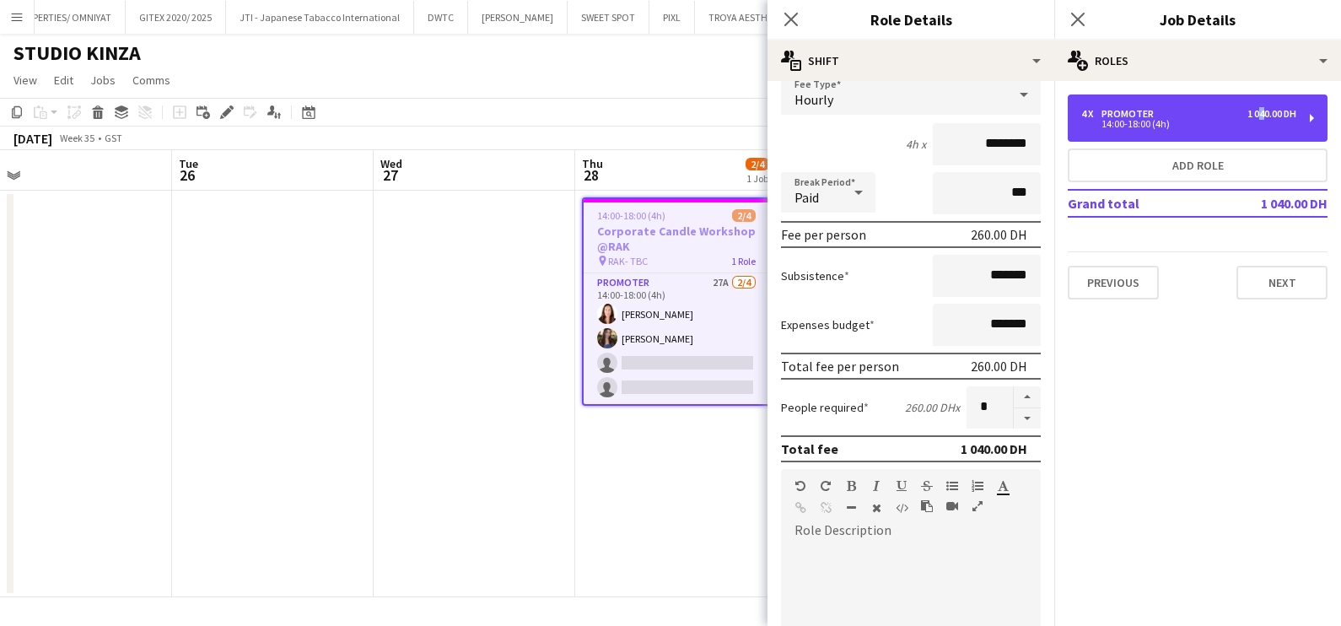
scroll to position [425, 0]
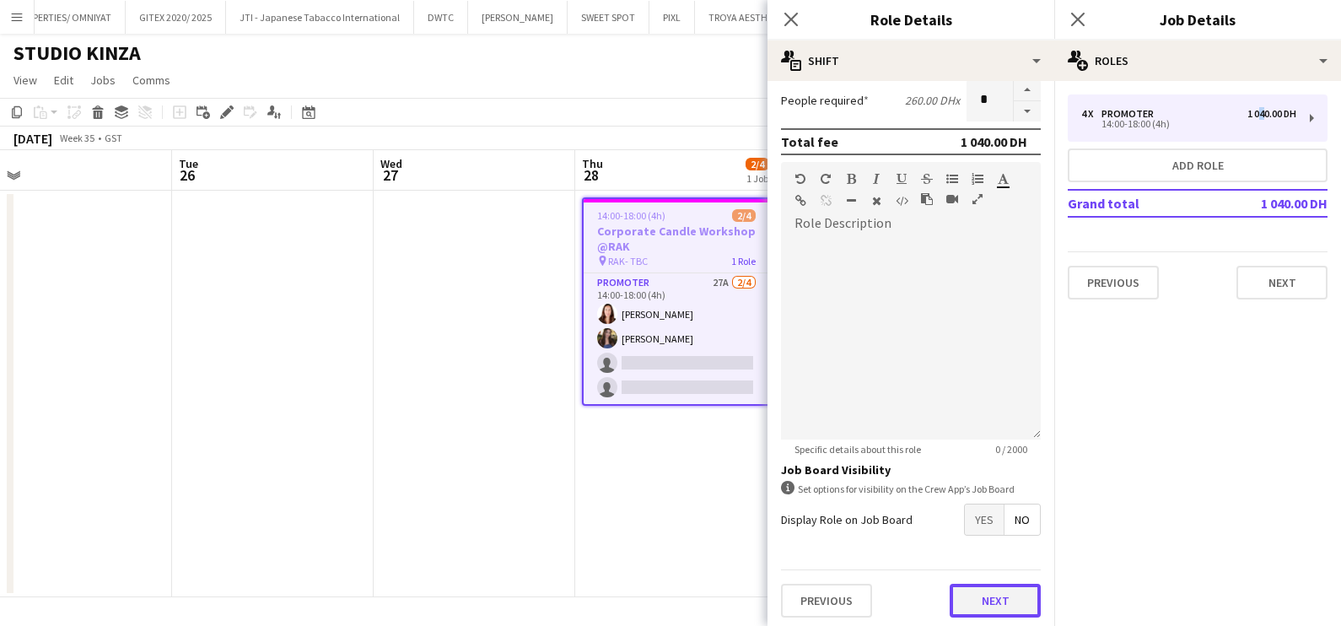
click at [982, 597] on button "Next" at bounding box center [995, 601] width 91 height 34
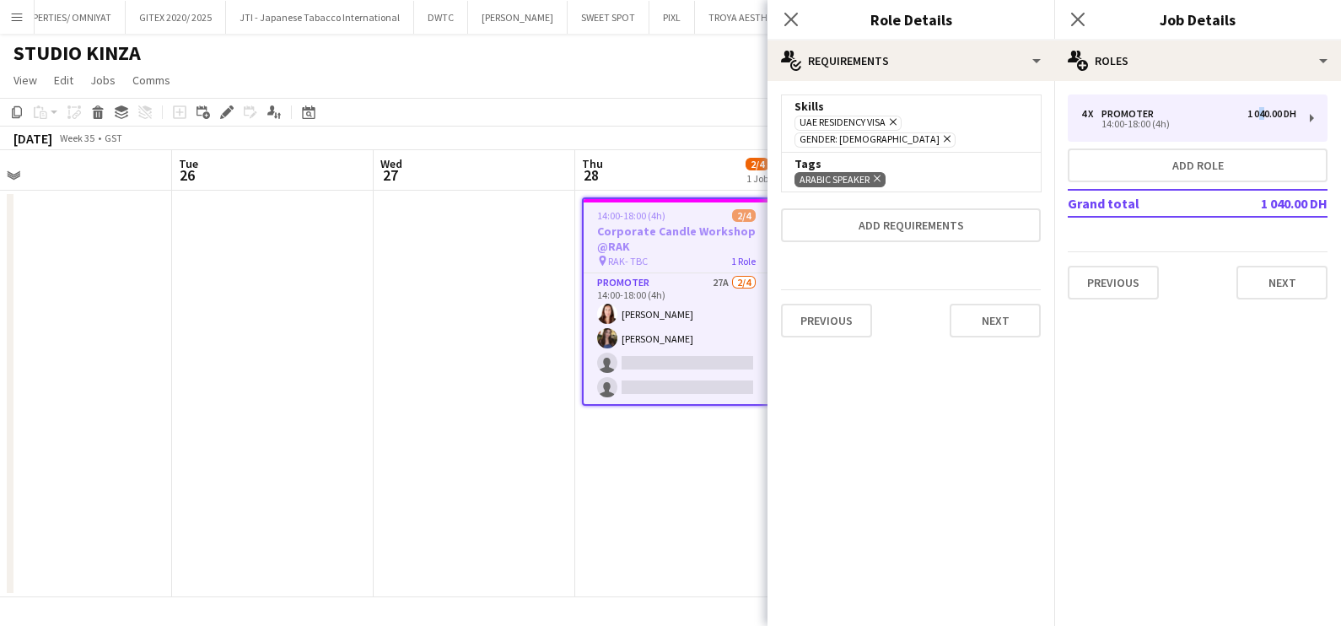
scroll to position [0, 0]
click at [463, 315] on app-date-cell at bounding box center [475, 394] width 202 height 407
